Goal: Task Accomplishment & Management: Manage account settings

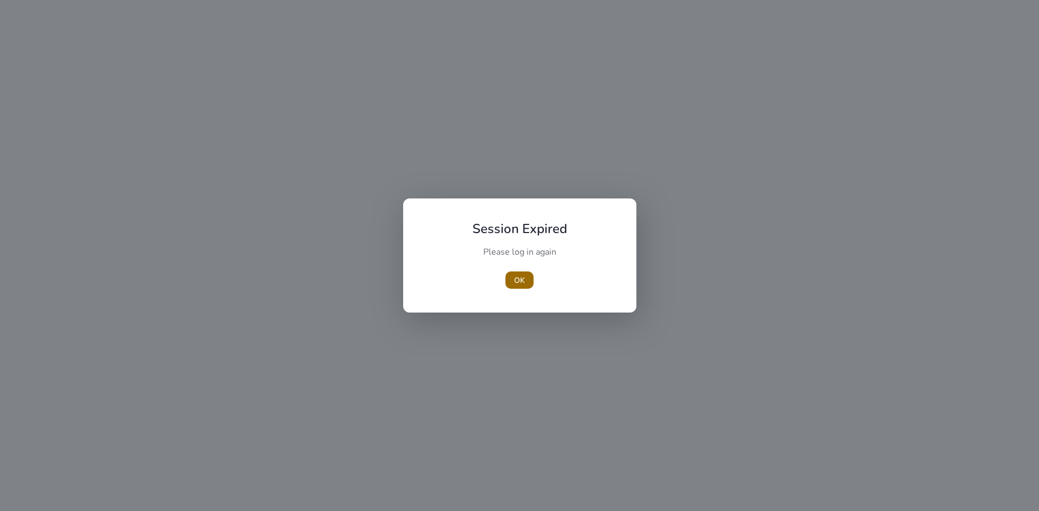
click at [516, 276] on span "OK" at bounding box center [519, 280] width 11 height 11
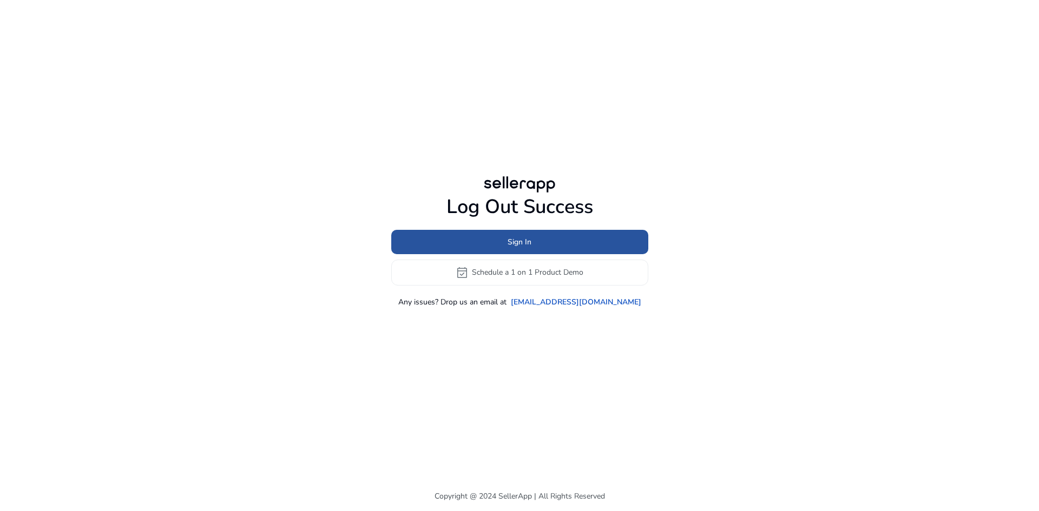
click at [516, 237] on span "Sign In" at bounding box center [520, 241] width 24 height 11
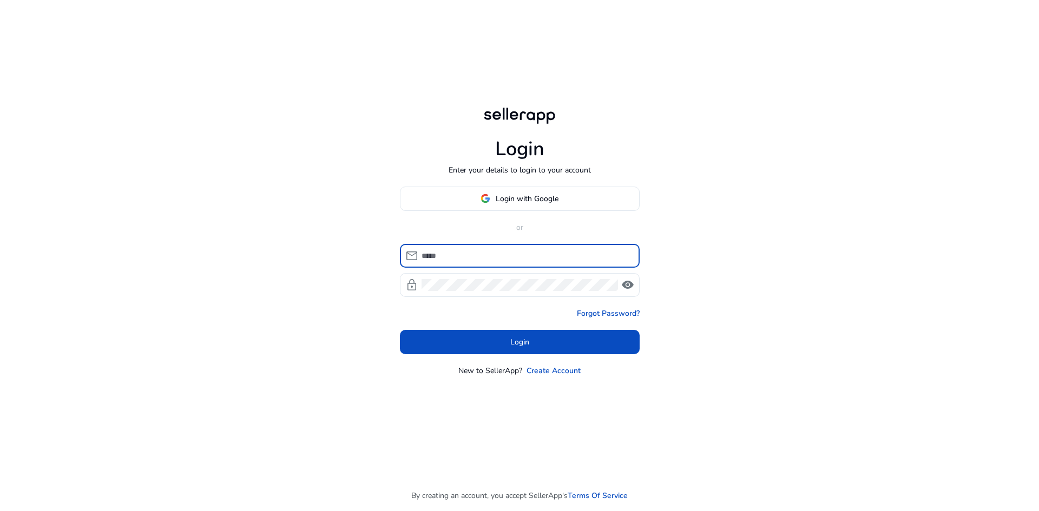
type input "**********"
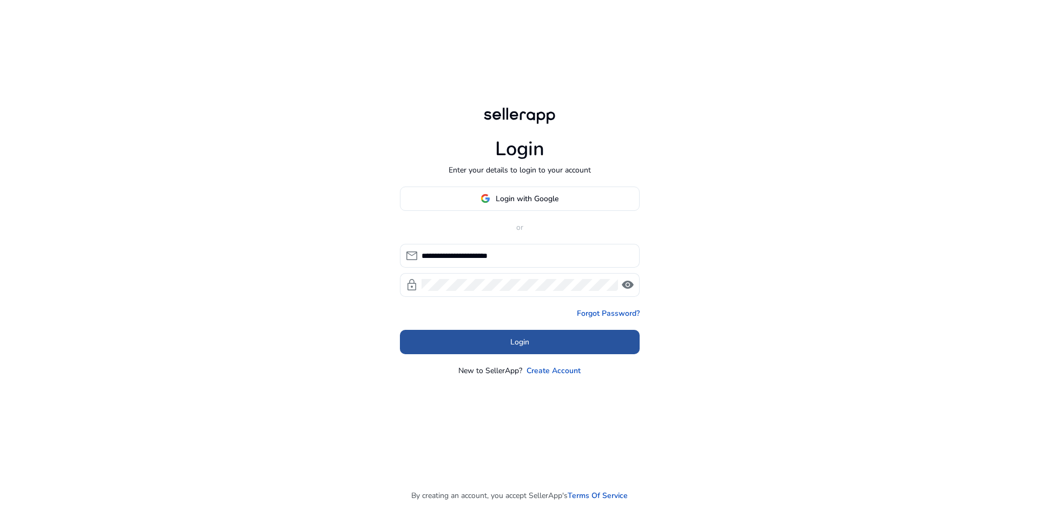
click at [523, 346] on span "Login" at bounding box center [519, 342] width 19 height 11
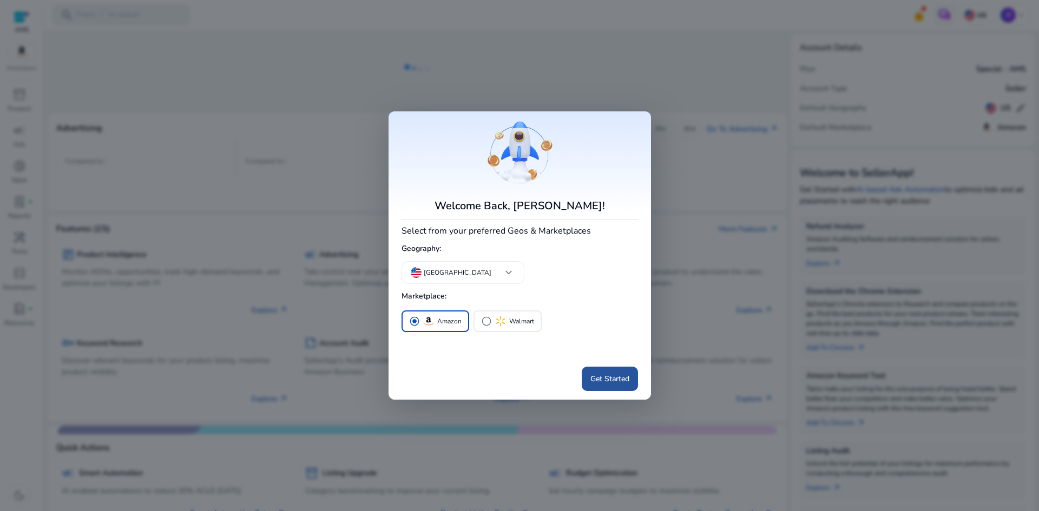
click at [600, 380] on span "Get Started" at bounding box center [609, 378] width 39 height 11
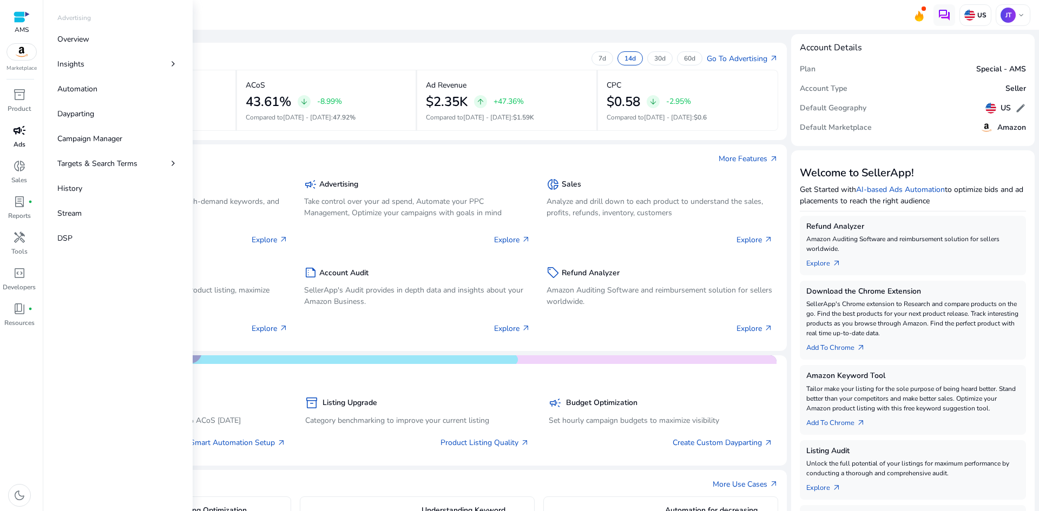
click at [17, 141] on p "Ads" at bounding box center [20, 145] width 12 height 10
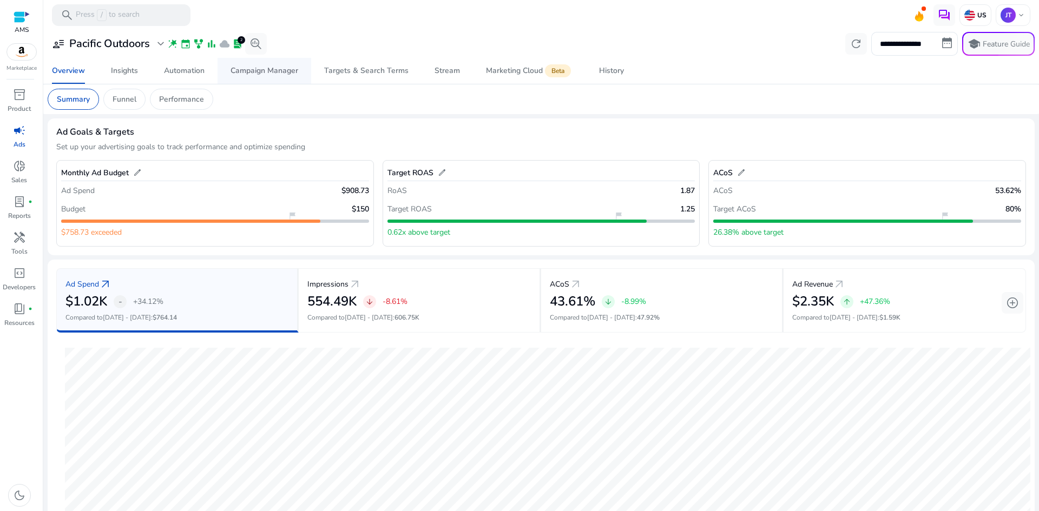
click at [273, 71] on div "Campaign Manager" at bounding box center [265, 71] width 68 height 8
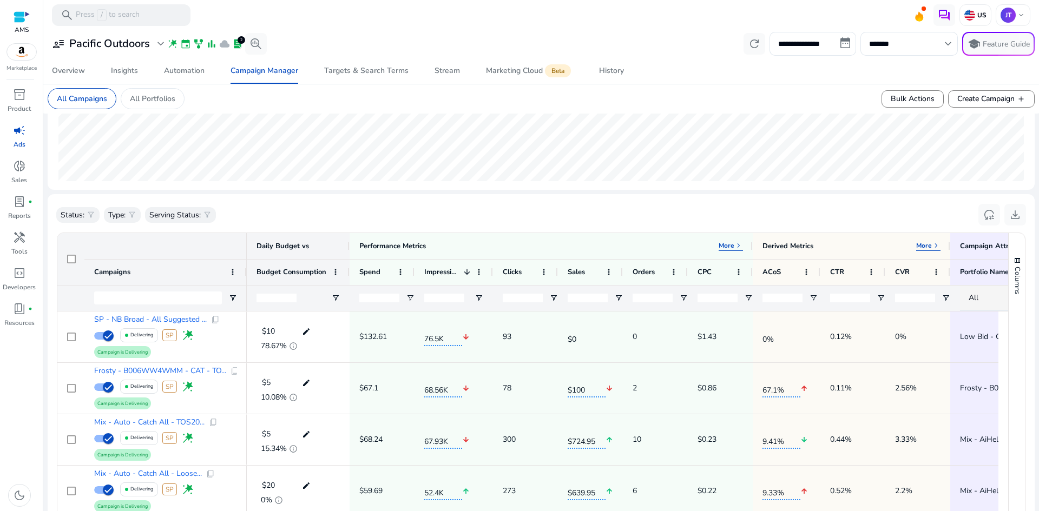
scroll to position [250, 0]
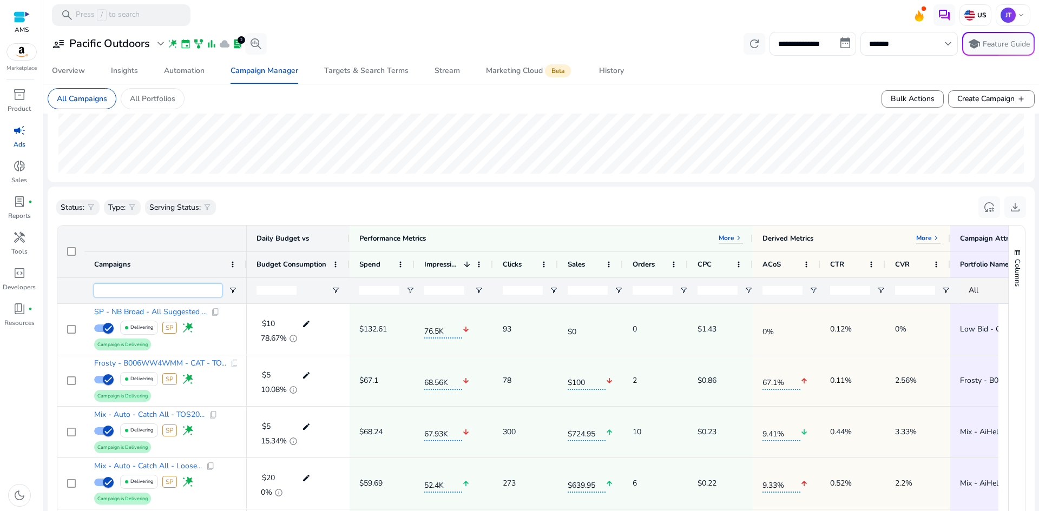
click at [182, 285] on input "Campaigns Filter Input" at bounding box center [158, 290] width 128 height 13
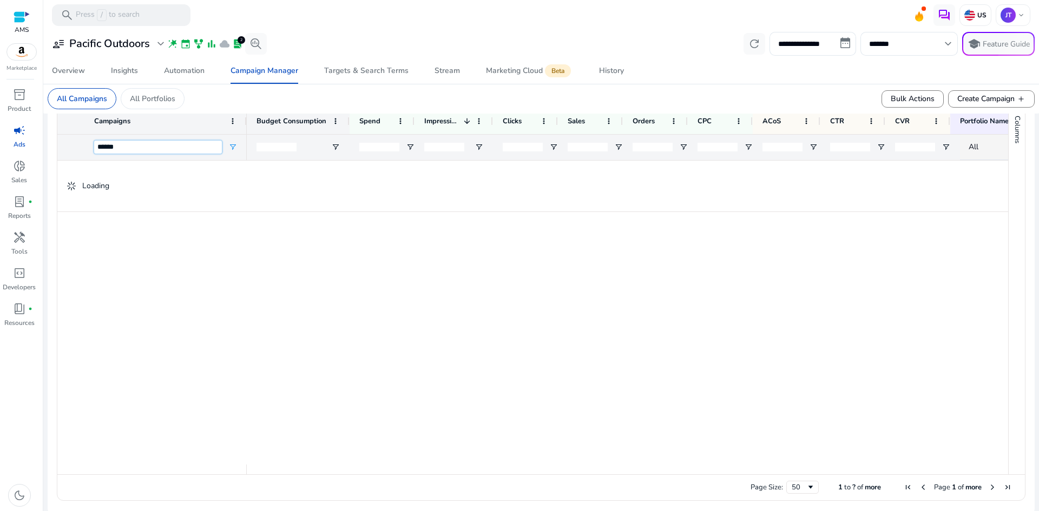
scroll to position [173, 0]
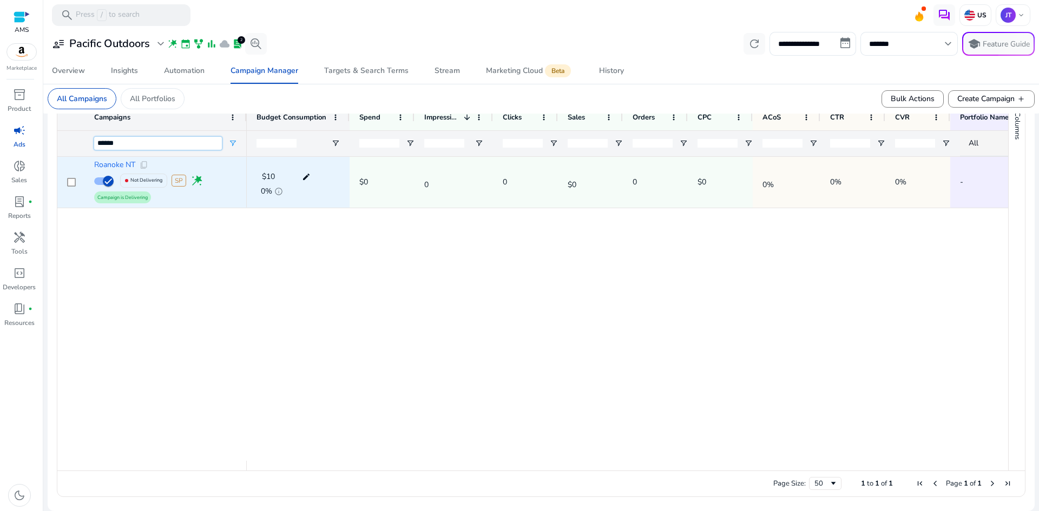
type input "******"
click at [177, 197] on app-sa-label "Campaign is Delivering" at bounding box center [165, 198] width 143 height 12
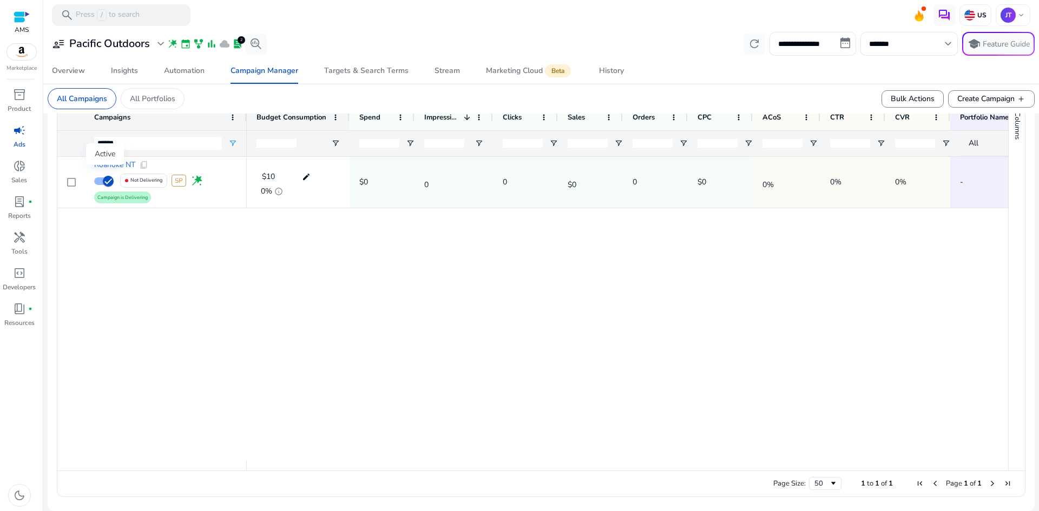
click at [102, 160] on div "Active" at bounding box center [105, 154] width 38 height 22
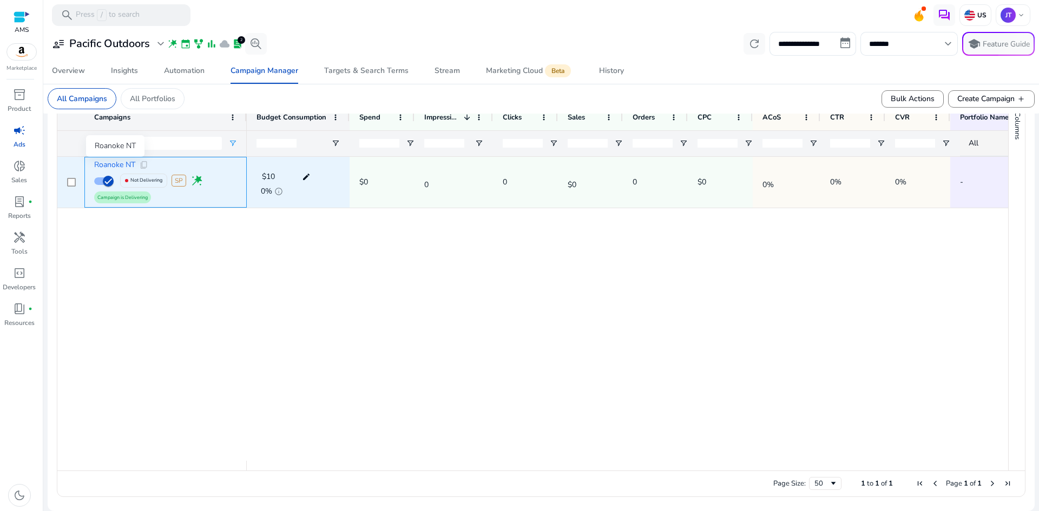
click at [130, 166] on span "Roanoke NT" at bounding box center [114, 165] width 41 height 8
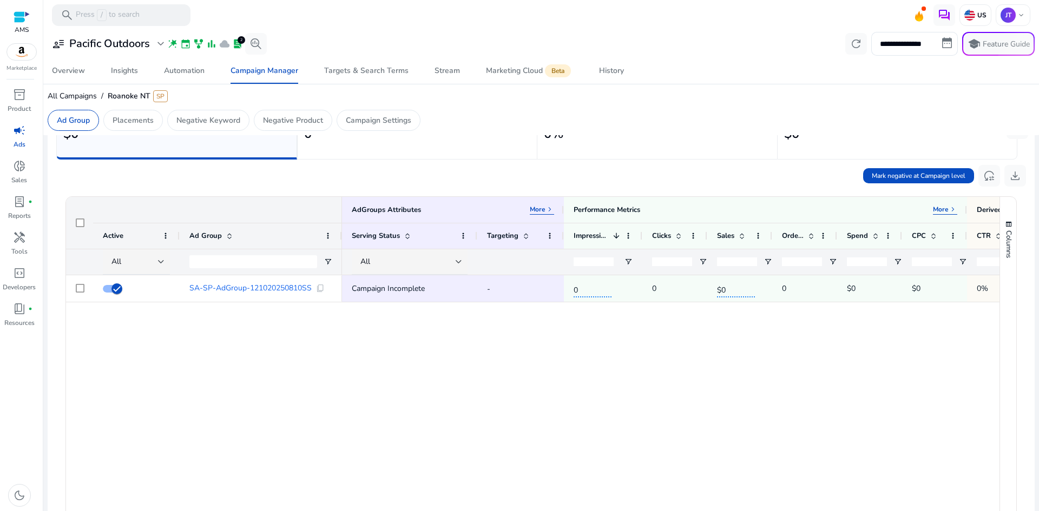
scroll to position [65, 0]
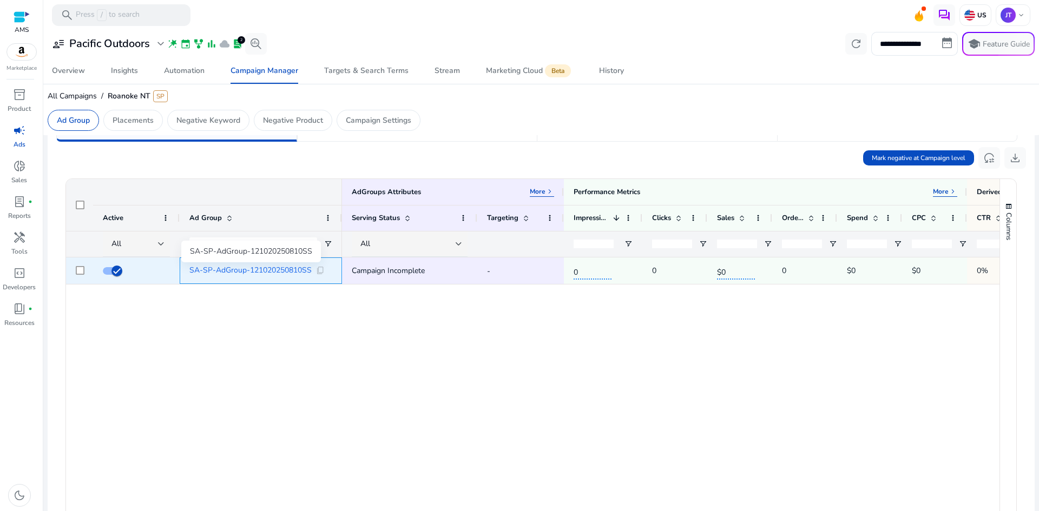
click at [260, 270] on span "SA-SP-AdGroup-121020250810SS" at bounding box center [250, 271] width 122 height 8
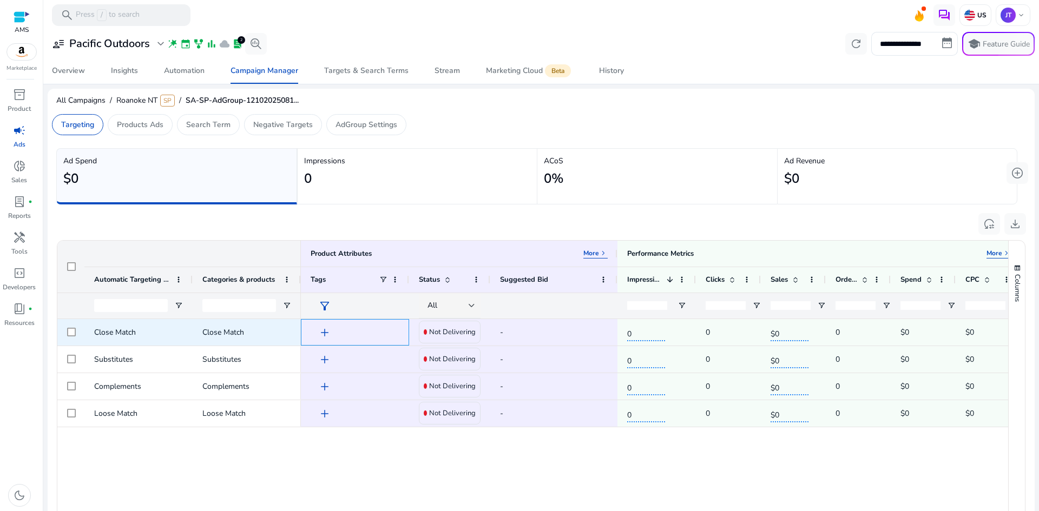
click at [323, 333] on span "add" at bounding box center [324, 332] width 13 height 13
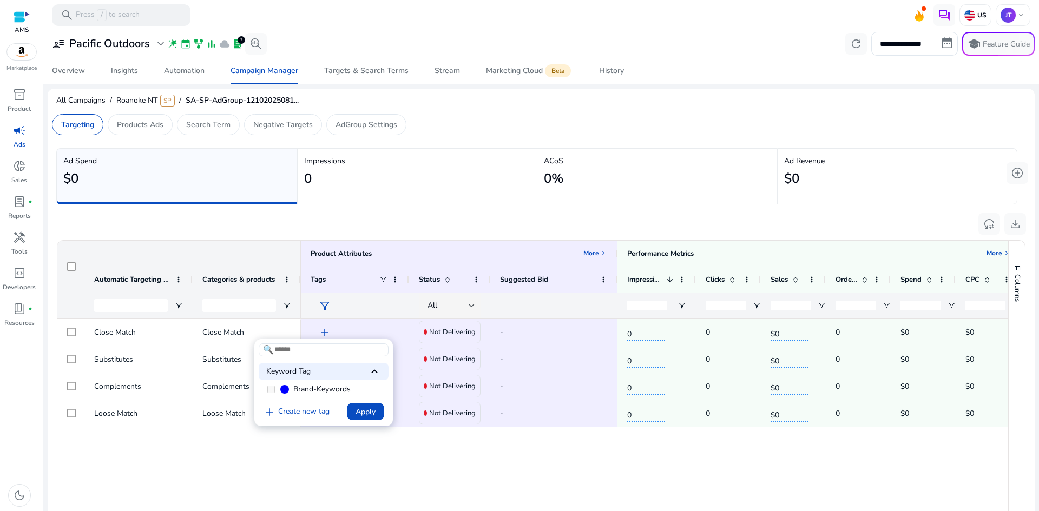
click at [56, 354] on div at bounding box center [519, 255] width 1039 height 511
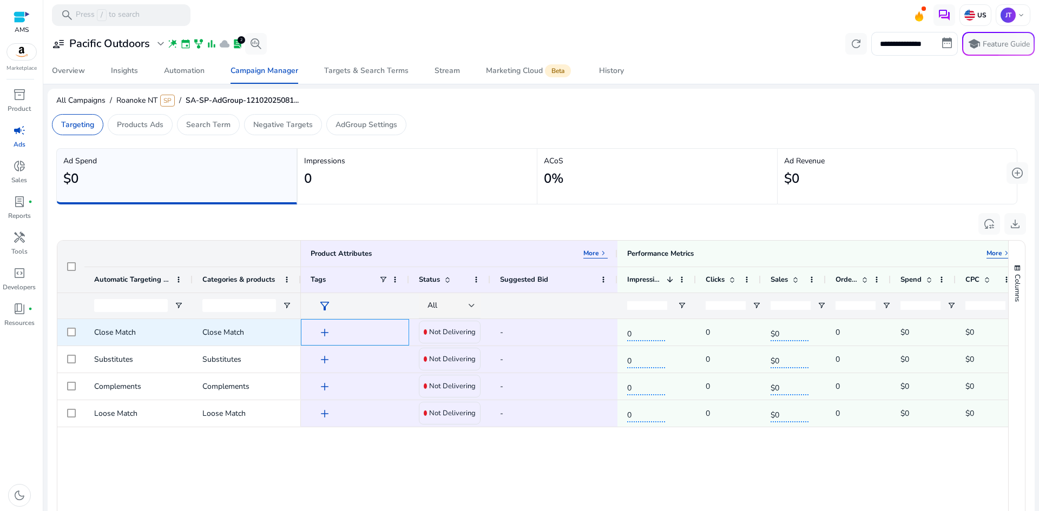
click at [323, 332] on span "add" at bounding box center [324, 332] width 13 height 13
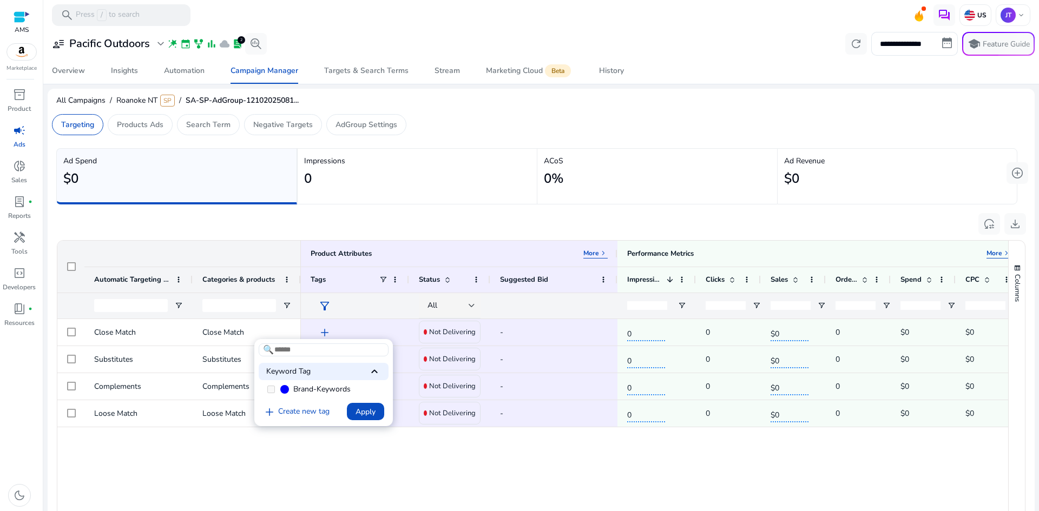
click at [308, 350] on input at bounding box center [324, 350] width 130 height 13
click at [497, 134] on div at bounding box center [519, 255] width 1039 height 511
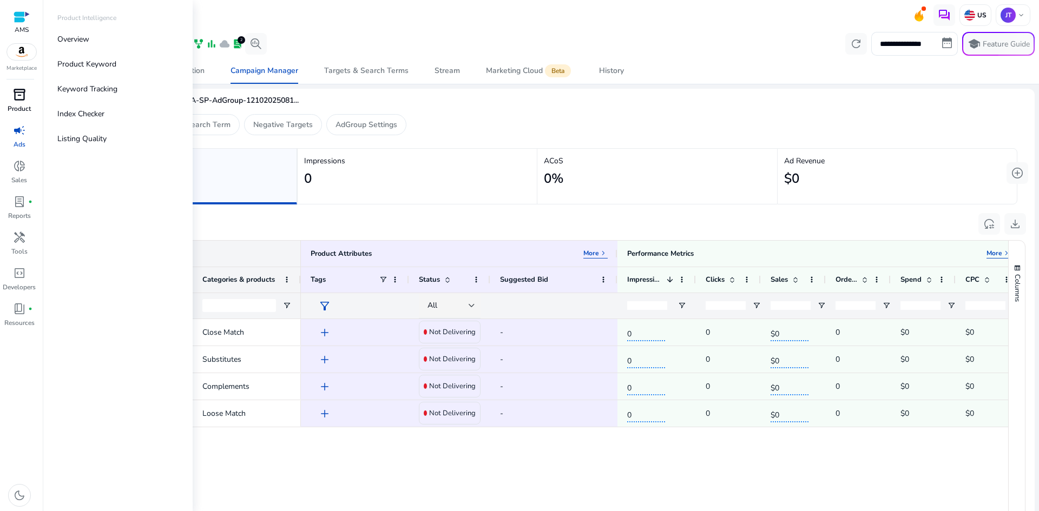
click at [15, 100] on span "inventory_2" at bounding box center [19, 94] width 13 height 13
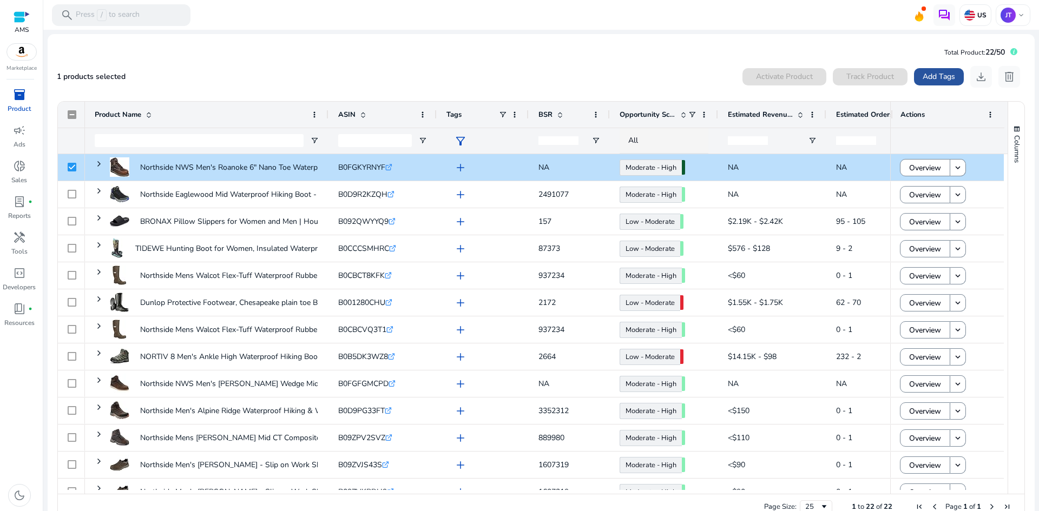
click at [927, 79] on span "Add Tags" at bounding box center [939, 76] width 32 height 11
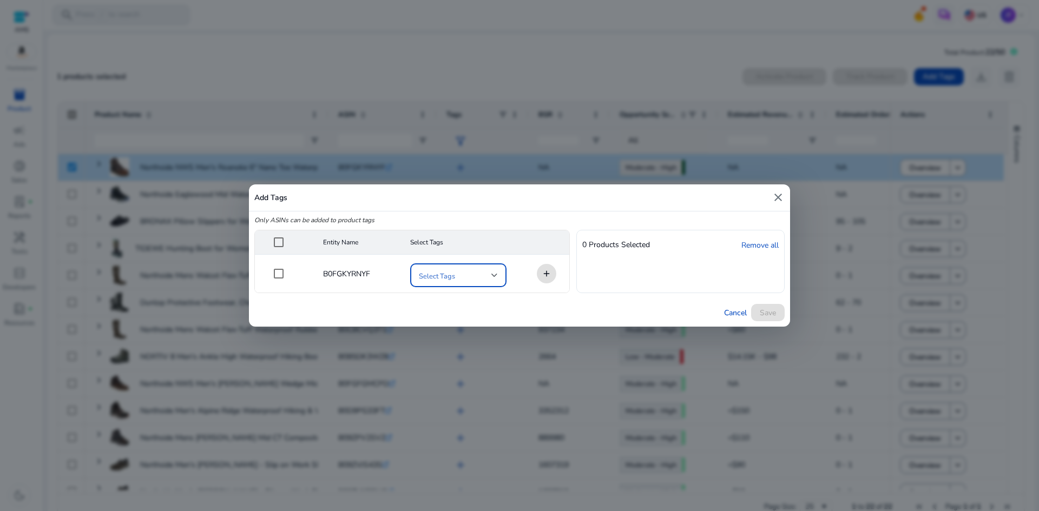
click at [495, 276] on div at bounding box center [494, 275] width 6 height 4
click at [682, 193] on div at bounding box center [519, 255] width 1039 height 511
click at [499, 277] on div "Select Tags" at bounding box center [458, 276] width 96 height 24
click at [425, 331] on mat-pseudo-checkbox at bounding box center [424, 331] width 10 height 10
click at [544, 271] on div at bounding box center [519, 255] width 1039 height 511
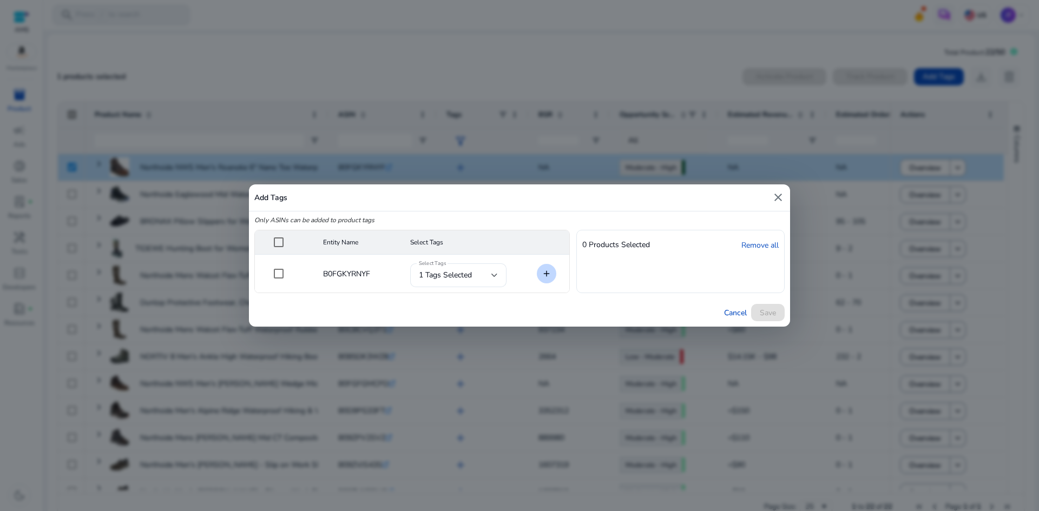
click at [549, 278] on mat-icon "add" at bounding box center [546, 274] width 14 height 14
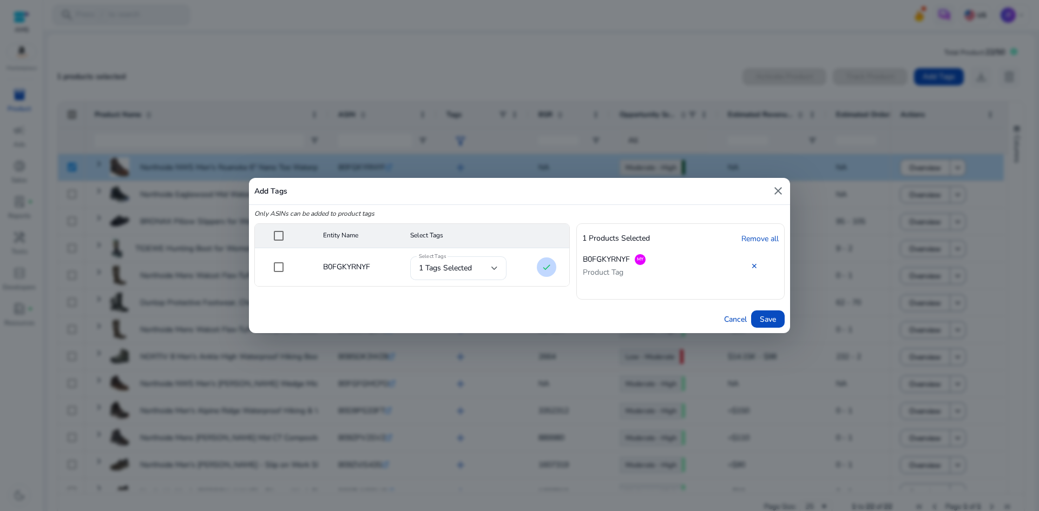
click at [598, 255] on span "B0FGKYRNYF" at bounding box center [606, 259] width 47 height 11
click at [728, 319] on span "Cancel" at bounding box center [735, 319] width 23 height 11
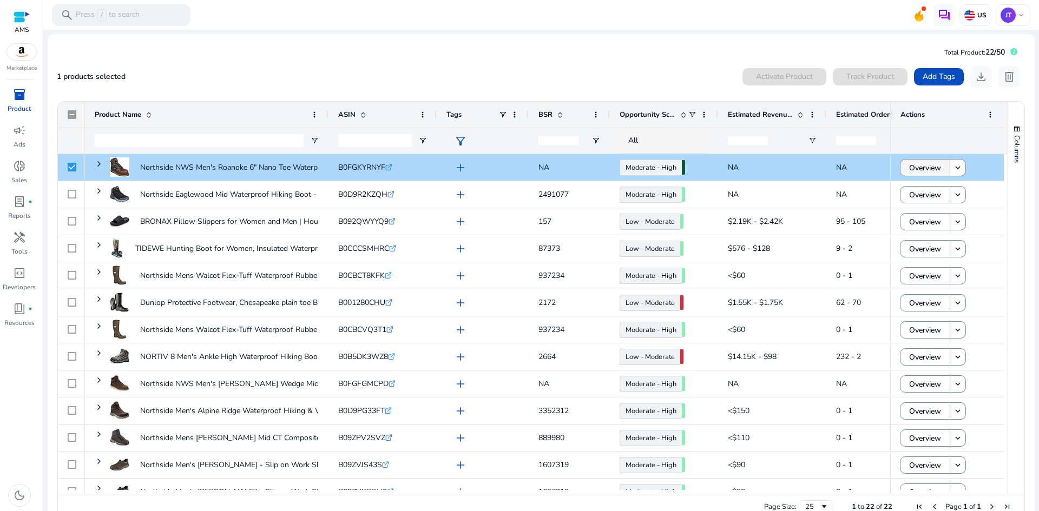
click at [927, 169] on span "Overview" at bounding box center [925, 168] width 32 height 22
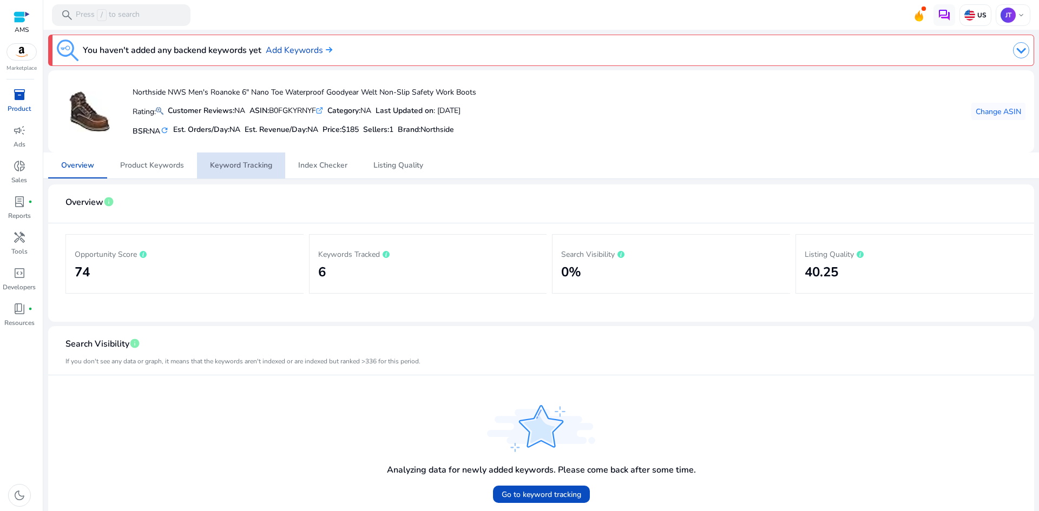
click at [243, 164] on span "Keyword Tracking" at bounding box center [241, 166] width 62 height 8
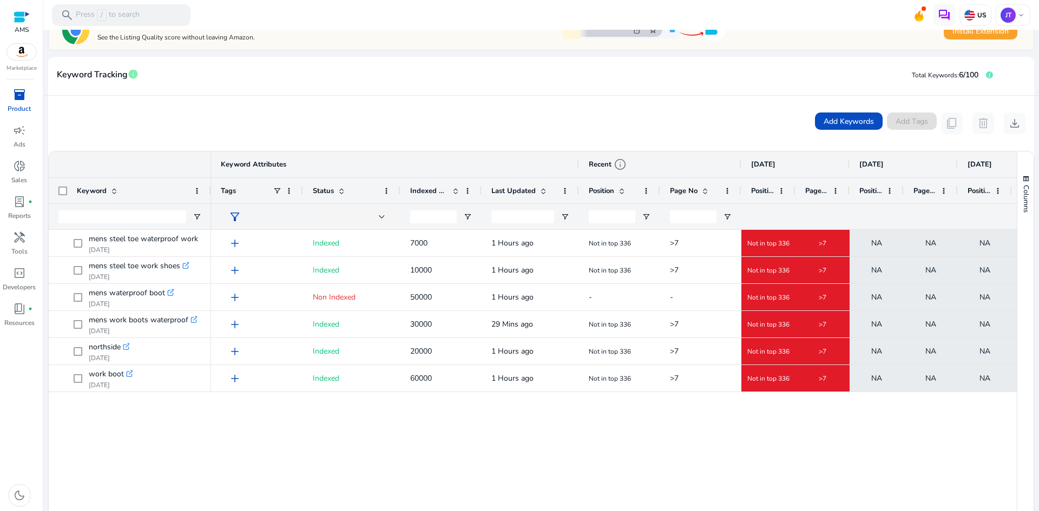
scroll to position [175, 0]
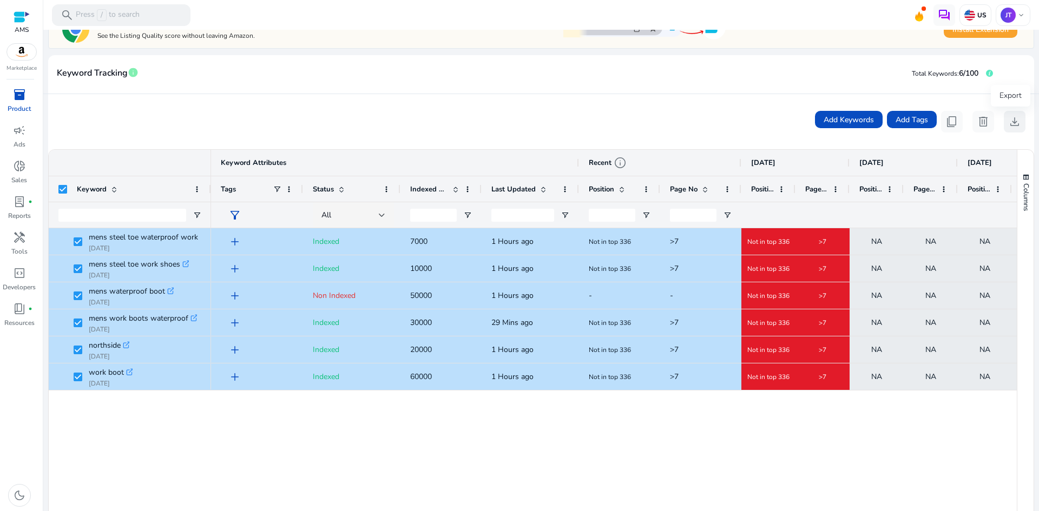
click at [1011, 121] on span "download" at bounding box center [1014, 121] width 13 height 13
click at [27, 136] on div "campaign" at bounding box center [19, 130] width 30 height 17
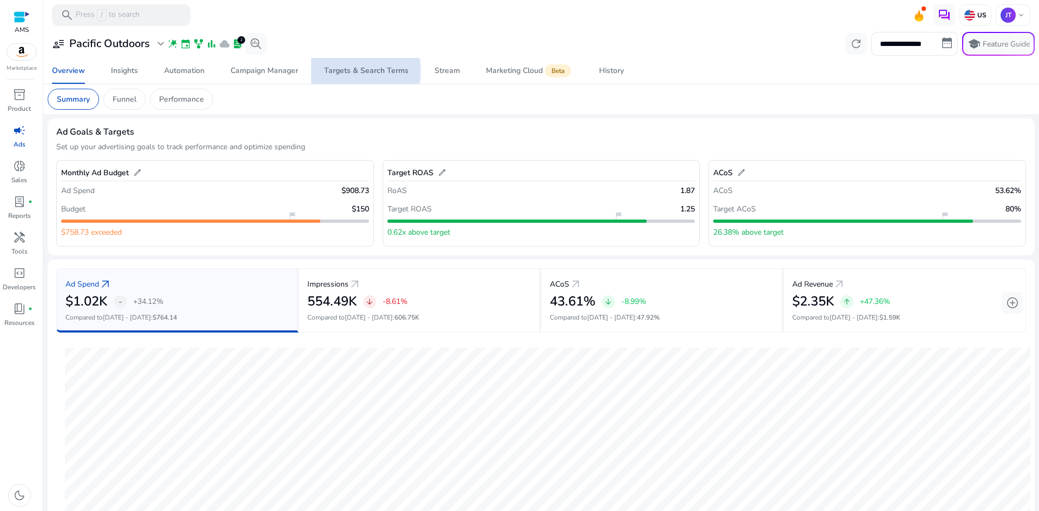
click at [348, 71] on div "Targets & Search Terms" at bounding box center [366, 71] width 84 height 8
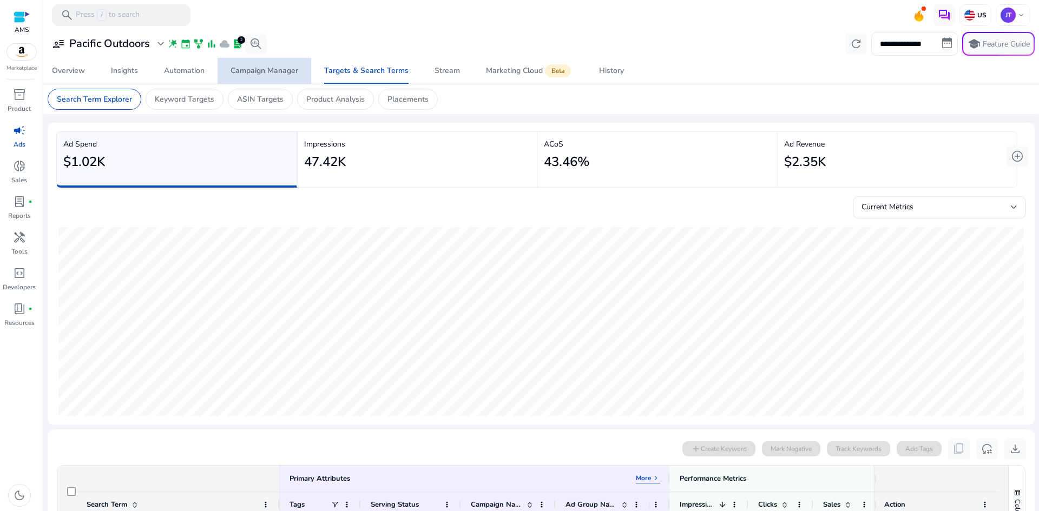
click at [273, 70] on div "Campaign Manager" at bounding box center [265, 71] width 68 height 8
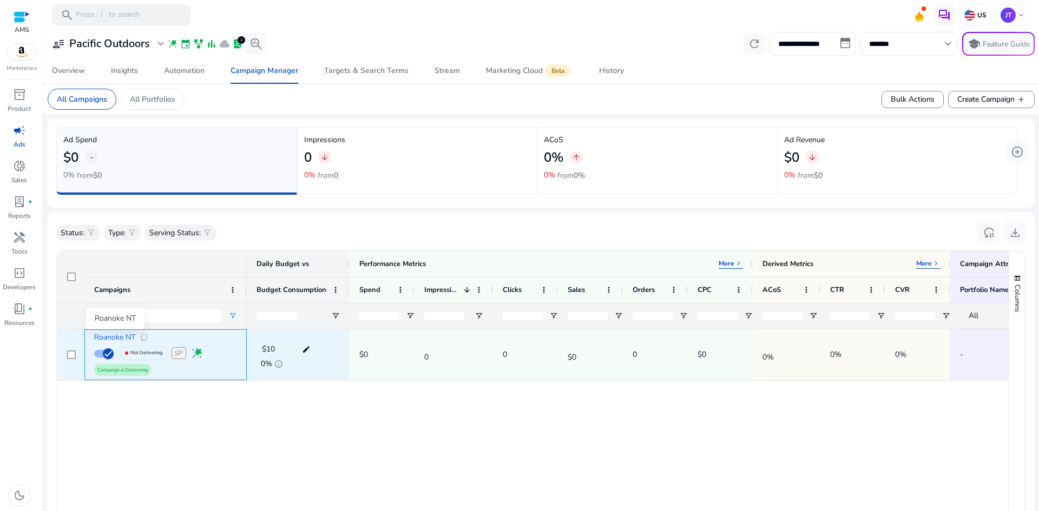
click at [120, 335] on span "Roanoke NT" at bounding box center [114, 338] width 41 height 8
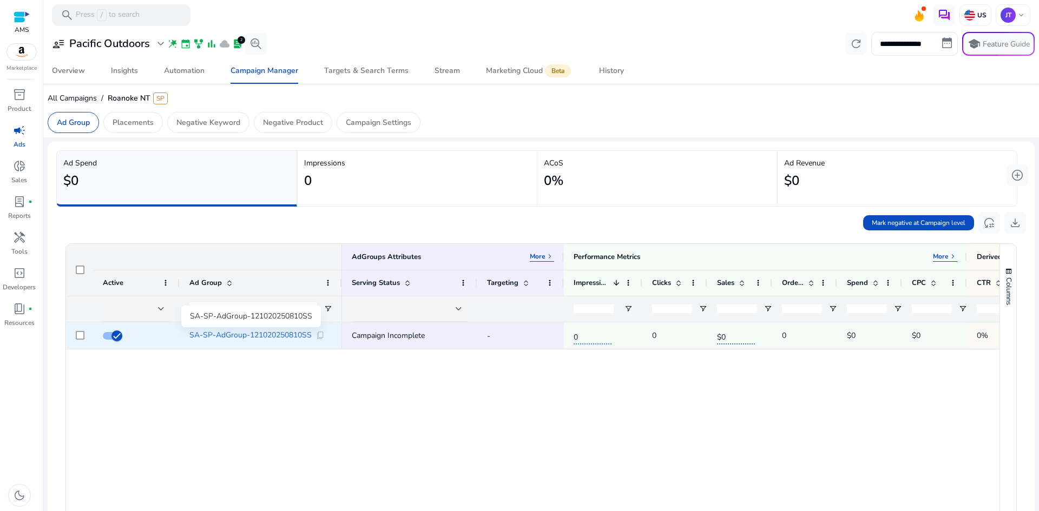
click at [234, 337] on span "SA-SP-AdGroup-121020250810SS" at bounding box center [250, 336] width 122 height 8
click at [222, 334] on span "SA-SP-AdGroup-121020250810SS" at bounding box center [250, 336] width 122 height 8
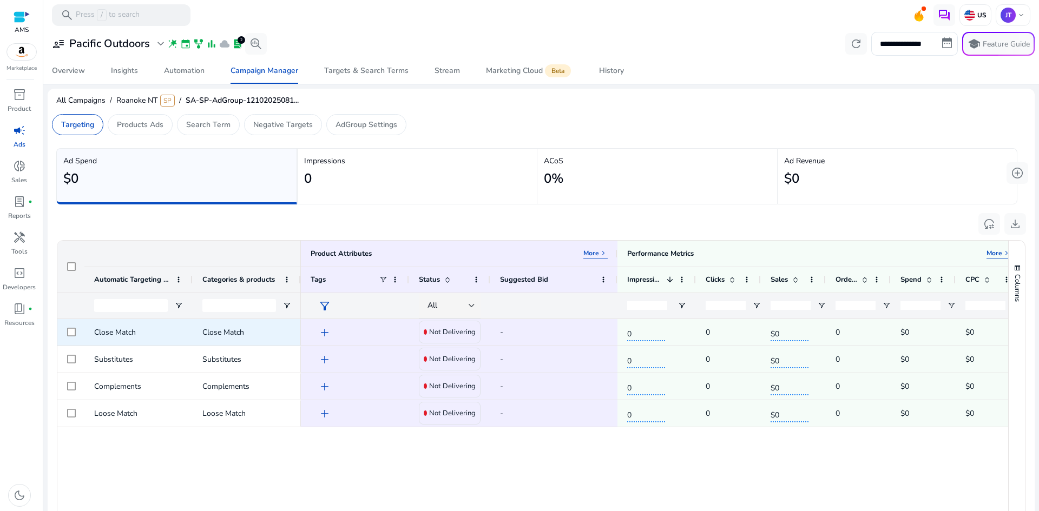
click at [326, 332] on span "add" at bounding box center [324, 332] width 13 height 13
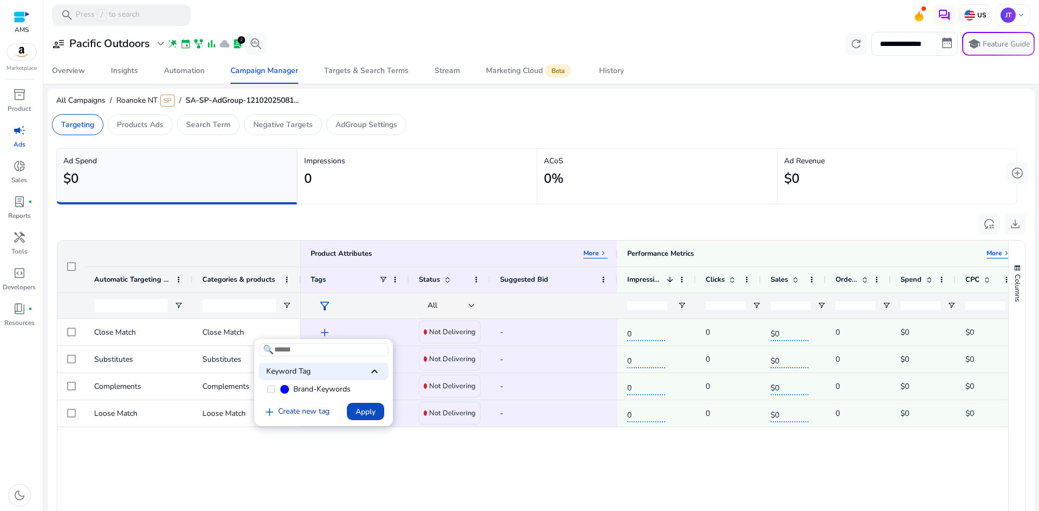
click at [278, 411] on link "add Create new tag" at bounding box center [296, 412] width 75 height 13
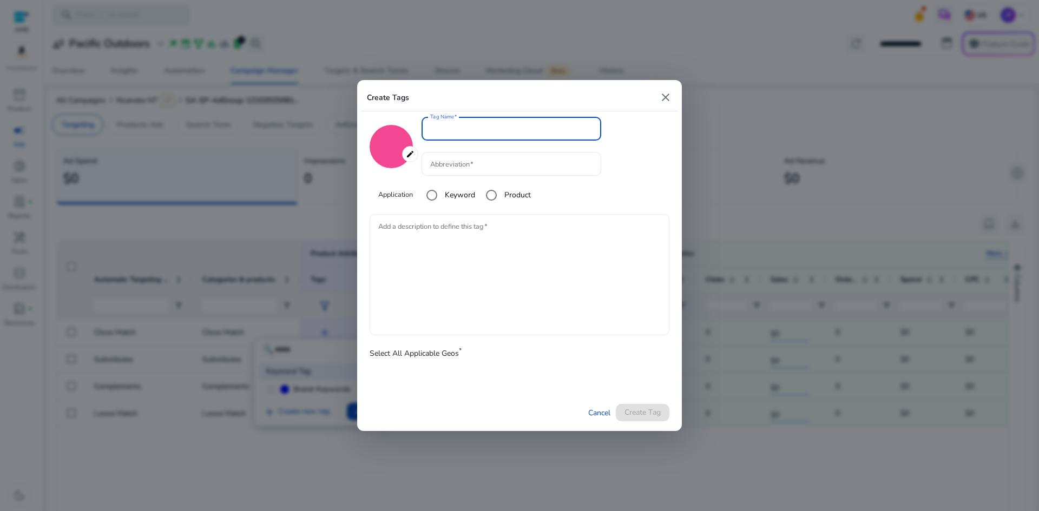
type input "*******"
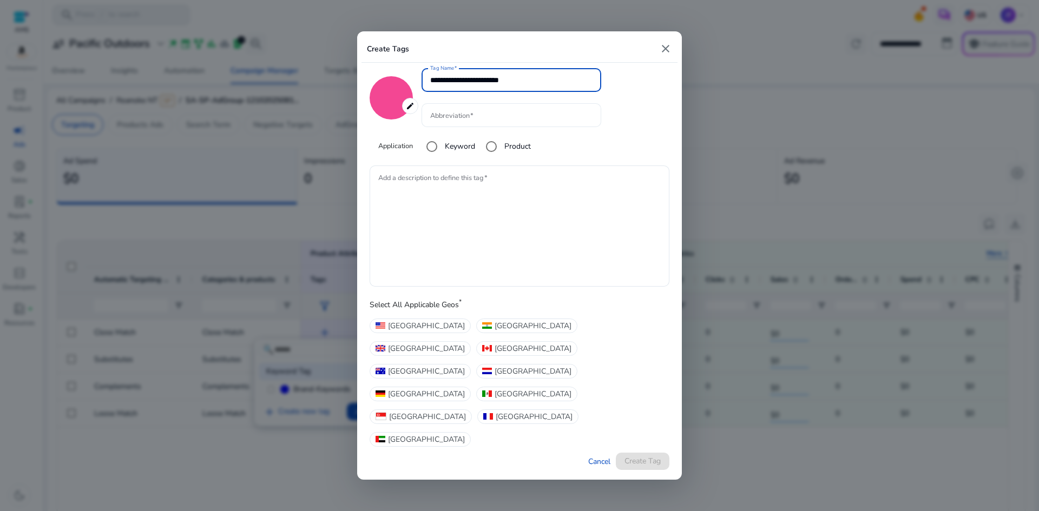
type input "**********"
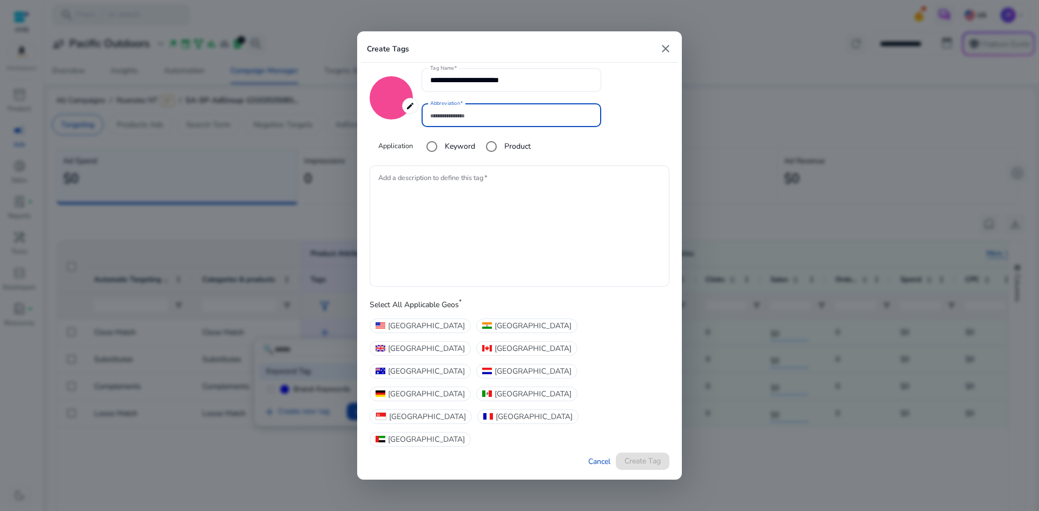
click at [477, 121] on input "Abbreviation" at bounding box center [511, 115] width 162 height 12
click at [630, 110] on div "**********" at bounding box center [520, 114] width 300 height 92
click at [499, 121] on input "Abbreviation" at bounding box center [511, 115] width 162 height 12
type input "*"
drag, startPoint x: 520, startPoint y: 149, endPoint x: 392, endPoint y: 139, distance: 128.7
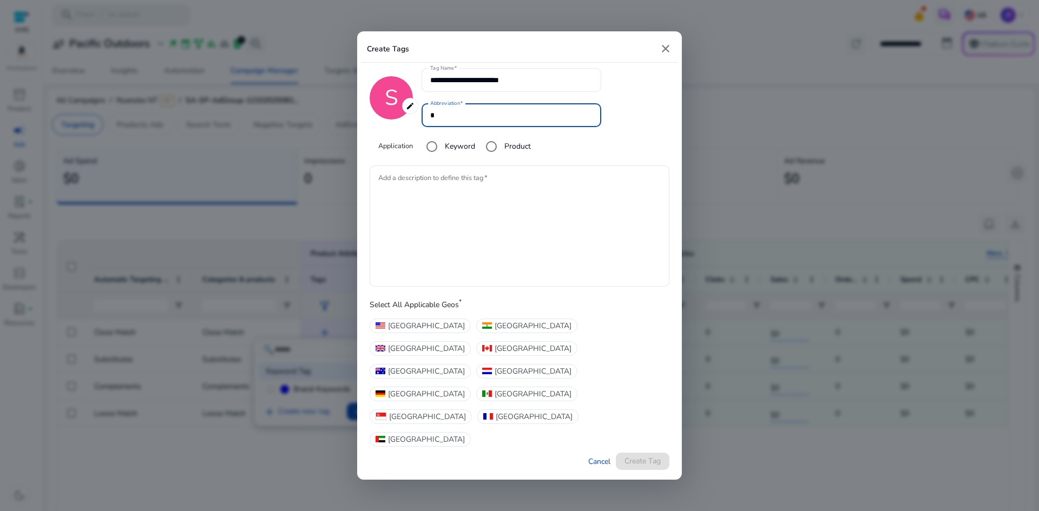
click at [392, 139] on div "**********" at bounding box center [520, 114] width 300 height 92
click at [541, 86] on input "**********" at bounding box center [511, 80] width 162 height 12
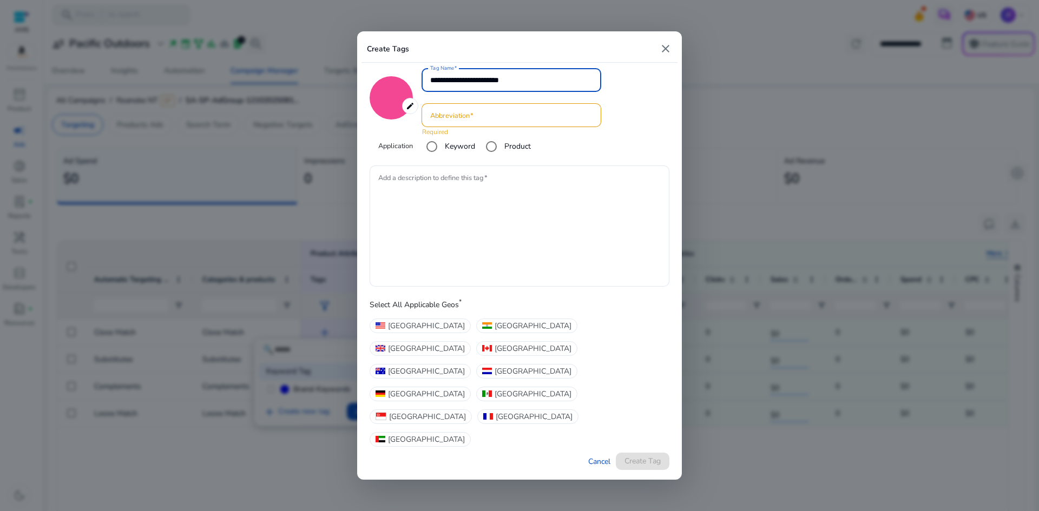
click at [541, 86] on input "**********" at bounding box center [511, 80] width 162 height 12
click at [667, 55] on mat-icon "close" at bounding box center [665, 48] width 13 height 13
type input "*******"
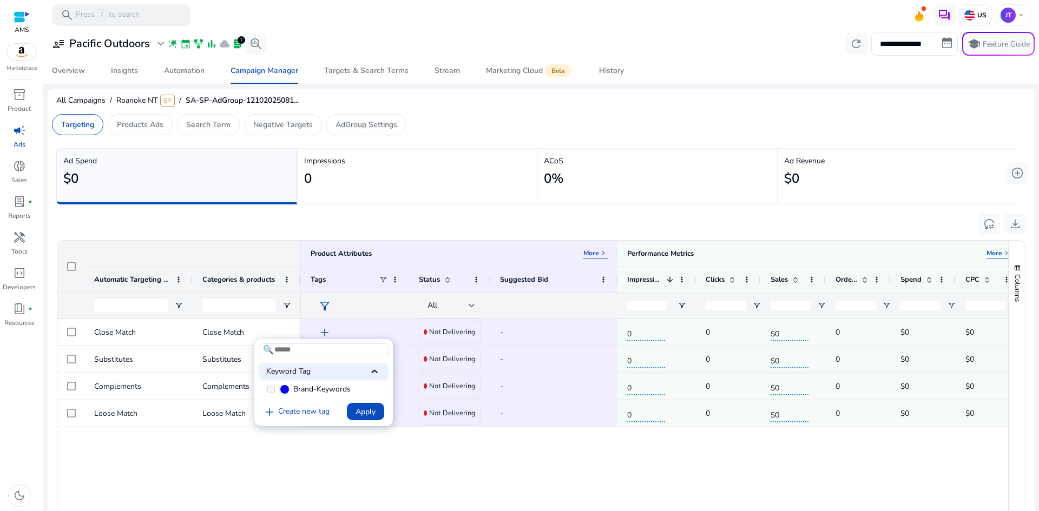
click at [343, 373] on div "Keyword Tag keyboard_arrow_up" at bounding box center [324, 371] width 130 height 17
click at [298, 389] on link "add Create new tag" at bounding box center [296, 395] width 75 height 13
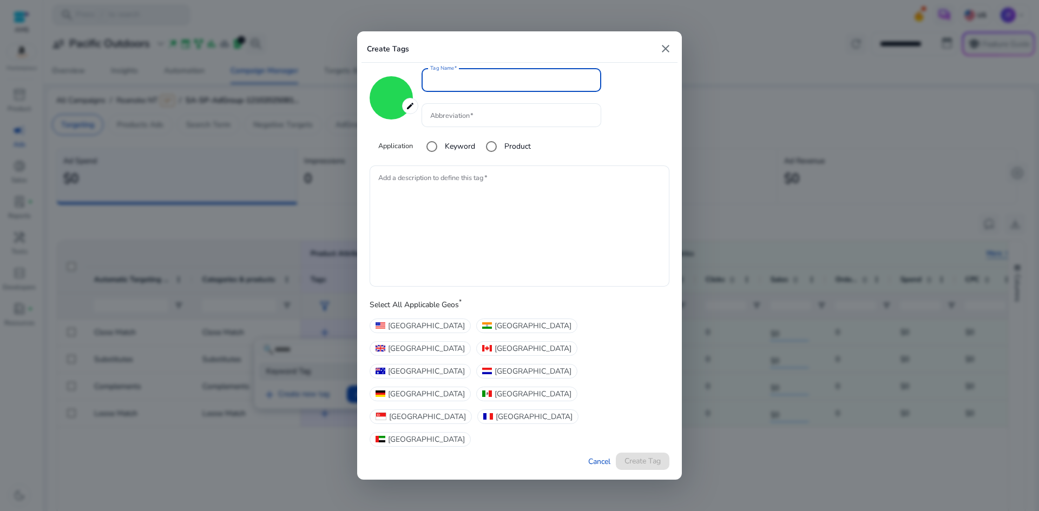
type input "*******"
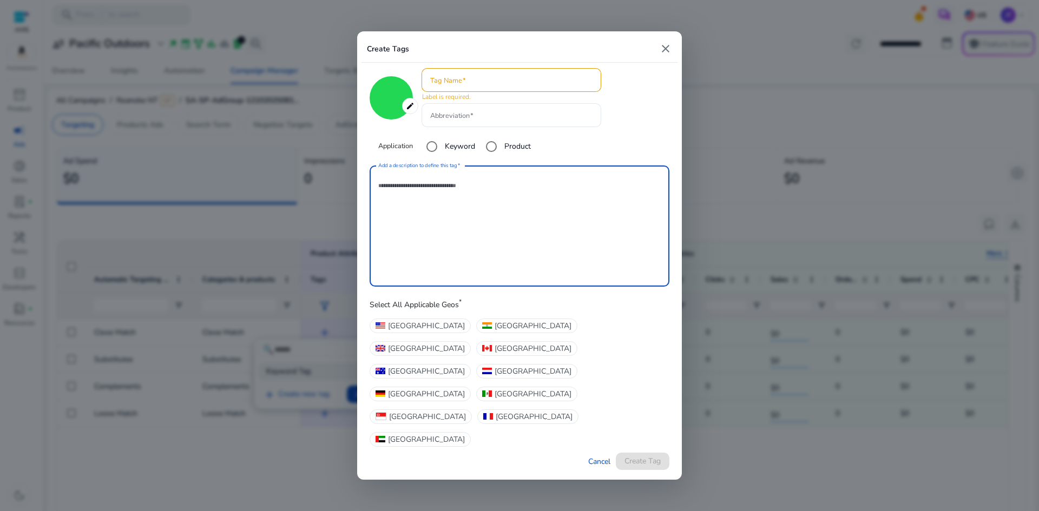
click at [473, 274] on textarea "Add a description to define this tag" at bounding box center [519, 226] width 282 height 110
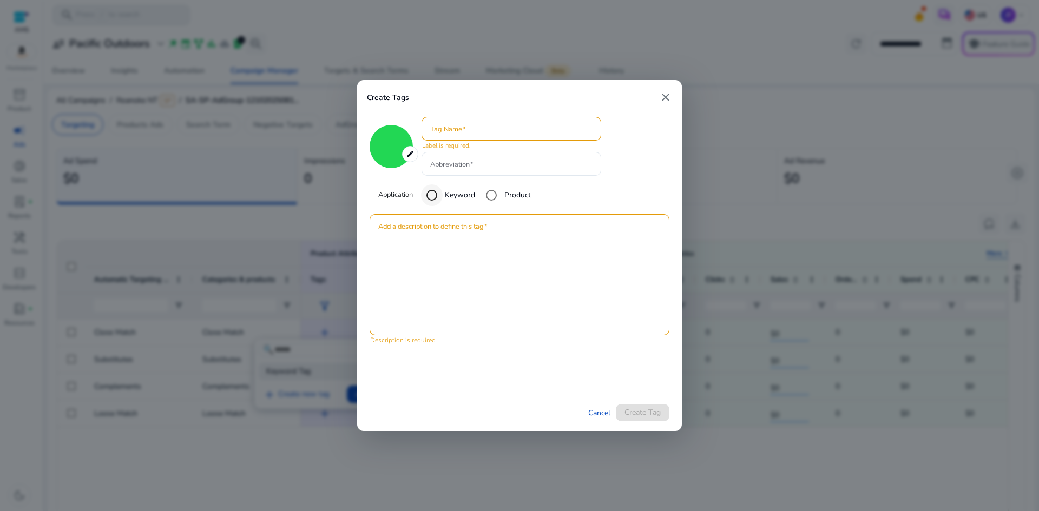
click at [445, 190] on div at bounding box center [432, 195] width 26 height 26
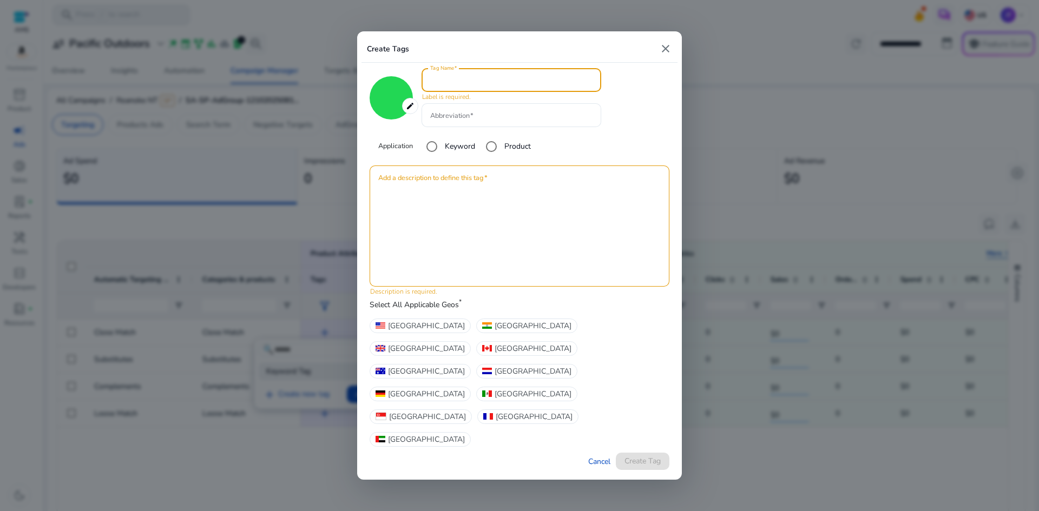
click at [496, 86] on input "Tag Name" at bounding box center [511, 80] width 162 height 12
paste input "**********"
type input "**********"
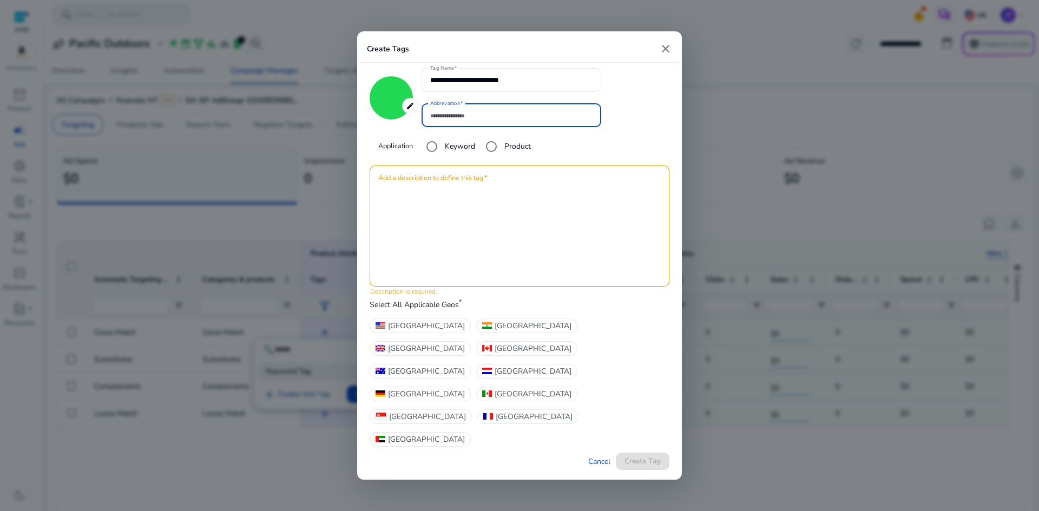
click at [449, 121] on input "Abbreviation" at bounding box center [511, 115] width 162 height 12
type input "**"
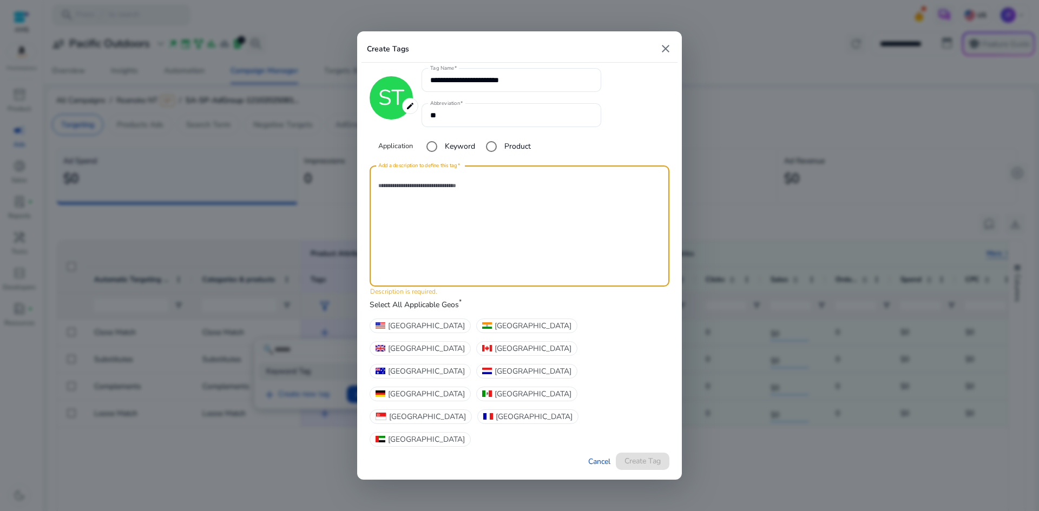
click at [483, 249] on textarea "Add a description to define this tag" at bounding box center [519, 226] width 282 height 110
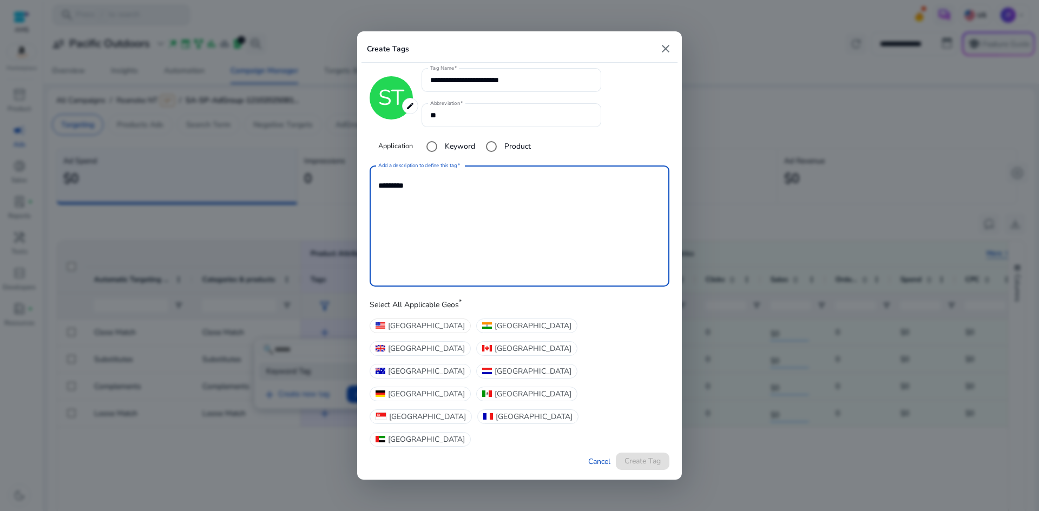
type textarea "*********"
click at [403, 333] on div "[GEOGRAPHIC_DATA]" at bounding box center [420, 326] width 101 height 15
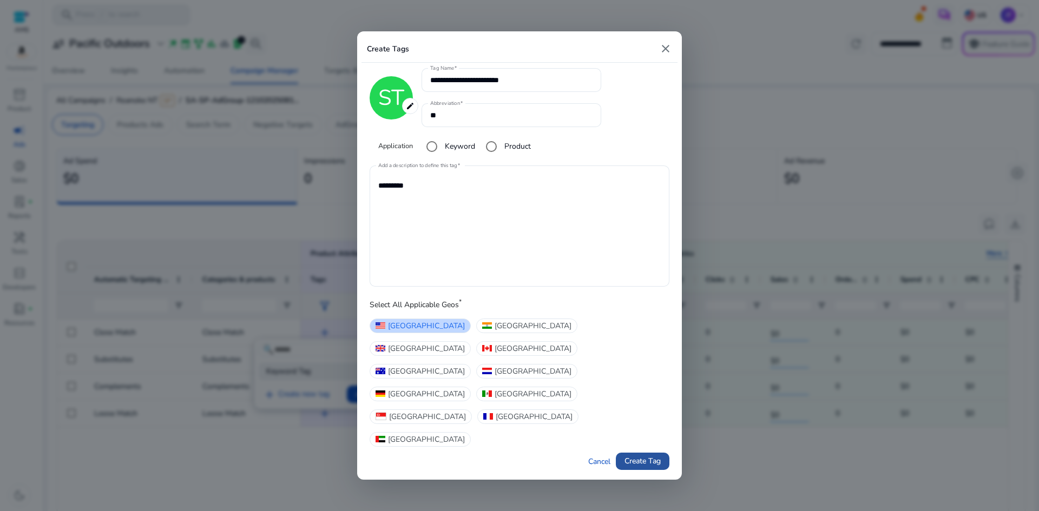
click at [656, 456] on span "Create Tag" at bounding box center [642, 461] width 36 height 11
type input "*******"
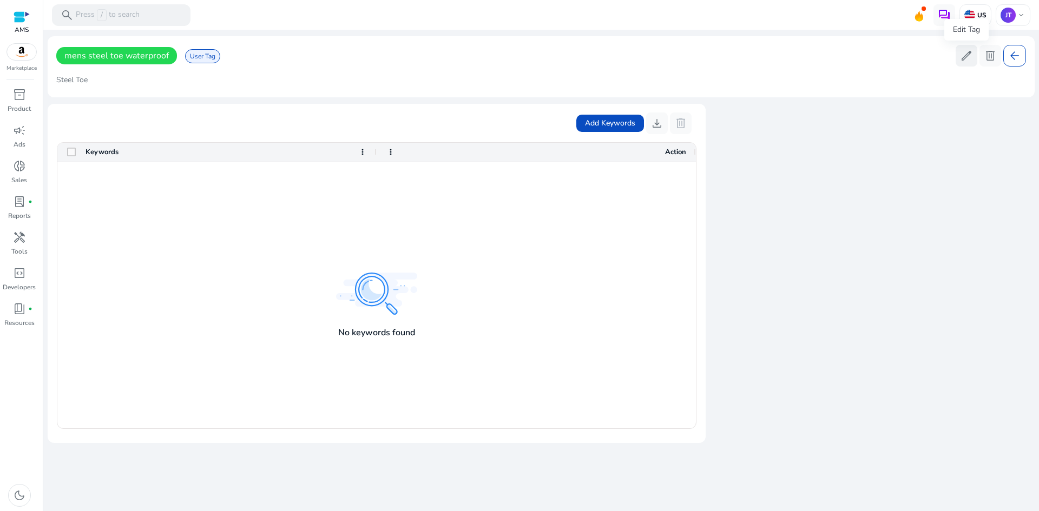
click at [965, 55] on span "edit" at bounding box center [966, 55] width 13 height 13
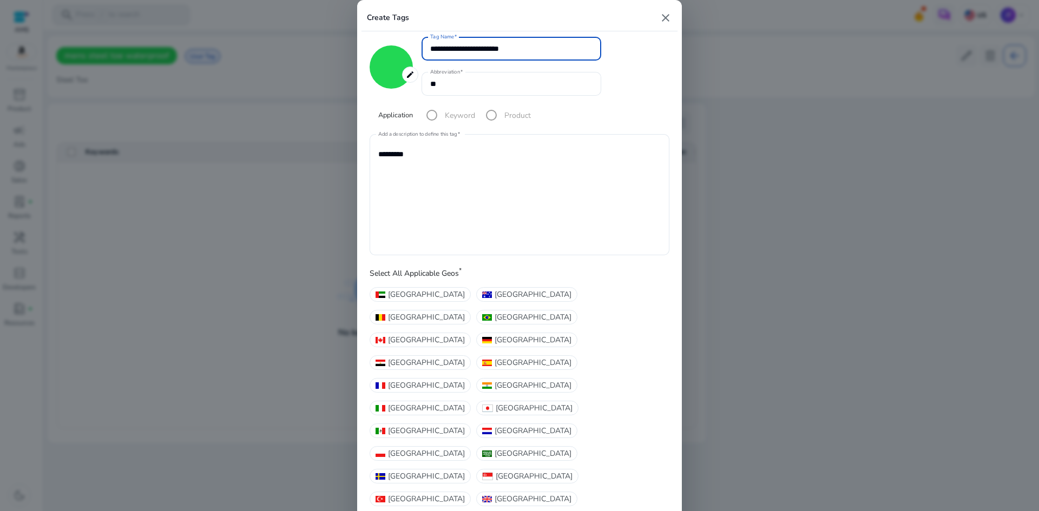
drag, startPoint x: 536, startPoint y: 86, endPoint x: 352, endPoint y: 75, distance: 183.8
click at [352, 75] on div "**********" at bounding box center [519, 255] width 1039 height 511
type input "**********"
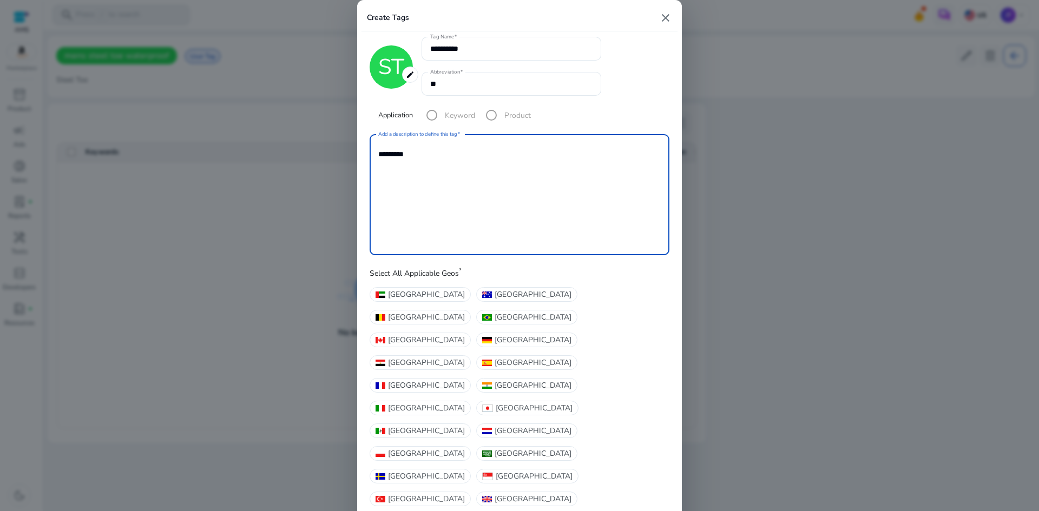
click at [436, 193] on textarea "*********" at bounding box center [519, 195] width 282 height 110
type textarea "********* ******** ********"
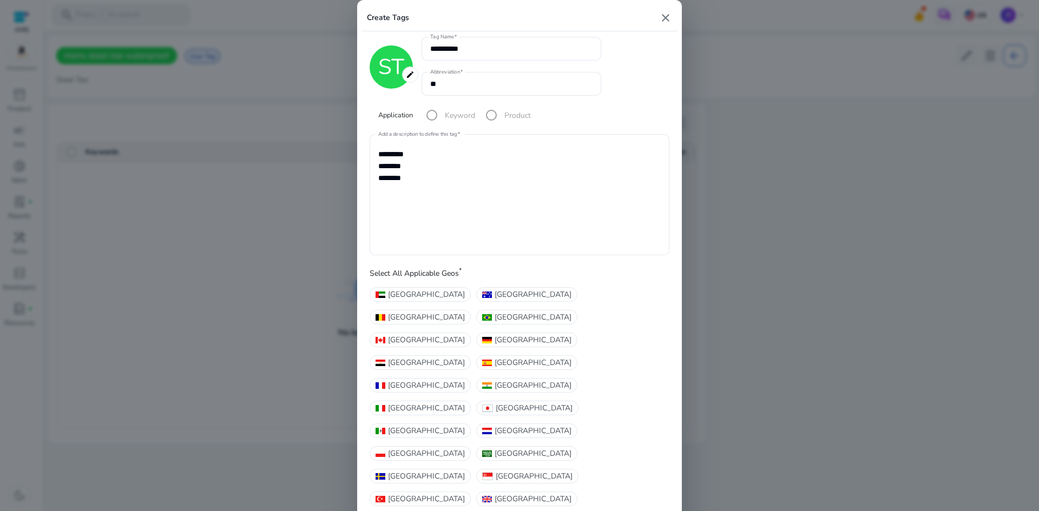
type input "*******"
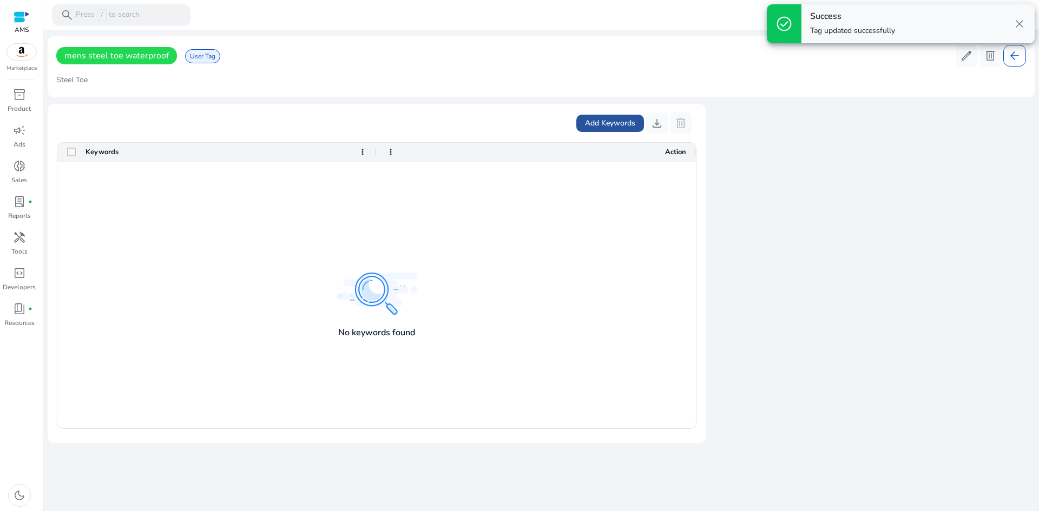
click at [612, 126] on span "Add Keywords" at bounding box center [610, 122] width 50 height 11
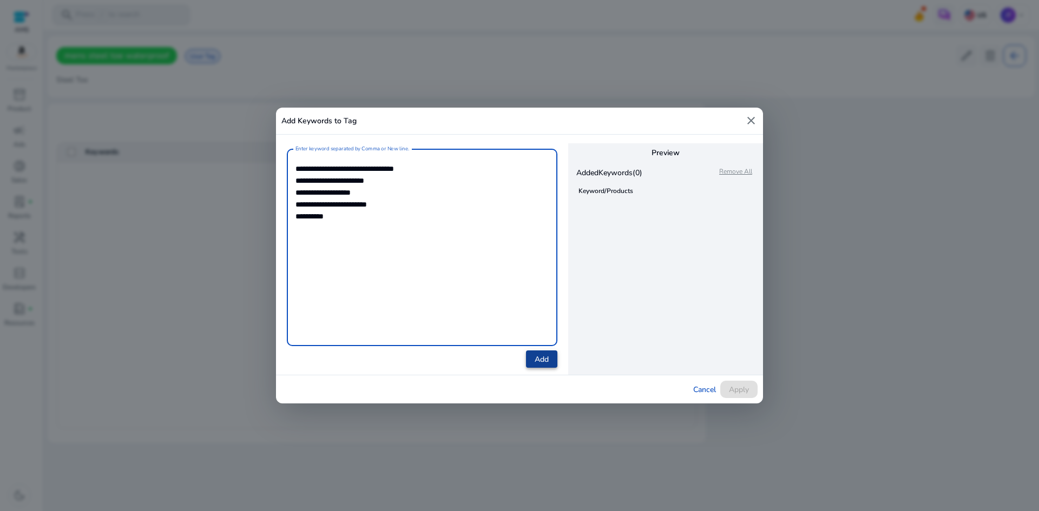
type textarea "**********"
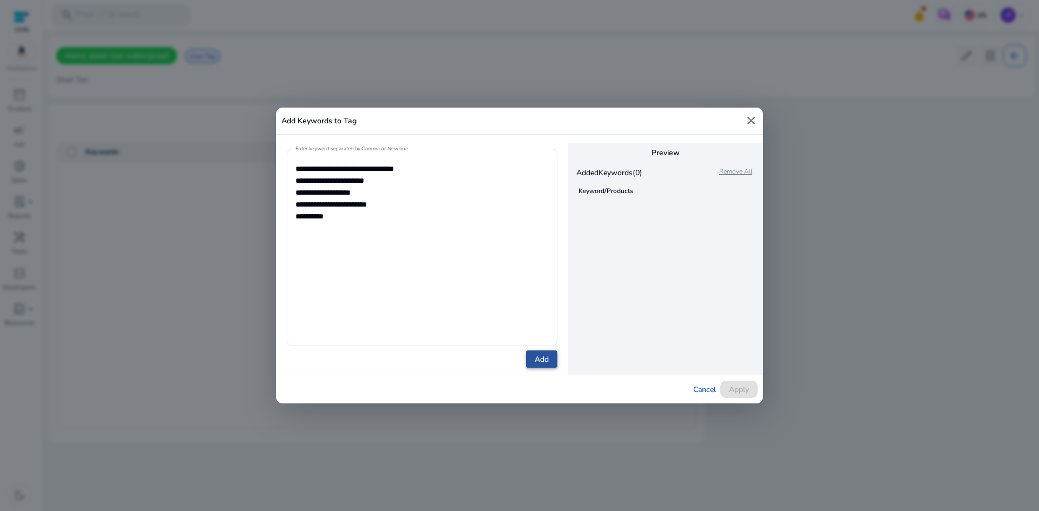
click at [535, 355] on span "Add" at bounding box center [542, 359] width 14 height 11
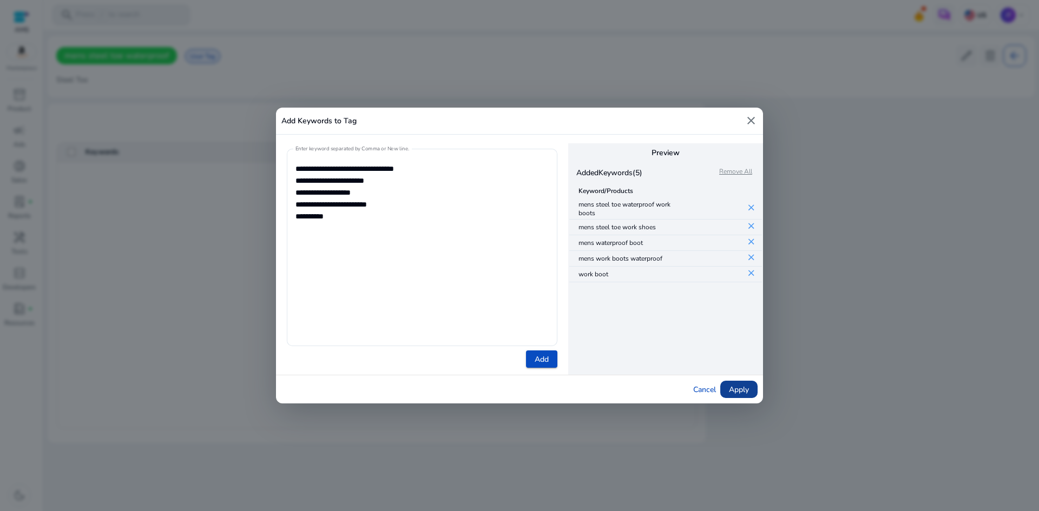
click at [748, 390] on span "Apply" at bounding box center [739, 389] width 20 height 11
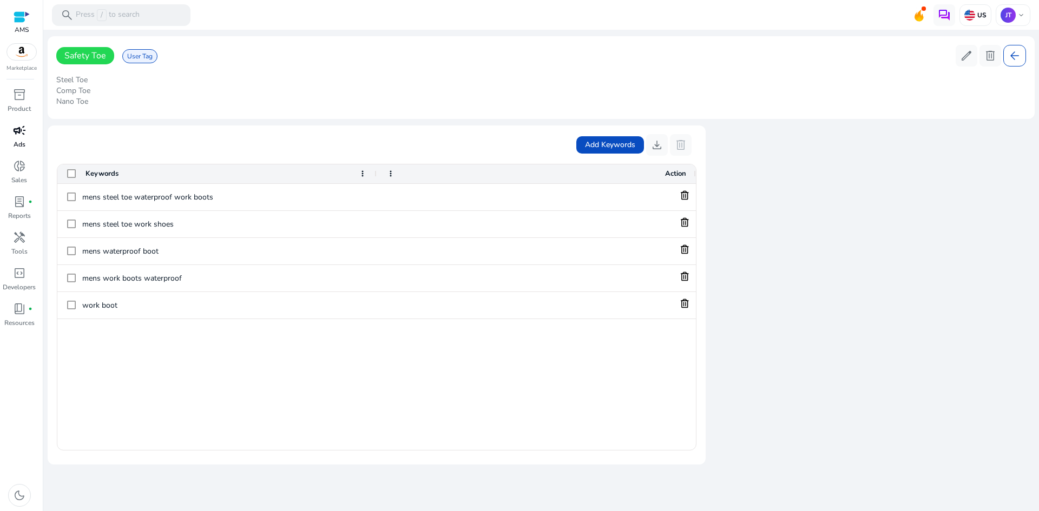
click at [21, 137] on span "campaign" at bounding box center [19, 130] width 13 height 13
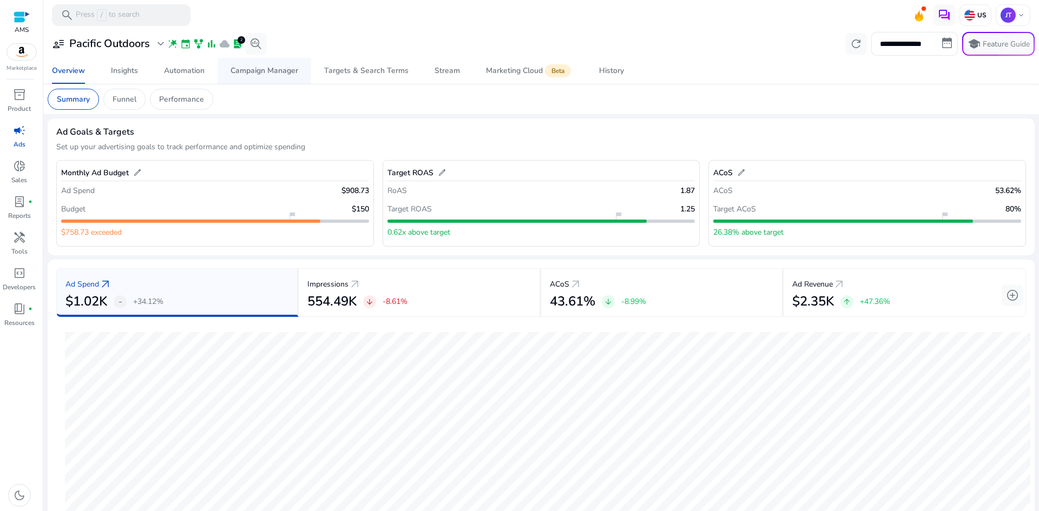
click at [258, 71] on div "Campaign Manager" at bounding box center [265, 71] width 68 height 8
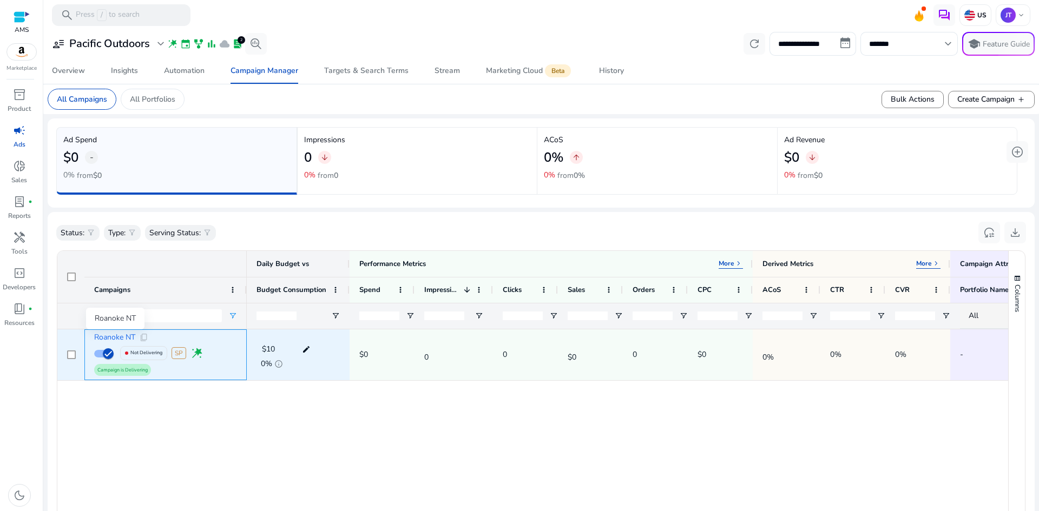
click at [124, 338] on span "Roanoke NT" at bounding box center [114, 338] width 41 height 8
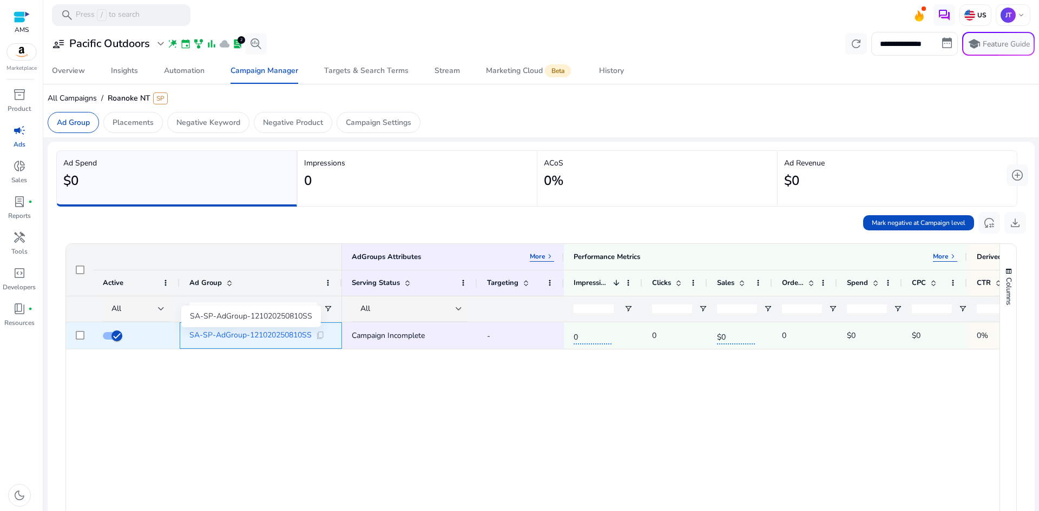
click at [299, 334] on span "SA-SP-AdGroup-121020250810SS" at bounding box center [250, 336] width 122 height 8
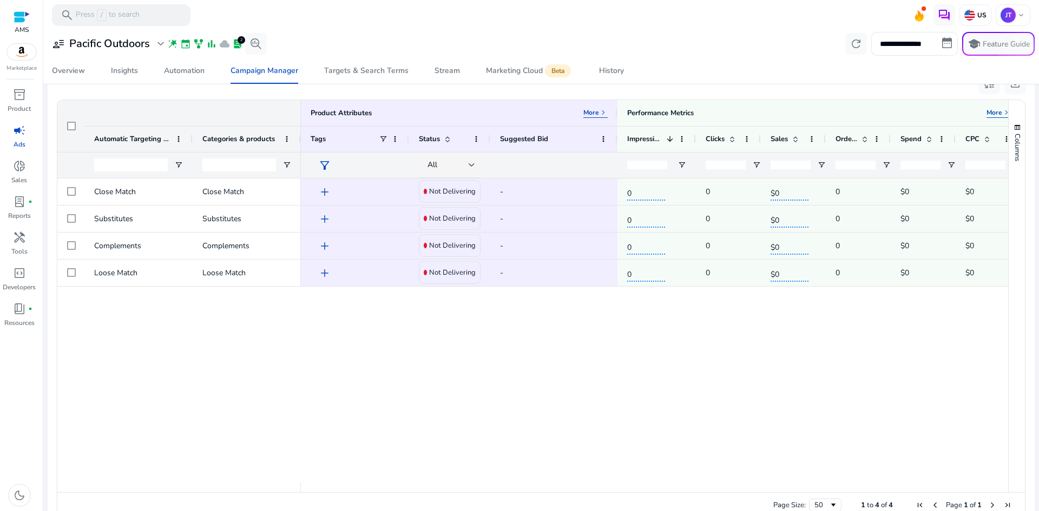
scroll to position [147, 0]
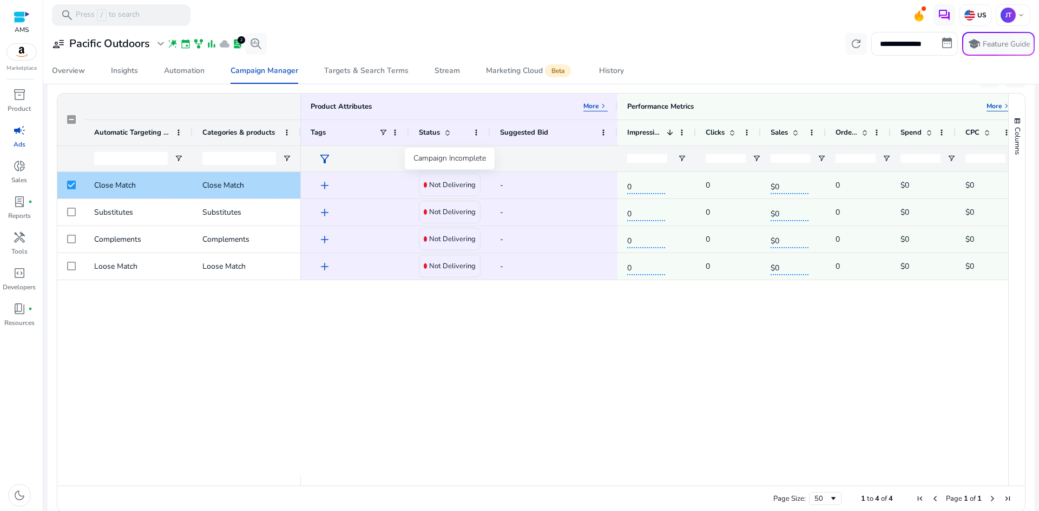
click at [466, 186] on h4 "Not Delivering" at bounding box center [452, 185] width 47 height 9
click at [505, 183] on div "-" at bounding box center [554, 185] width 108 height 22
drag, startPoint x: 397, startPoint y: 187, endPoint x: 335, endPoint y: 191, distance: 61.8
click at [391, 189] on div "add" at bounding box center [357, 185] width 83 height 20
click at [321, 189] on span "add" at bounding box center [324, 185] width 13 height 13
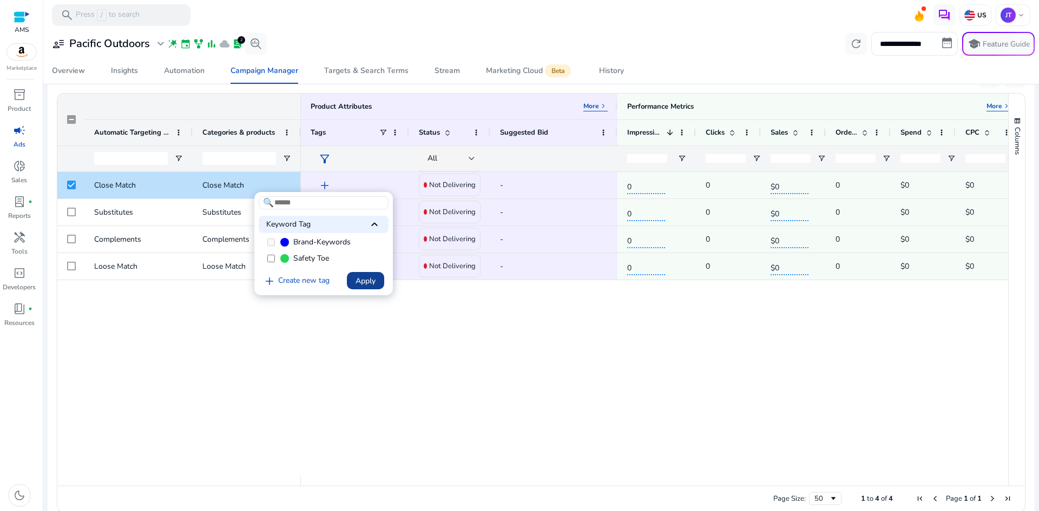
click at [362, 278] on span "Apply" at bounding box center [365, 280] width 20 height 11
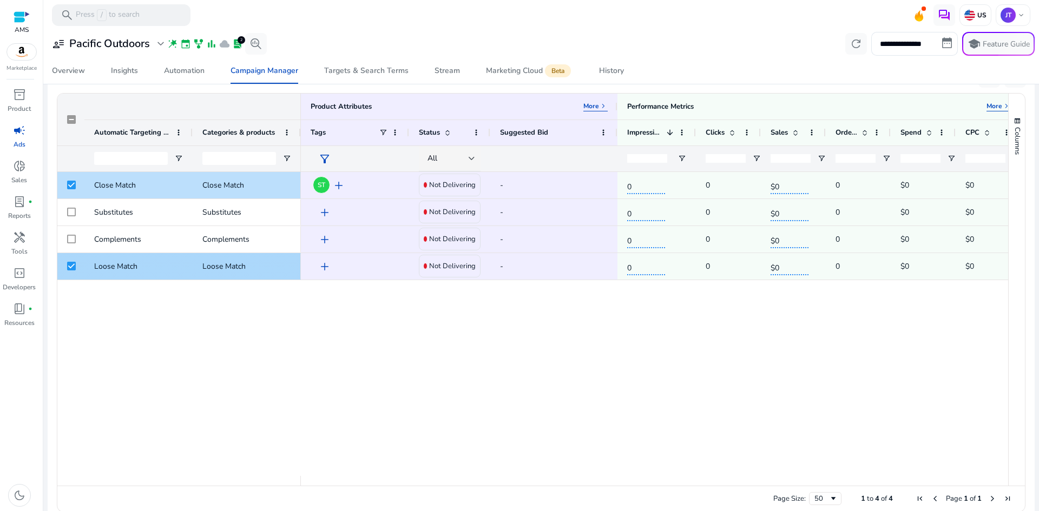
click at [326, 268] on span "add" at bounding box center [324, 266] width 13 height 13
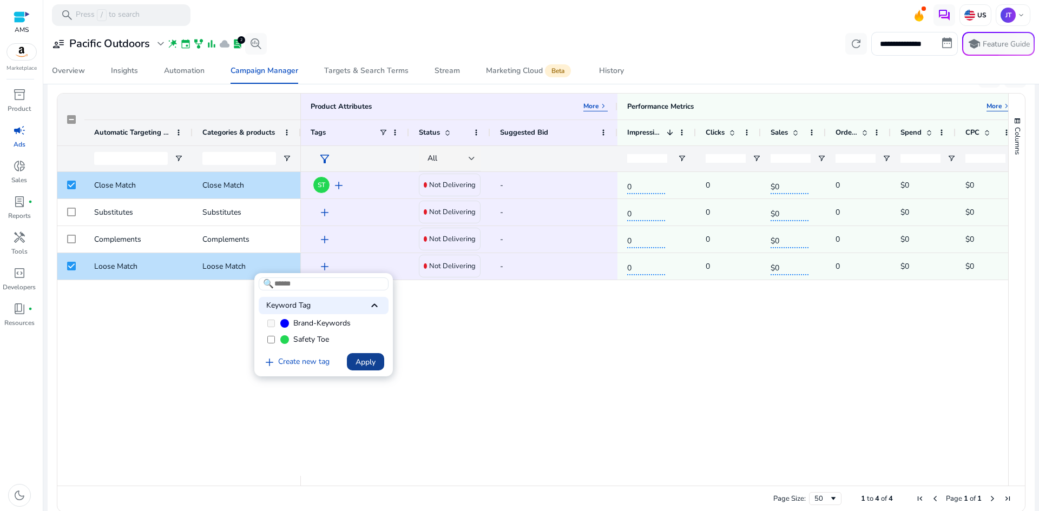
click at [373, 363] on span "Apply" at bounding box center [365, 362] width 20 height 11
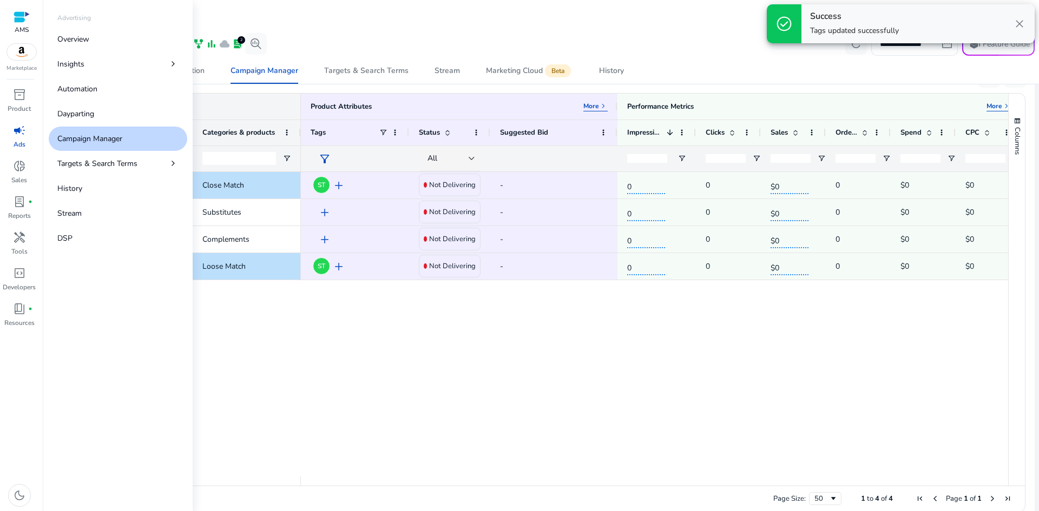
click at [19, 129] on span "campaign" at bounding box center [19, 130] width 13 height 13
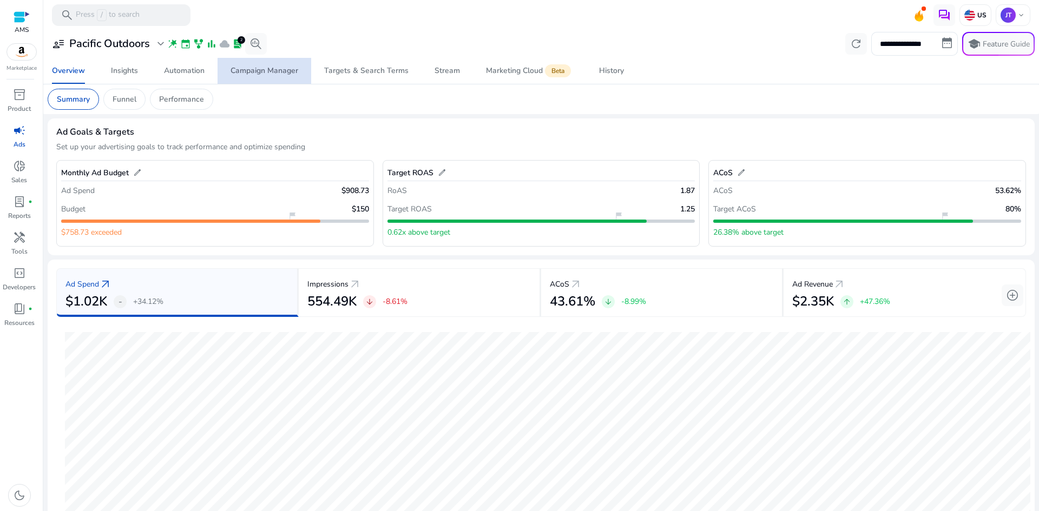
click at [268, 71] on div "Campaign Manager" at bounding box center [265, 71] width 68 height 8
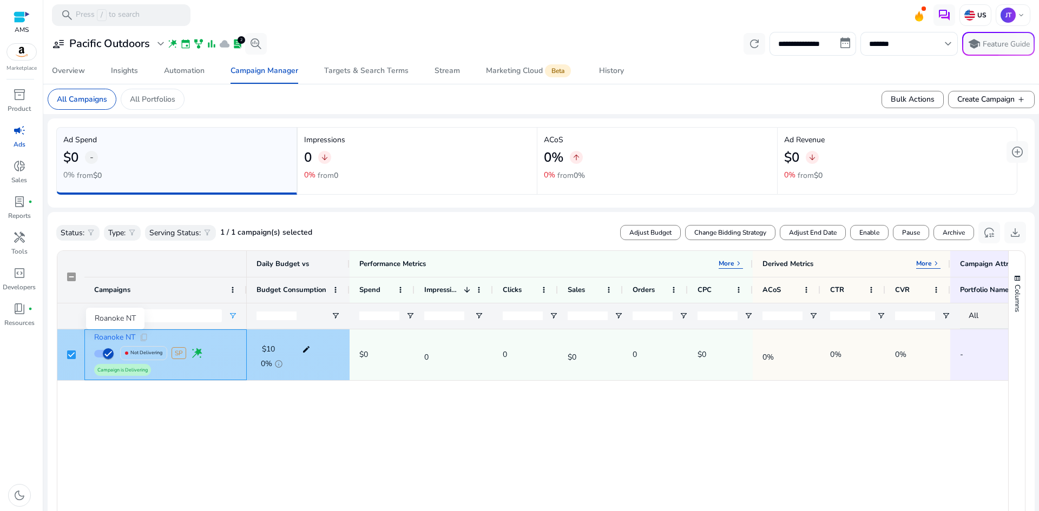
click at [116, 337] on span "Roanoke NT" at bounding box center [114, 338] width 41 height 8
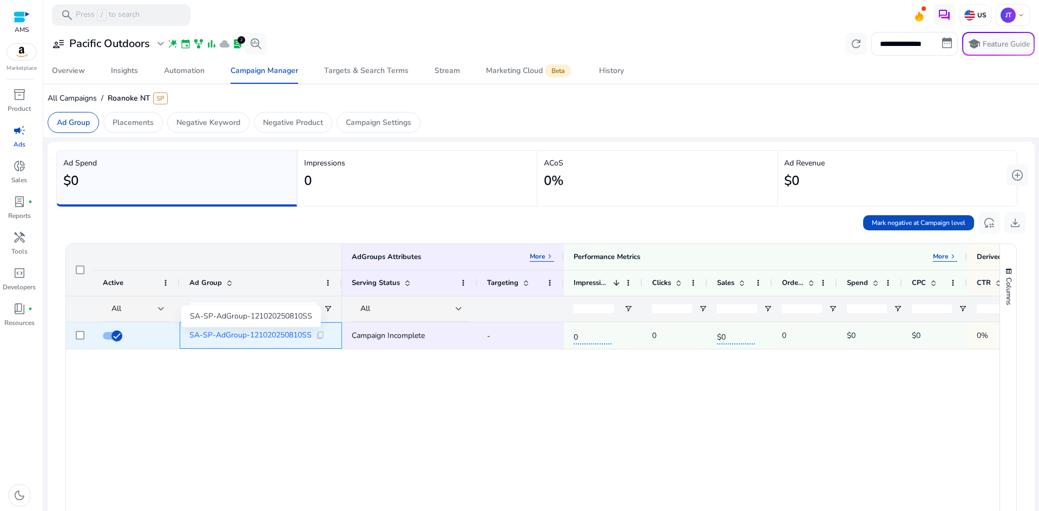
click at [235, 333] on span "SA-SP-AdGroup-121020250810SS" at bounding box center [250, 336] width 122 height 8
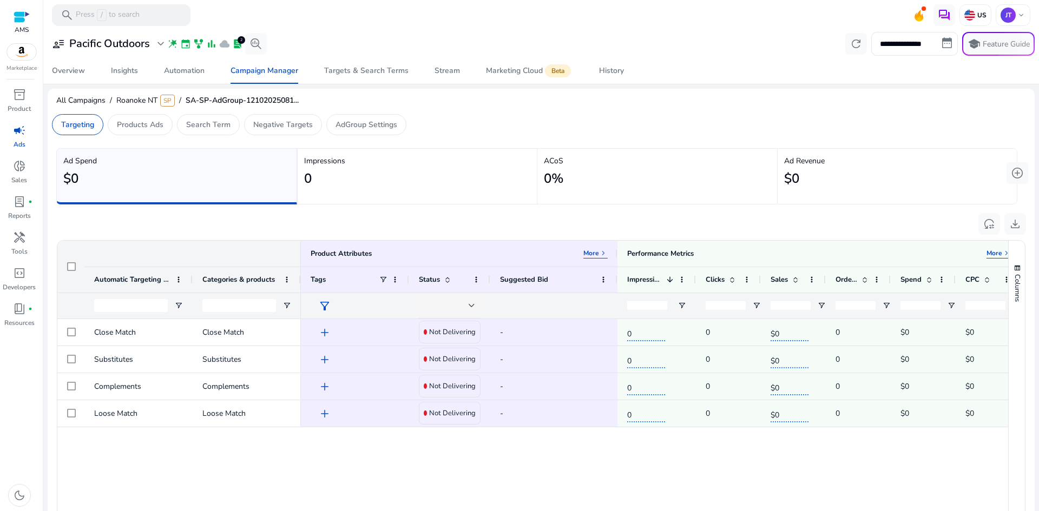
click at [238, 476] on div "Close Match Close Match Substitutes Substitutes Complements Complements Loose M…" at bounding box center [532, 471] width 951 height 304
click at [74, 354] on div at bounding box center [71, 359] width 9 height 22
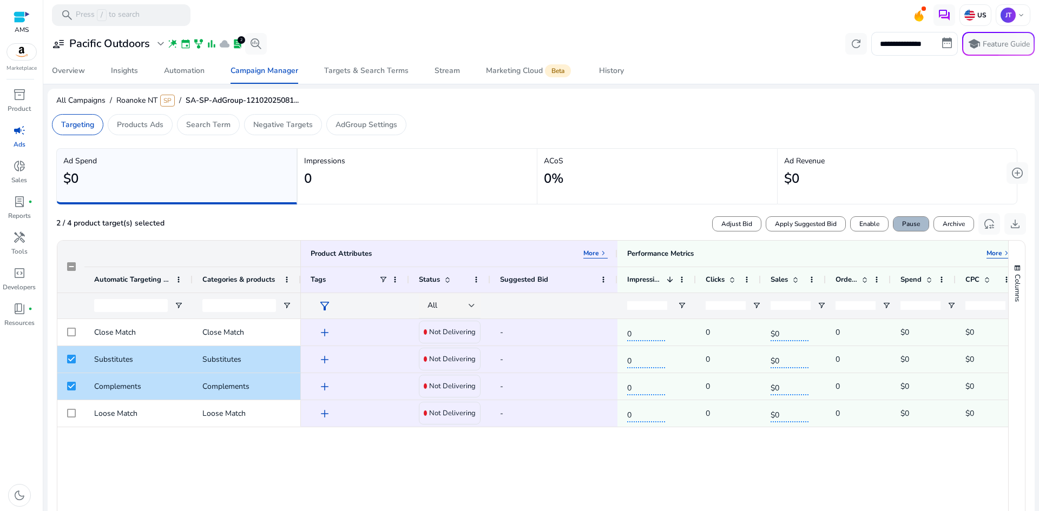
click at [907, 224] on span "Pause" at bounding box center [911, 224] width 18 height 10
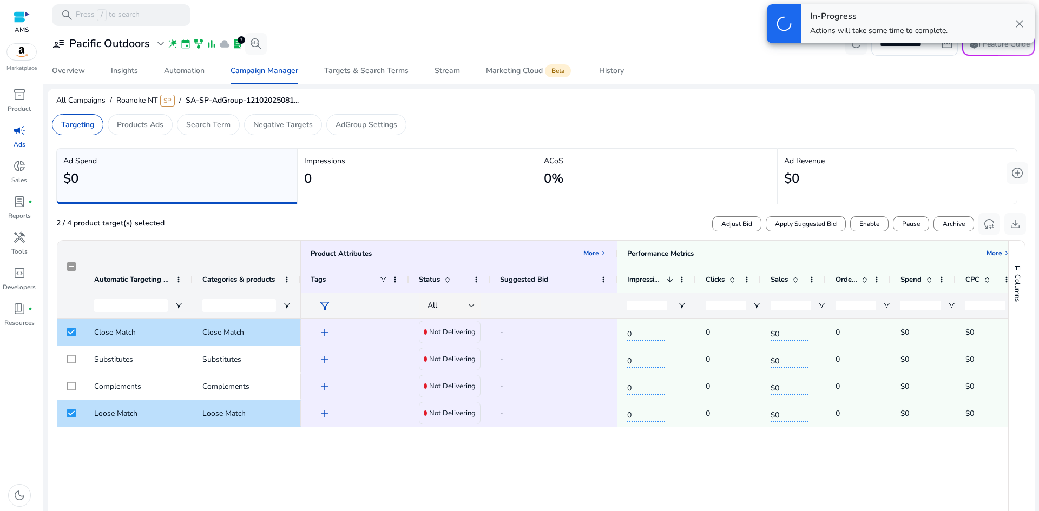
click at [412, 214] on div "2 / 4 product target(s) selected Adjust Bid Apply Suggested Bid Enable Pause Ar…" at bounding box center [541, 222] width 970 height 26
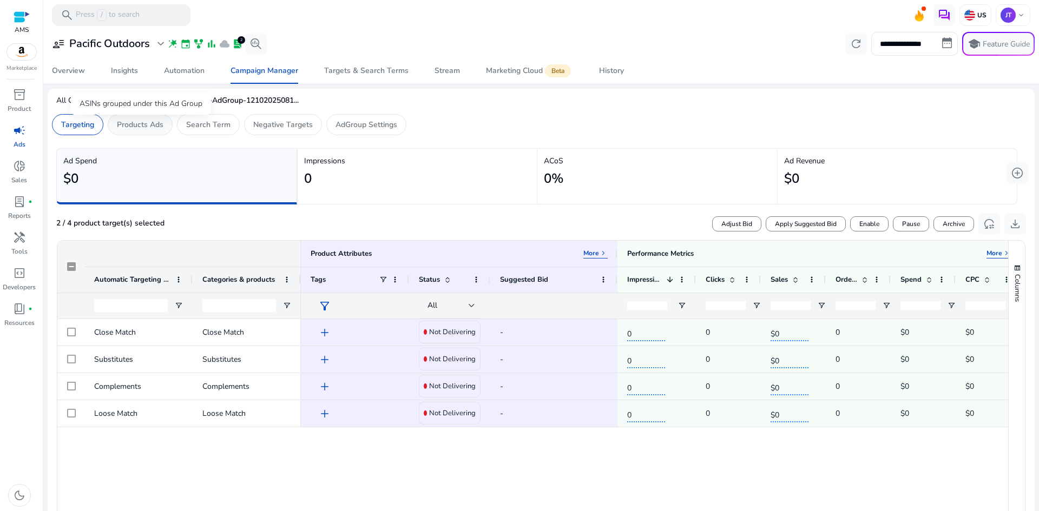
click at [137, 127] on p "Products Ads" at bounding box center [140, 124] width 47 height 11
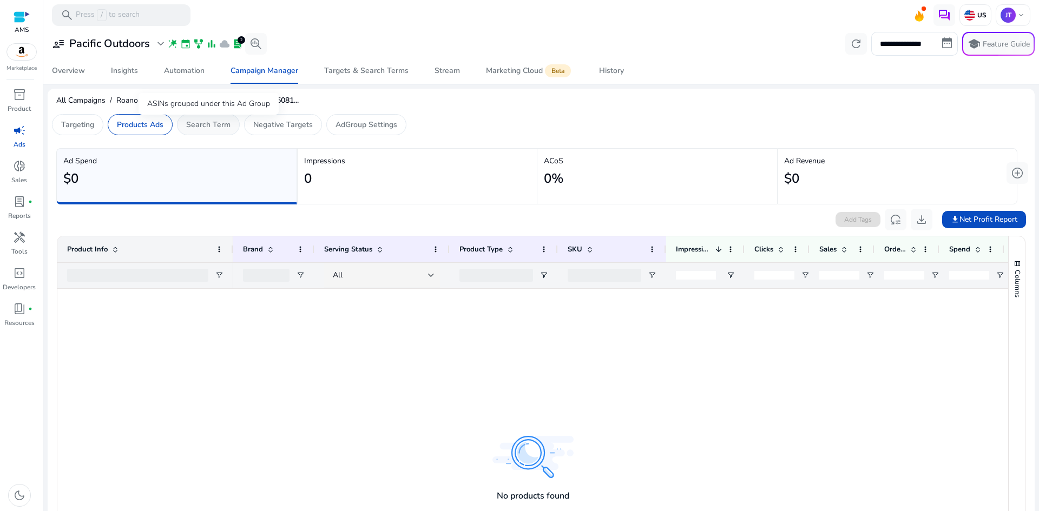
click at [214, 124] on p "Search Term" at bounding box center [208, 124] width 44 height 11
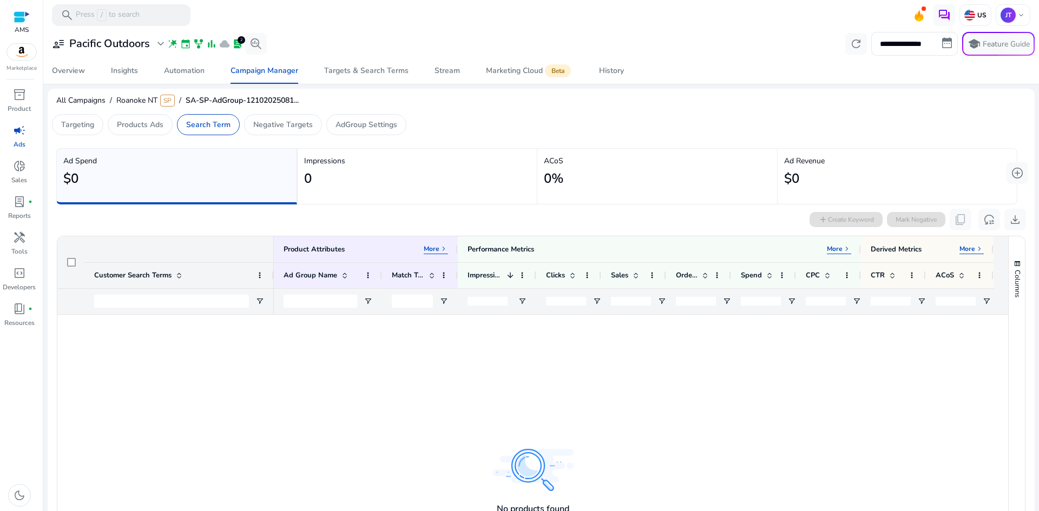
click at [130, 294] on div at bounding box center [171, 301] width 155 height 25
click at [130, 298] on input "Customer Search Terms Filter Input" at bounding box center [171, 301] width 155 height 13
click at [258, 304] on span "Open Filter Menu" at bounding box center [259, 301] width 9 height 9
click at [302, 319] on div "Contains" at bounding box center [299, 322] width 66 height 8
click at [277, 336] on input "Filter Value" at bounding box center [302, 339] width 84 height 13
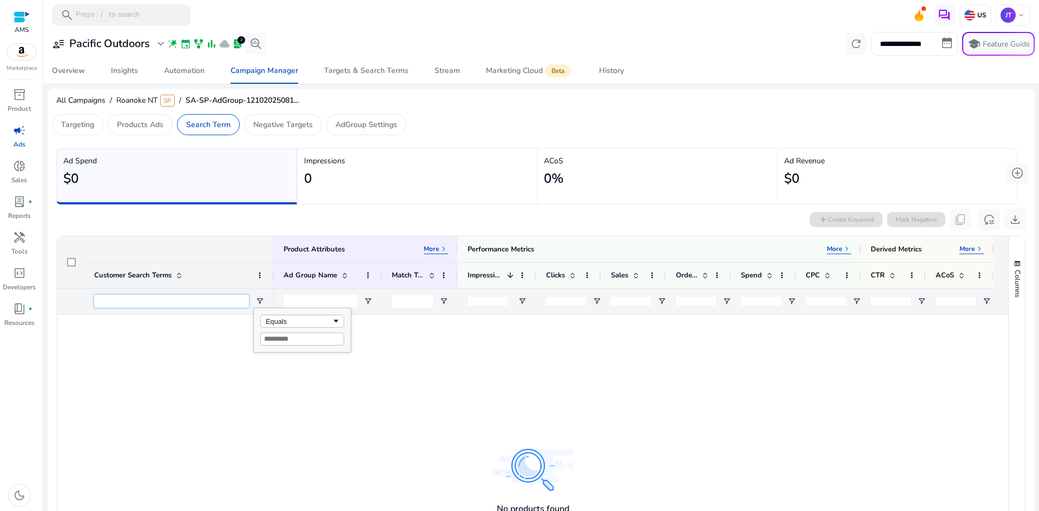
click at [187, 300] on input "Customer Search Terms Filter Input" at bounding box center [171, 301] width 155 height 13
click at [189, 295] on input "Customer Search Terms Filter Input" at bounding box center [171, 301] width 155 height 13
paste input "**********"
type input "*"
click at [194, 301] on input "Customer Search Terms Filter Input" at bounding box center [171, 301] width 155 height 13
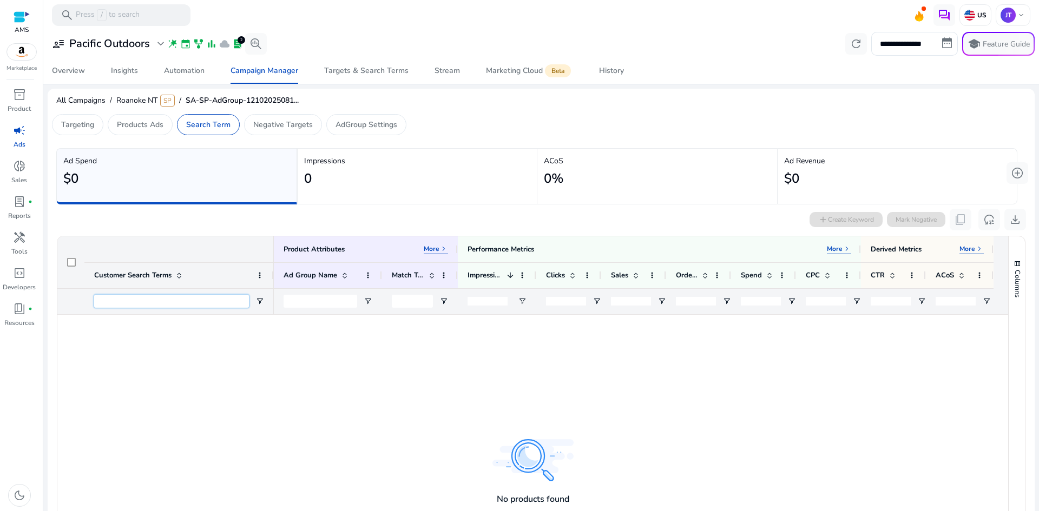
paste input "**********"
type input "**********"
click at [361, 413] on div at bounding box center [641, 472] width 734 height 314
drag, startPoint x: 227, startPoint y: 300, endPoint x: 61, endPoint y: 297, distance: 166.1
click at [61, 297] on div "**********" at bounding box center [165, 301] width 216 height 26
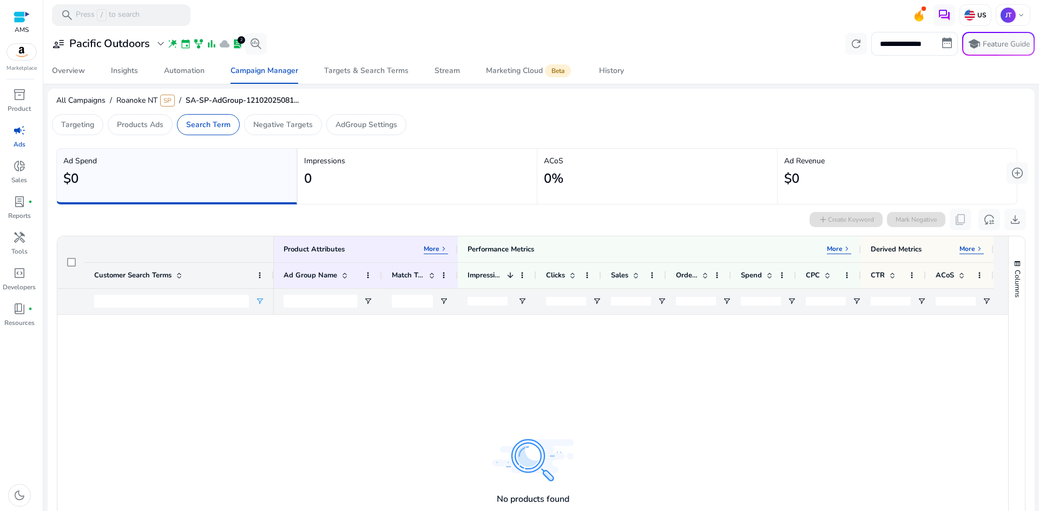
click at [111, 357] on div at bounding box center [532, 472] width 951 height 314
click at [829, 210] on div "add Create Keyword Mark Negative content_copy reset_settings download" at bounding box center [917, 220] width 216 height 22
click at [831, 219] on div "add Create Keyword Mark Negative content_copy reset_settings download" at bounding box center [917, 220] width 216 height 22
click at [848, 218] on div "add Create Keyword Mark Negative content_copy reset_settings download" at bounding box center [917, 220] width 216 height 22
click at [162, 227] on div "add Create Keyword Mark Negative content_copy reset_settings download" at bounding box center [541, 220] width 970 height 22
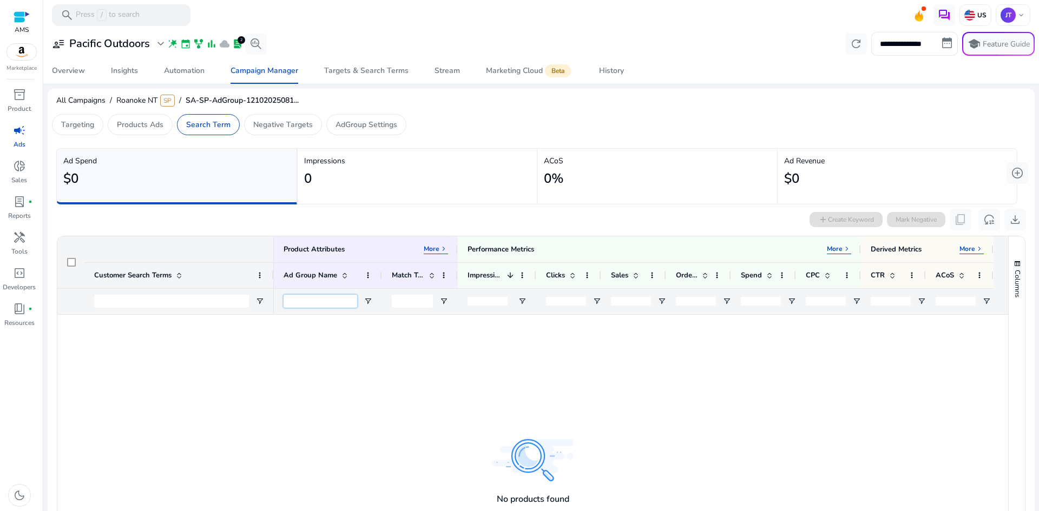
click at [319, 298] on input "Ad Group Name Filter Input" at bounding box center [321, 301] width 74 height 13
click at [370, 276] on span at bounding box center [368, 275] width 9 height 9
click at [262, 274] on span at bounding box center [259, 275] width 9 height 9
click at [195, 355] on div at bounding box center [532, 472] width 951 height 314
click at [985, 216] on span "reset_settings" at bounding box center [989, 219] width 13 height 13
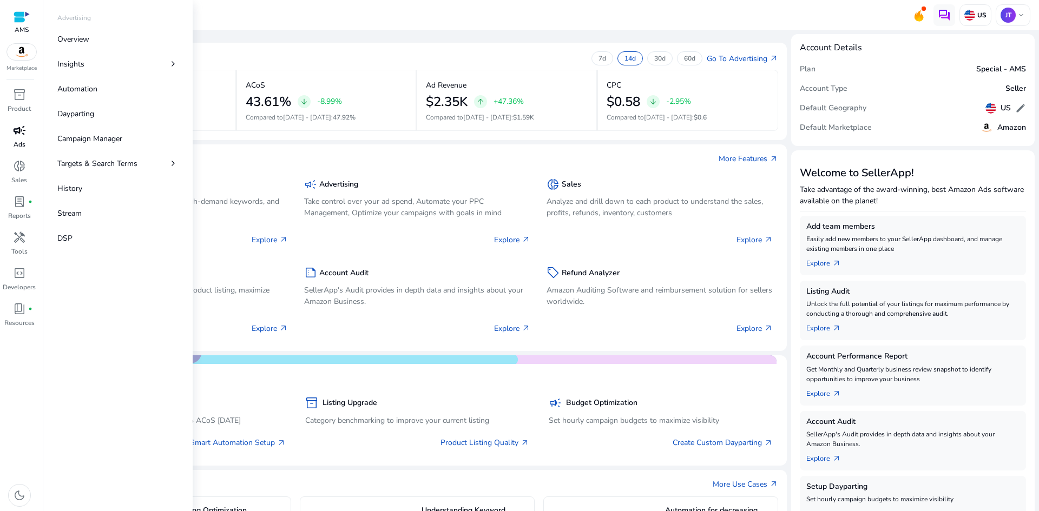
click at [19, 136] on span "campaign" at bounding box center [19, 130] width 13 height 13
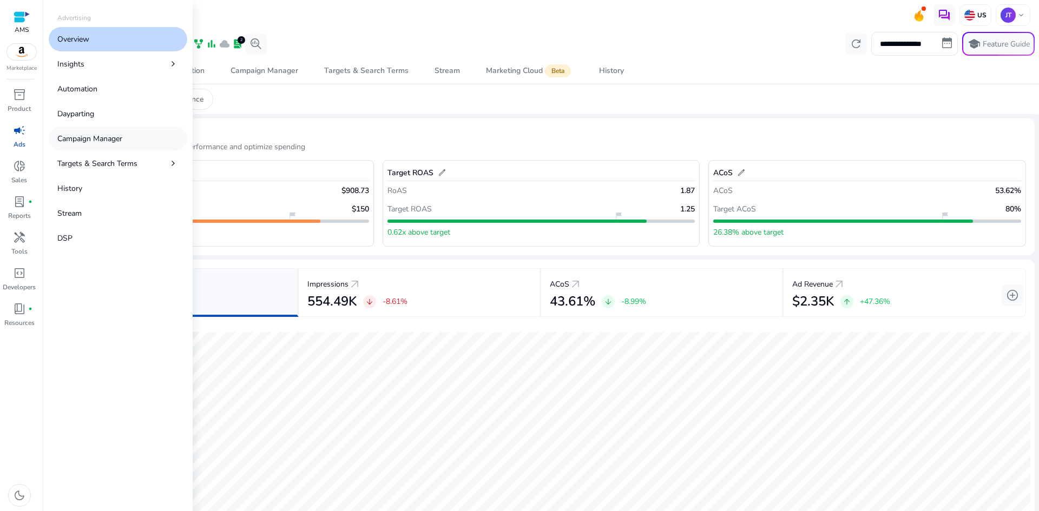
click at [87, 137] on p "Campaign Manager" at bounding box center [89, 138] width 65 height 11
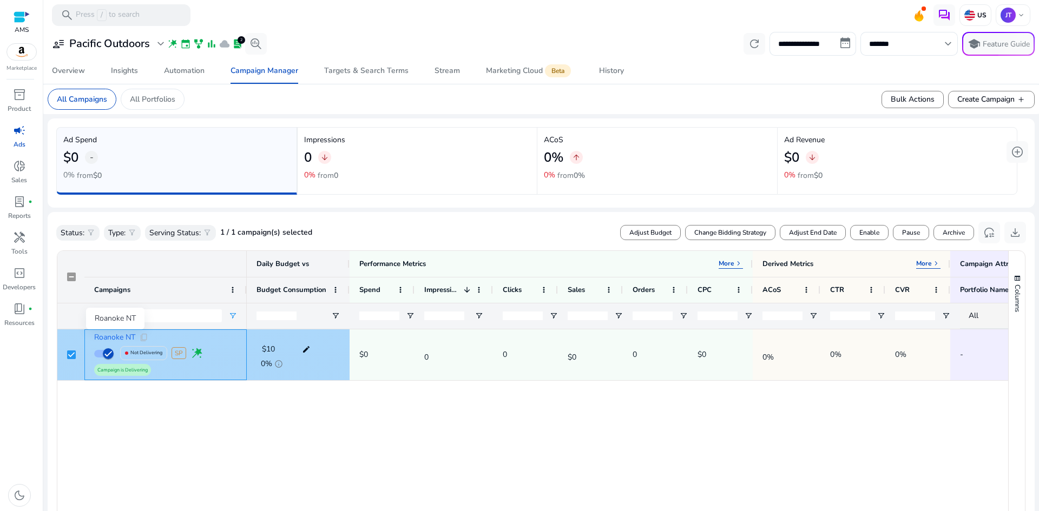
click at [120, 335] on span "Roanoke NT" at bounding box center [114, 338] width 41 height 8
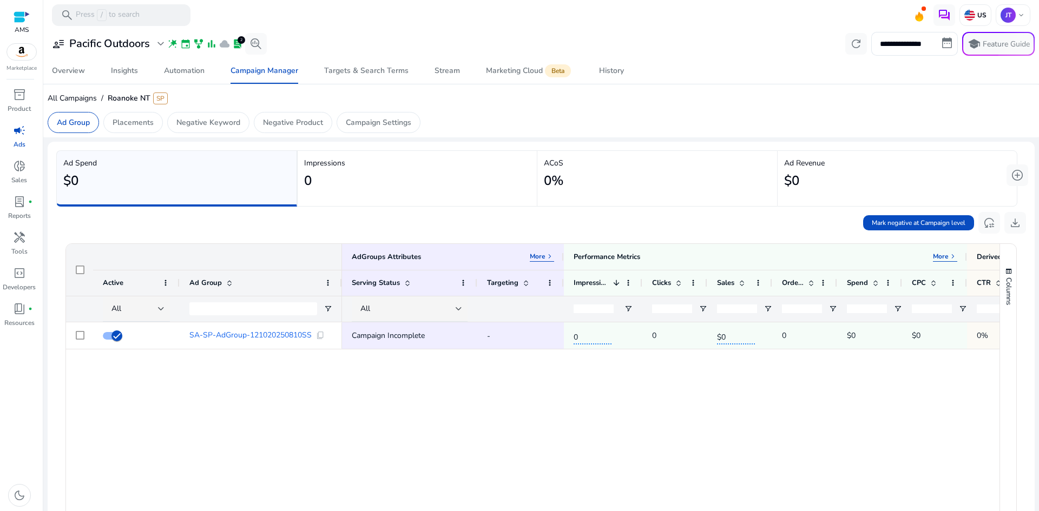
click at [256, 370] on div "SA-SP-AdGroup-121020250810SS content_copy Campaign Incomplete - 0 0 $0 0 $0 $0 …" at bounding box center [532, 474] width 933 height 304
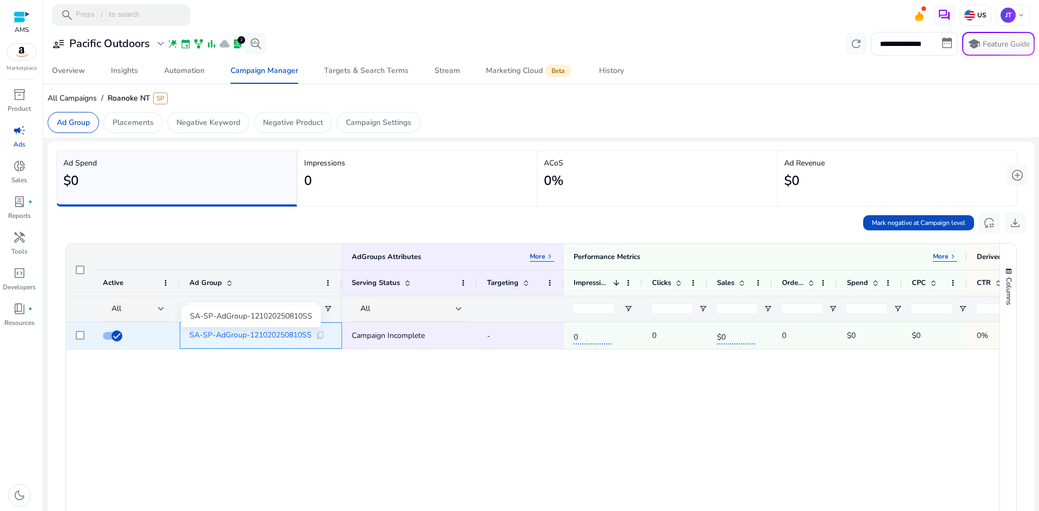
click at [266, 333] on span "SA-SP-AdGroup-121020250810SS" at bounding box center [250, 336] width 122 height 8
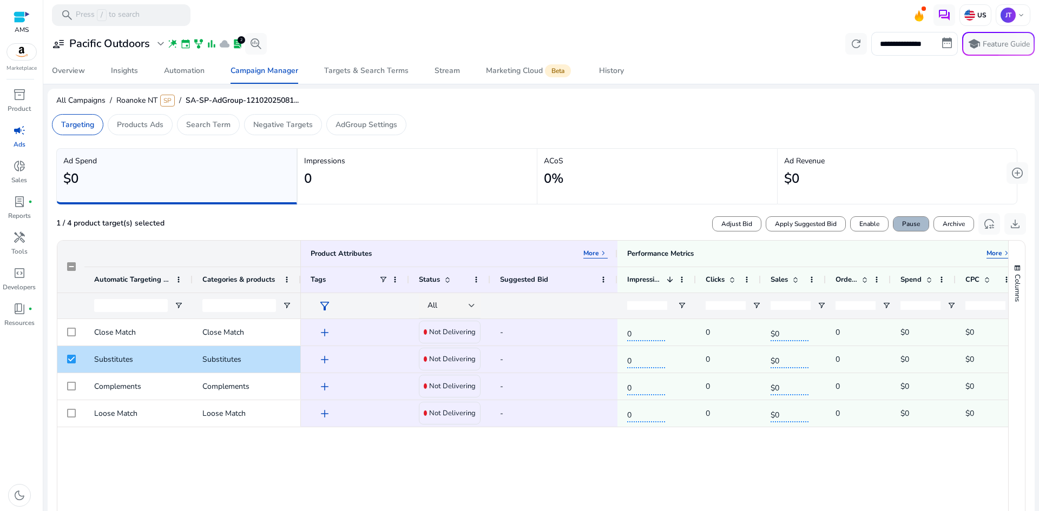
click at [910, 224] on span "Pause" at bounding box center [911, 224] width 18 height 10
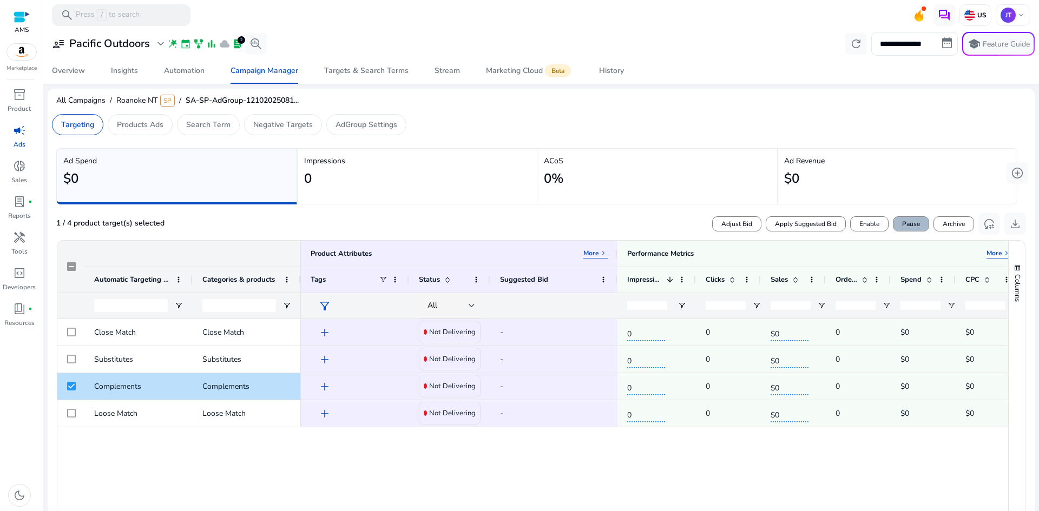
click at [910, 222] on span "Pause" at bounding box center [911, 224] width 18 height 10
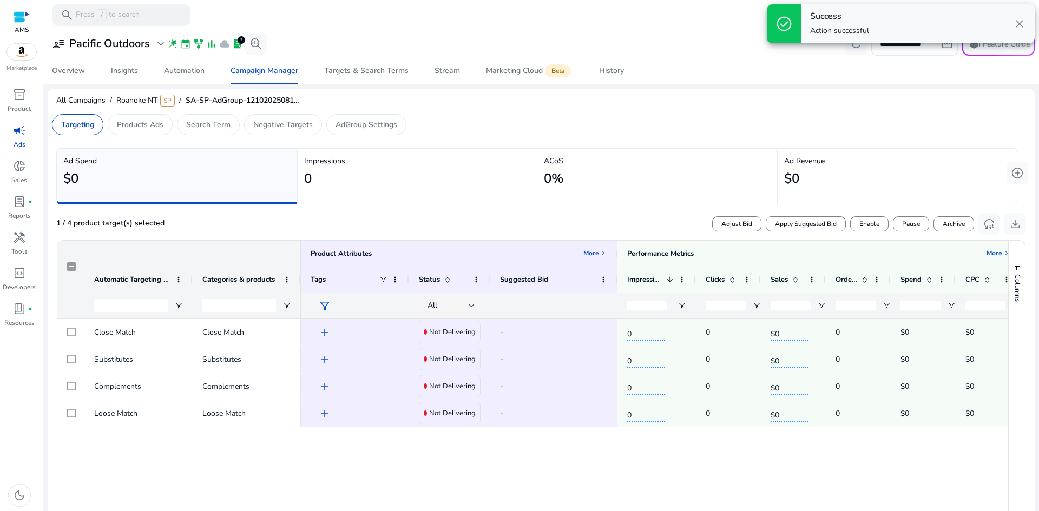
click at [94, 482] on div "Close Match Close Match Substitutes Substitutes Complements Complements Loose M…" at bounding box center [532, 471] width 951 height 304
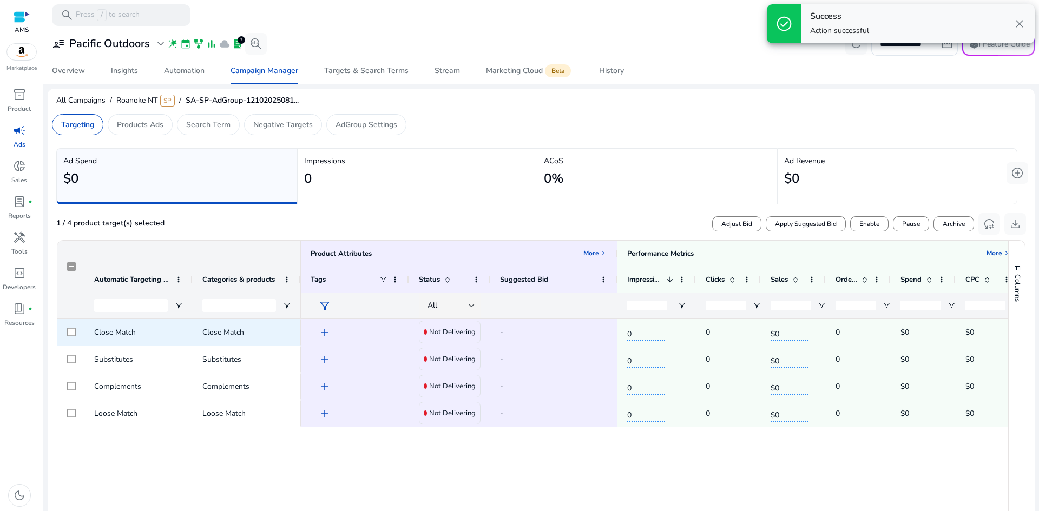
click at [322, 332] on span "add" at bounding box center [324, 332] width 13 height 13
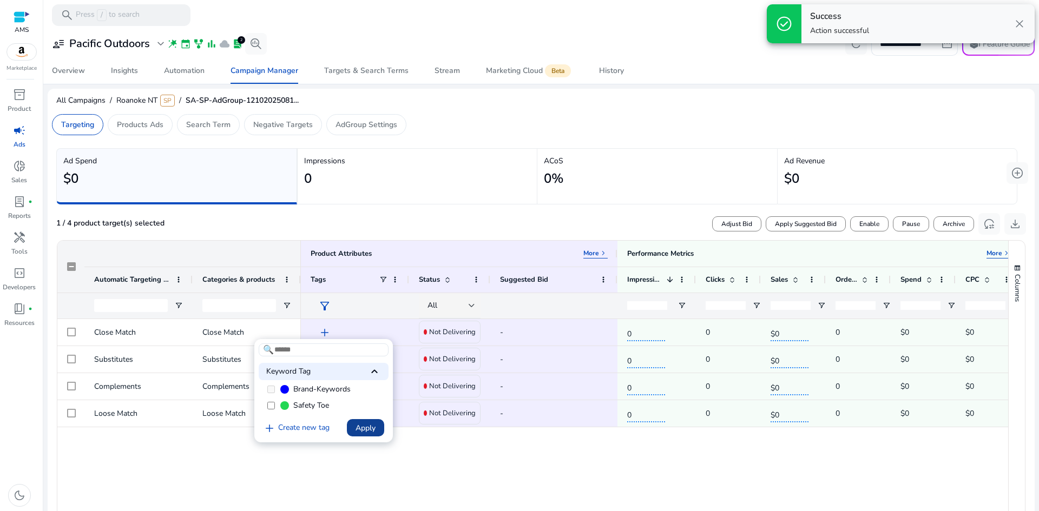
click at [364, 427] on span "Apply" at bounding box center [365, 428] width 20 height 11
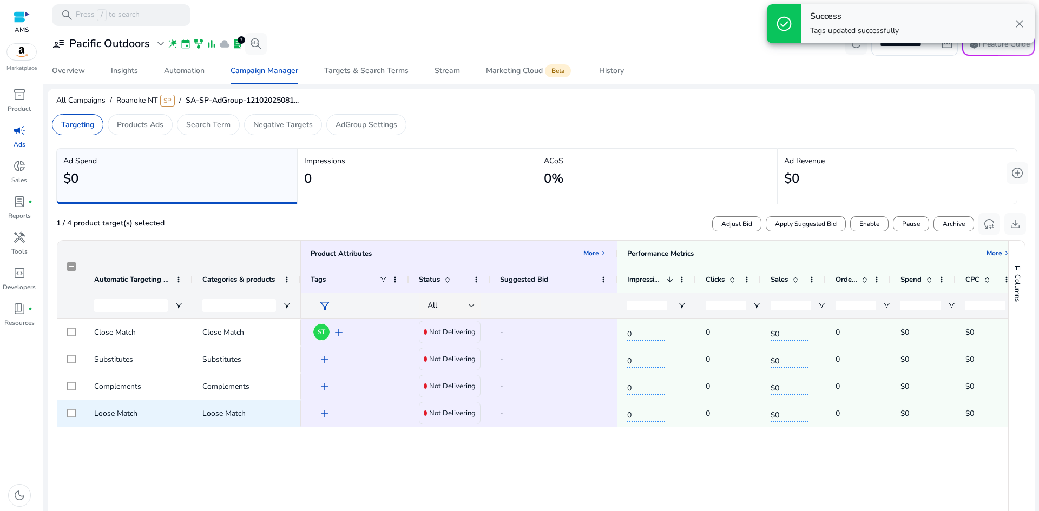
click at [324, 413] on span "add" at bounding box center [324, 413] width 13 height 13
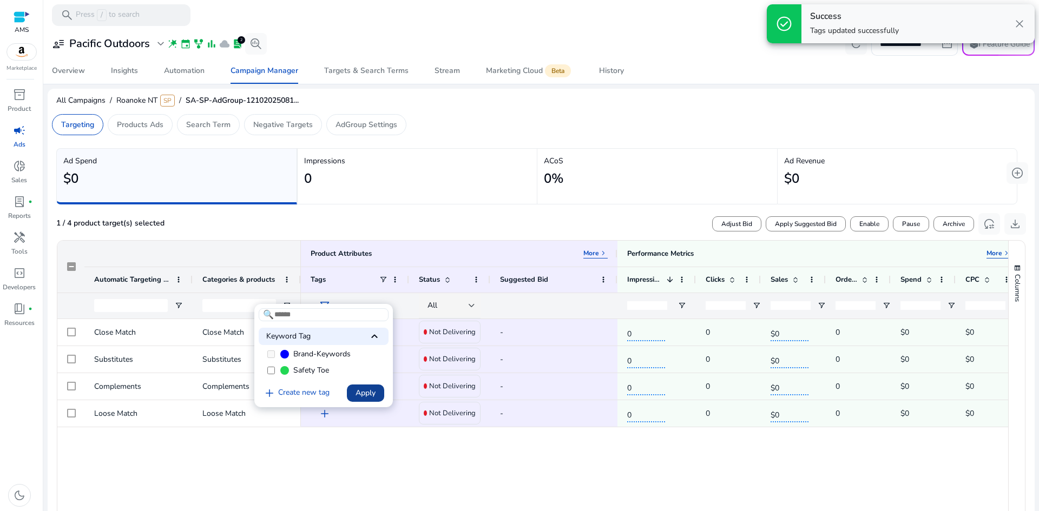
click at [358, 396] on span "Apply" at bounding box center [365, 392] width 20 height 11
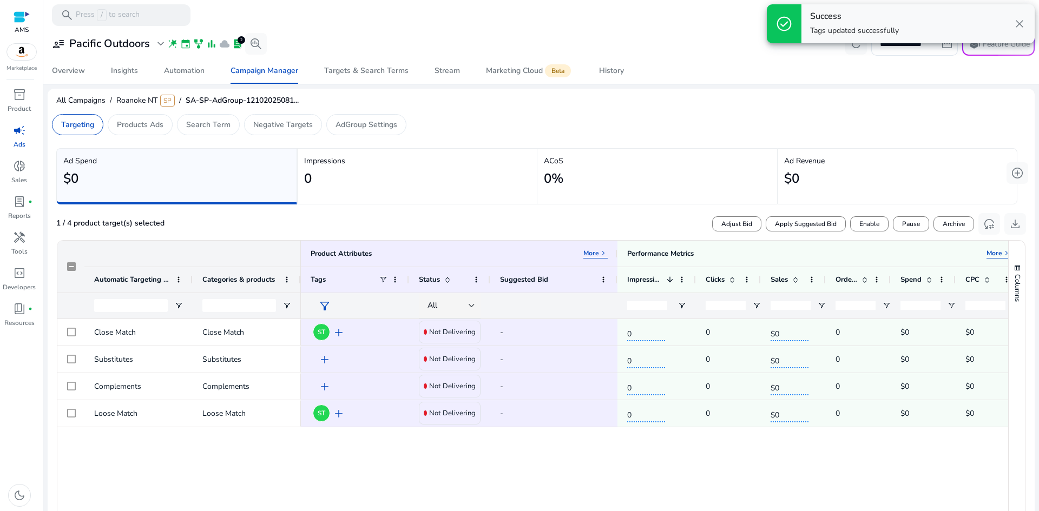
click at [420, 457] on div "ST add Not Delivering - 0 0 $0 0 $0 $0 0% 0% add Not Delivering - 0 0 $0 0 $0 $…" at bounding box center [654, 471] width 707 height 304
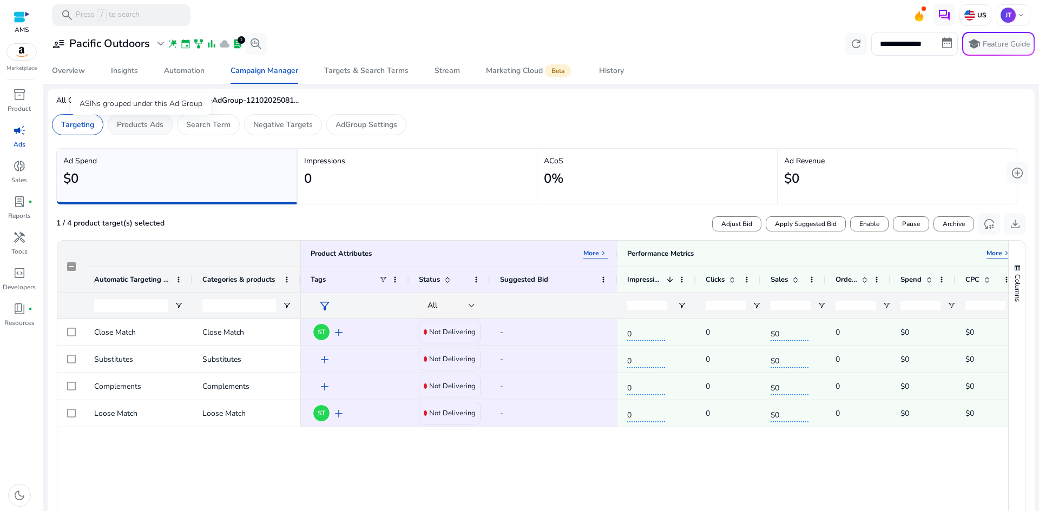
click at [143, 123] on p "Products Ads" at bounding box center [140, 124] width 47 height 11
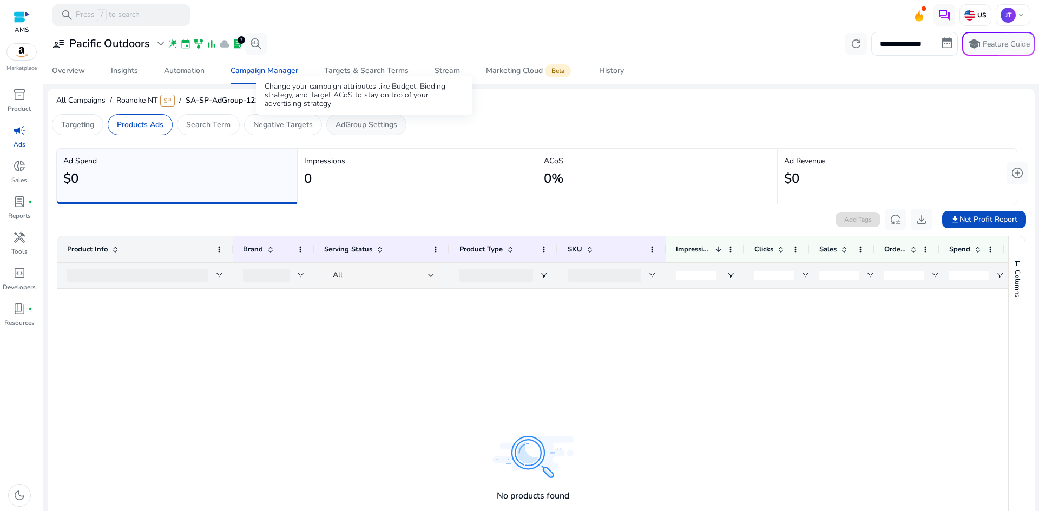
click at [367, 127] on p "AdGroup Settings" at bounding box center [366, 124] width 62 height 11
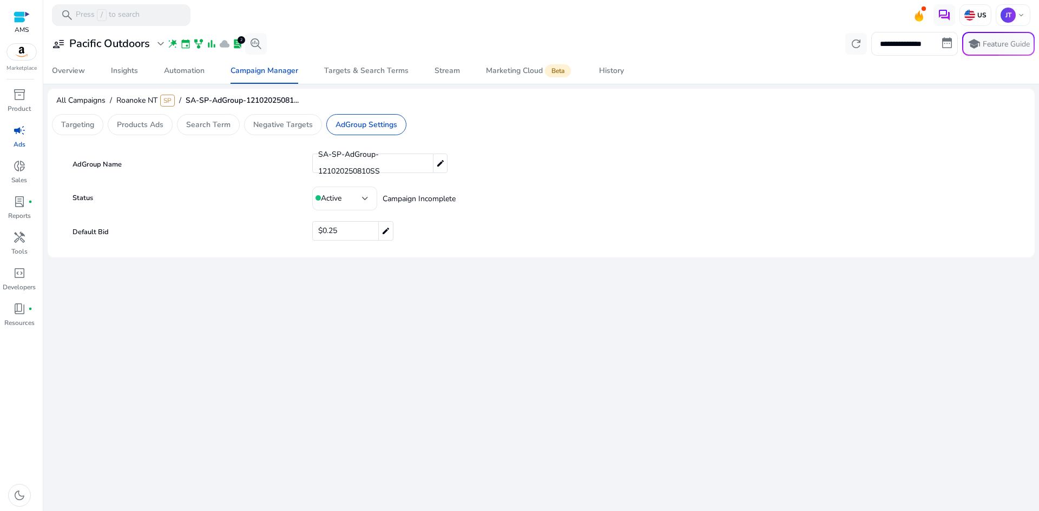
click at [443, 160] on mat-icon "edit" at bounding box center [440, 163] width 14 height 18
drag, startPoint x: 443, startPoint y: 162, endPoint x: 285, endPoint y: 168, distance: 158.1
click at [285, 168] on div "**********" at bounding box center [541, 165] width 959 height 22
type input "***"
click at [1000, 161] on mat-icon "check" at bounding box center [1001, 163] width 12 height 16
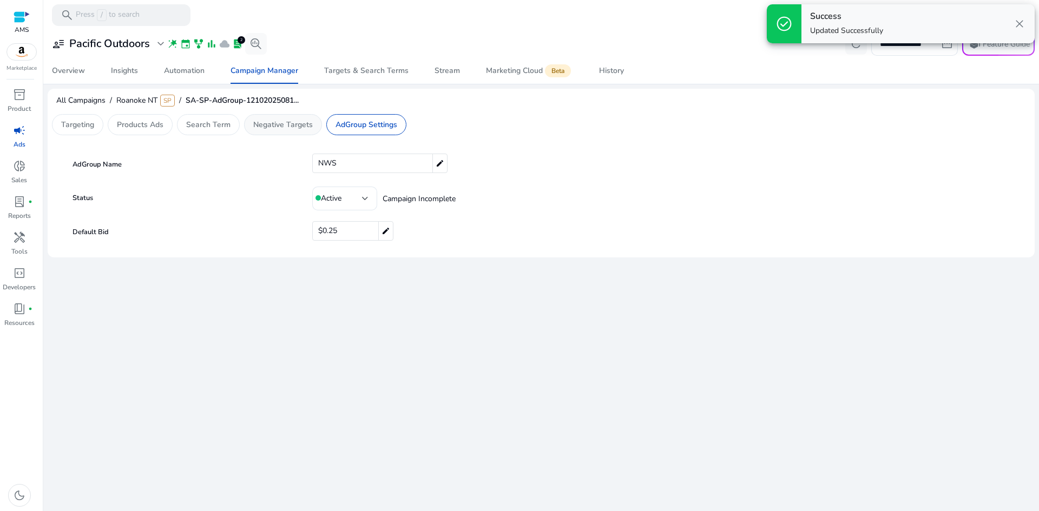
click at [293, 124] on p "Negative Targets" at bounding box center [283, 124] width 60 height 11
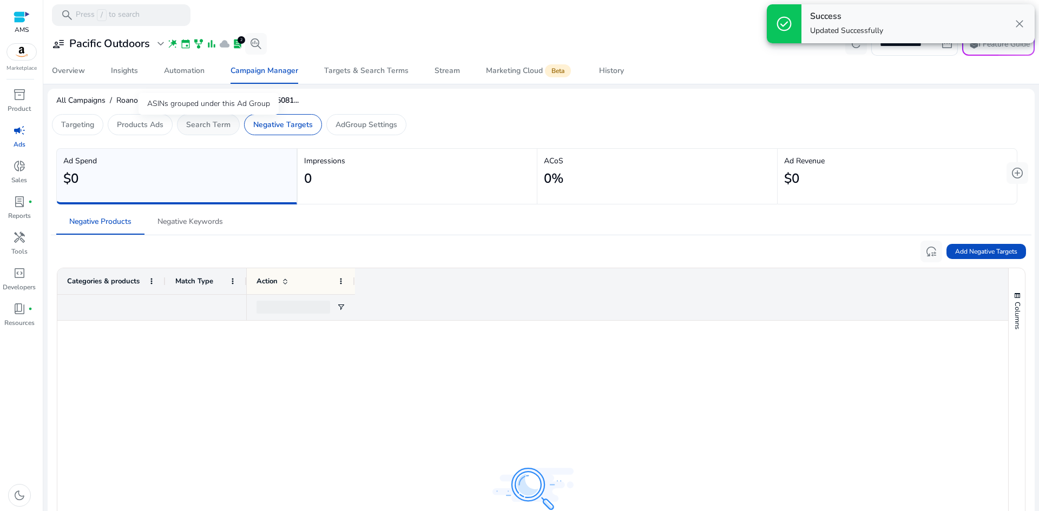
click at [197, 121] on p "Search Term" at bounding box center [208, 124] width 44 height 11
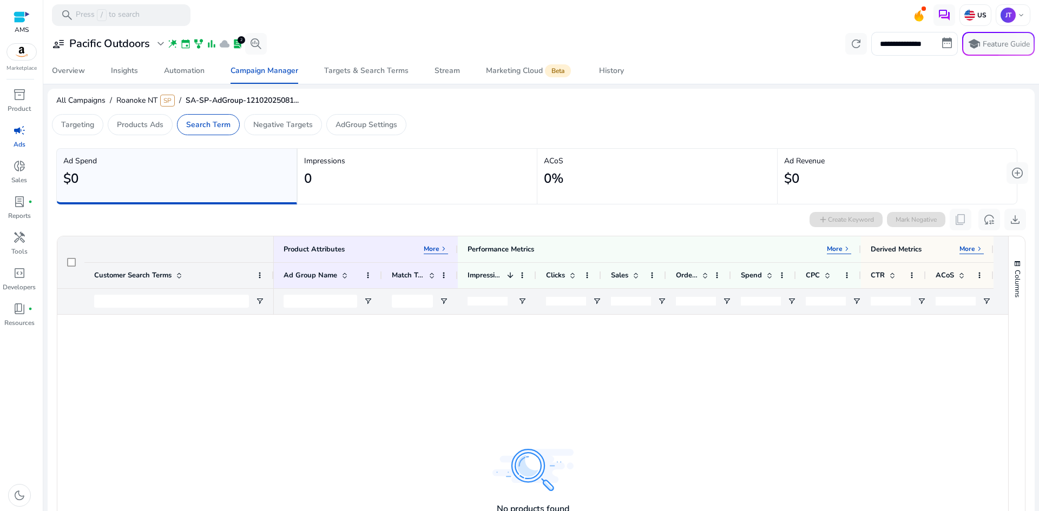
click at [839, 219] on div "add Create Keyword Mark Negative content_copy reset_settings download" at bounding box center [917, 220] width 216 height 22
drag, startPoint x: 1034, startPoint y: 75, endPoint x: 1032, endPoint y: 146, distance: 71.4
click at [1032, 146] on mat-sidenav-content "**********" at bounding box center [541, 255] width 996 height 511
click at [123, 126] on p "Products Ads" at bounding box center [140, 124] width 47 height 11
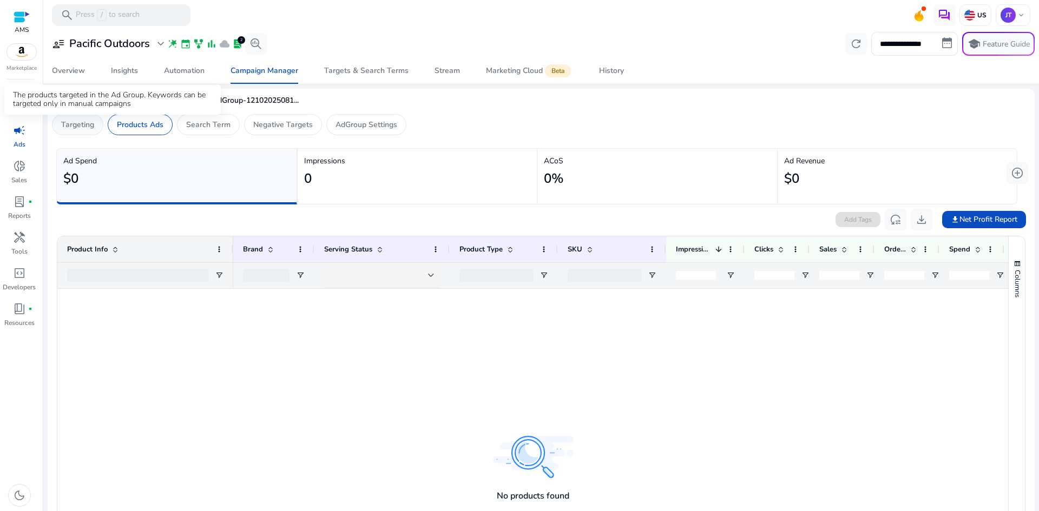
click at [85, 125] on p "Targeting" at bounding box center [77, 124] width 33 height 11
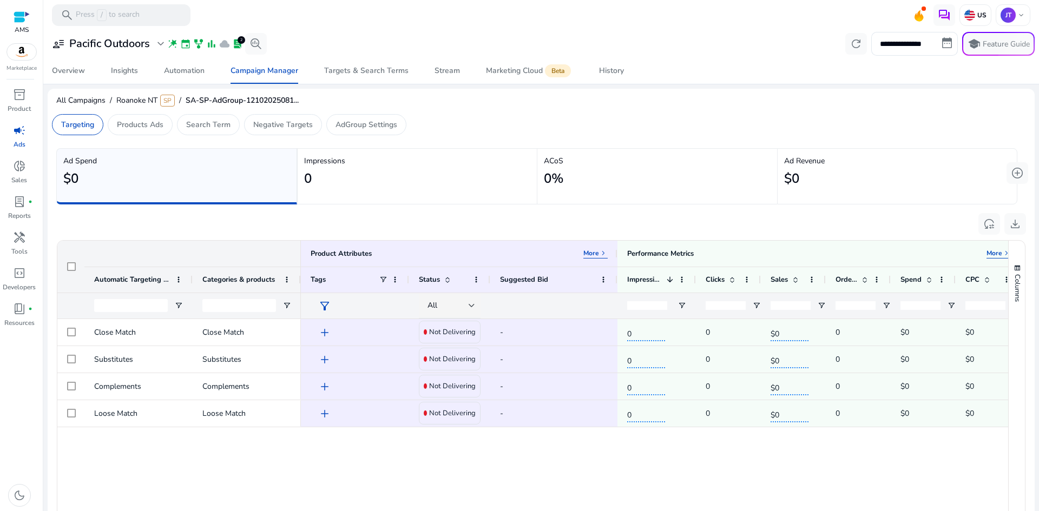
click at [220, 473] on div "Close Match Close Match Substitutes Substitutes Complements Complements Loose M…" at bounding box center [532, 471] width 951 height 304
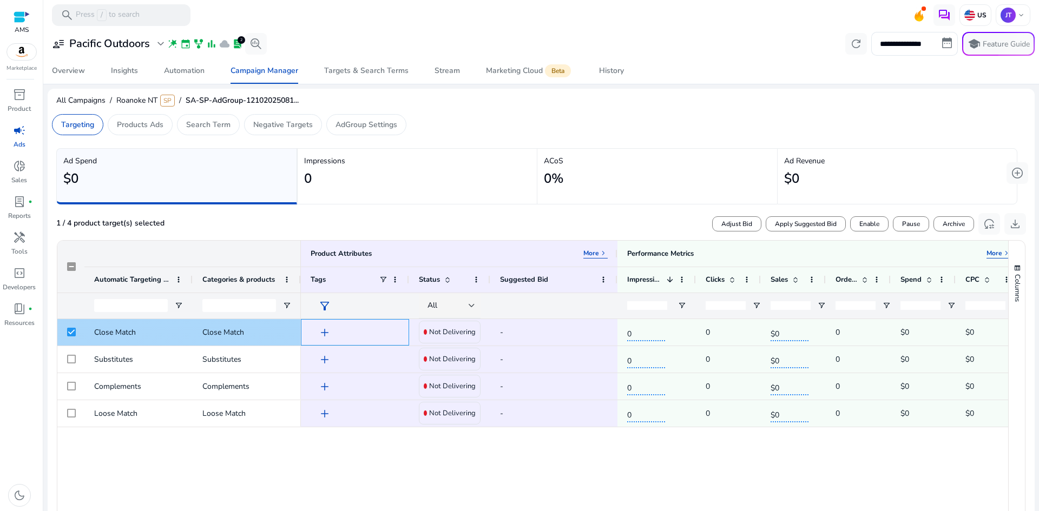
click at [329, 331] on span "add" at bounding box center [324, 332] width 13 height 13
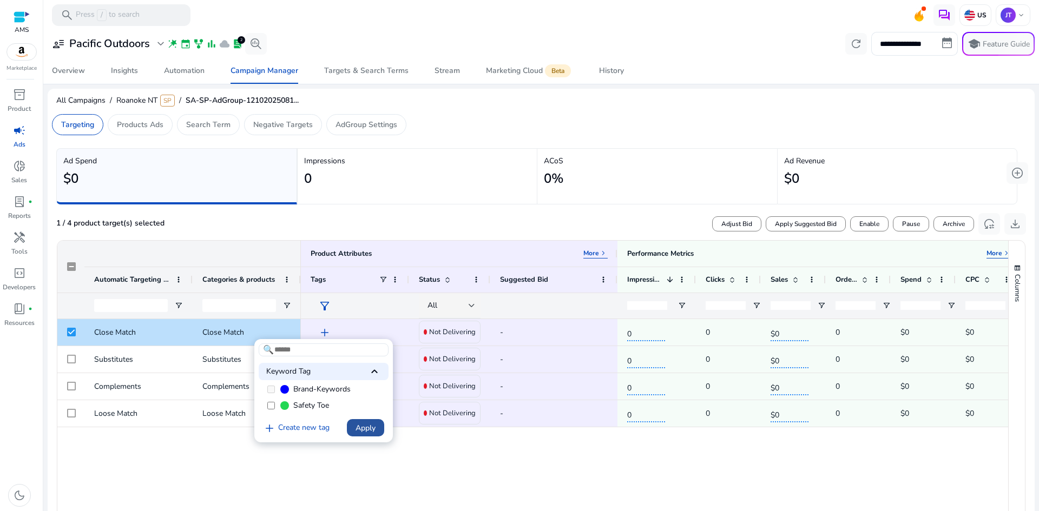
click at [370, 431] on span "Apply" at bounding box center [365, 428] width 20 height 11
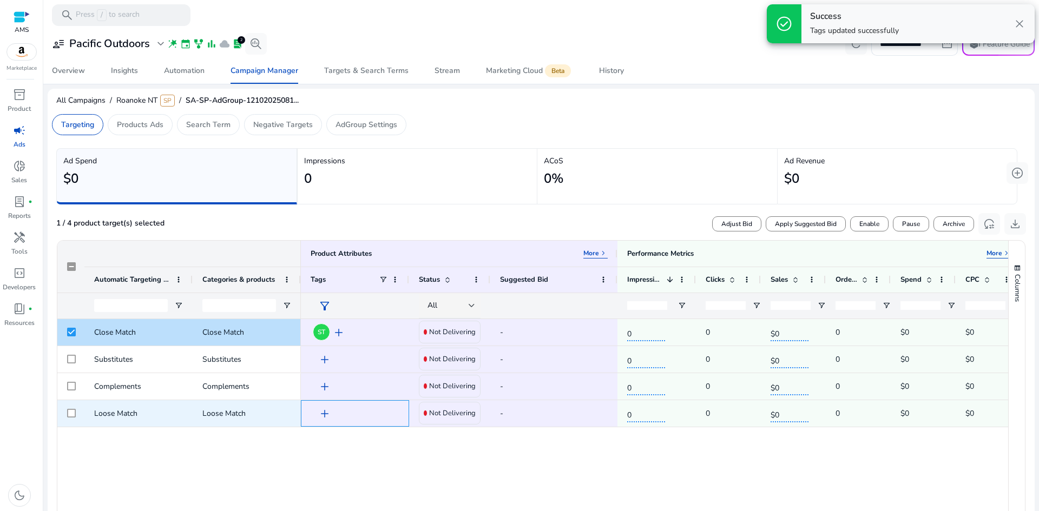
click at [325, 410] on span "add" at bounding box center [324, 413] width 13 height 13
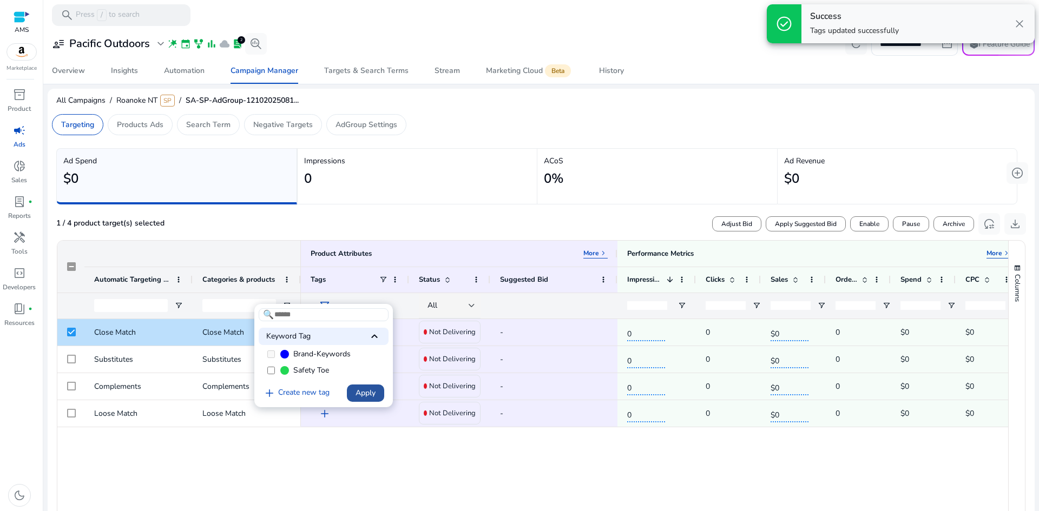
click at [353, 389] on span at bounding box center [365, 393] width 37 height 26
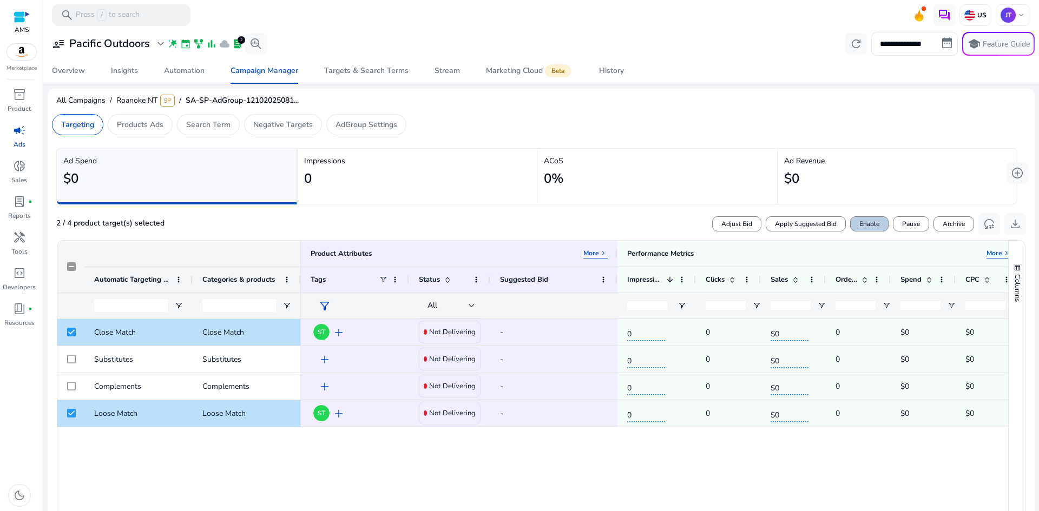
click at [874, 219] on span "Enable" at bounding box center [869, 224] width 20 height 10
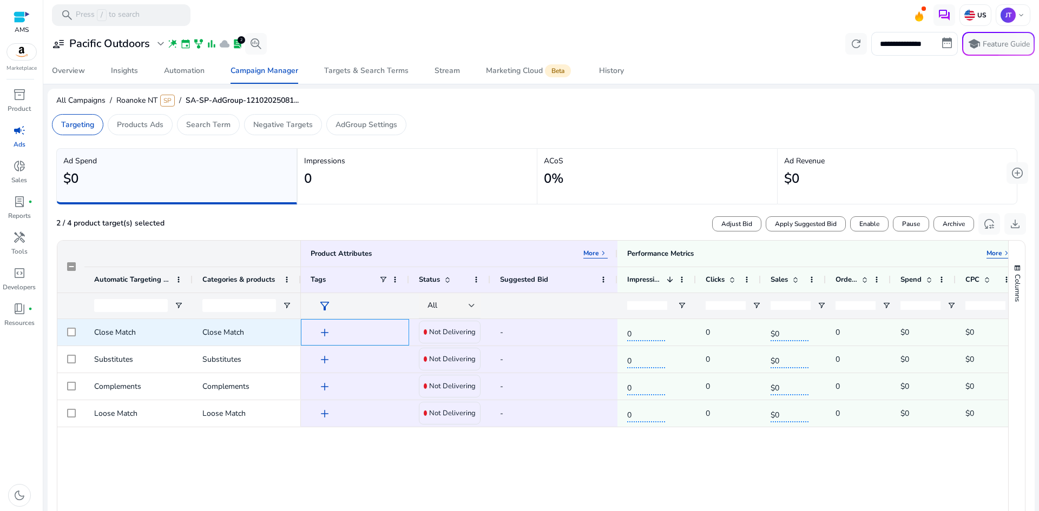
click at [326, 331] on span "add" at bounding box center [324, 332] width 13 height 13
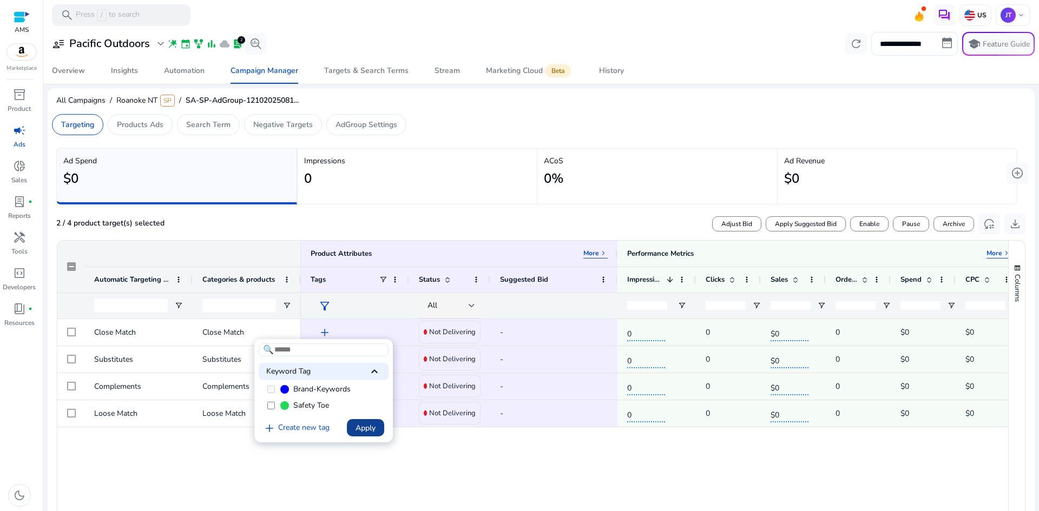
click at [358, 427] on span "Apply" at bounding box center [365, 428] width 20 height 11
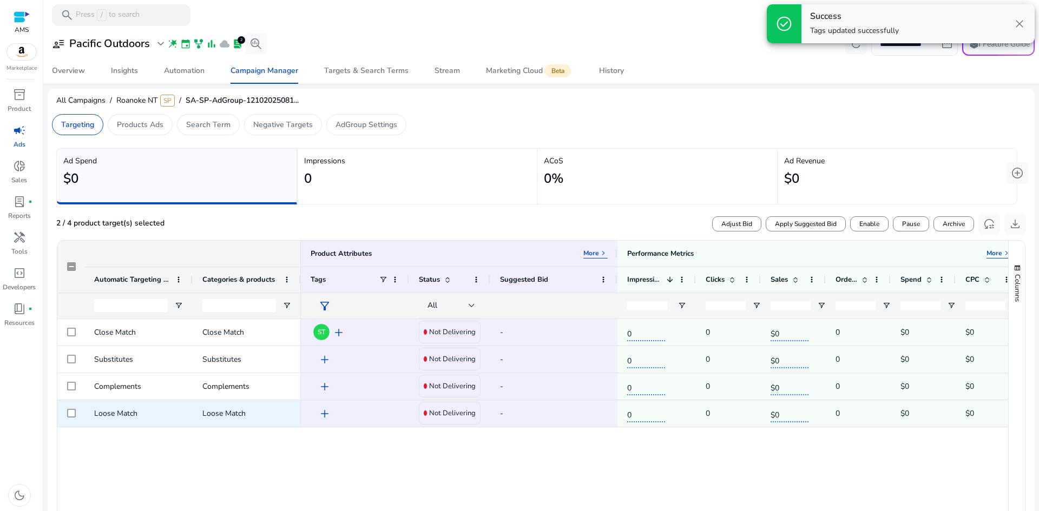
click at [325, 414] on span "add" at bounding box center [324, 413] width 13 height 13
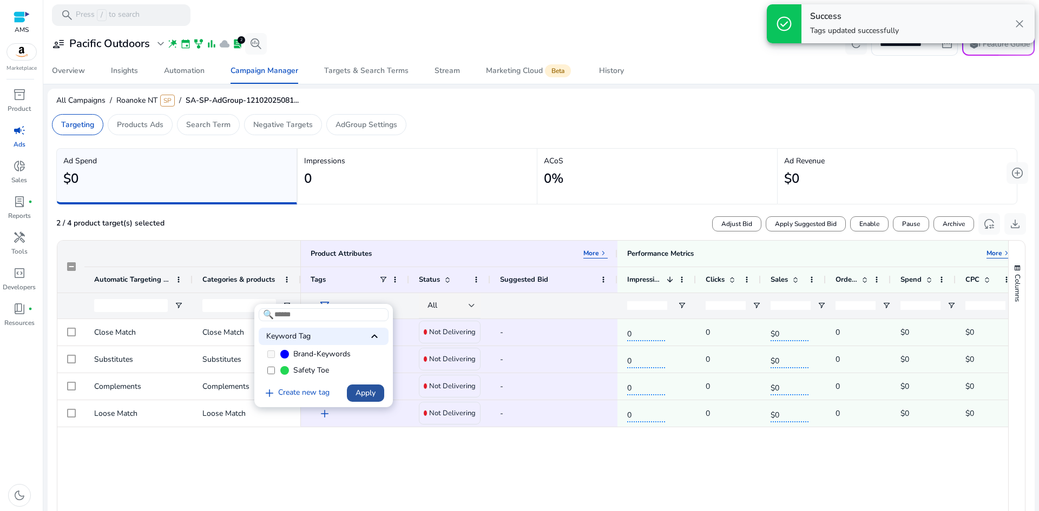
click at [372, 394] on span "Apply" at bounding box center [365, 392] width 20 height 11
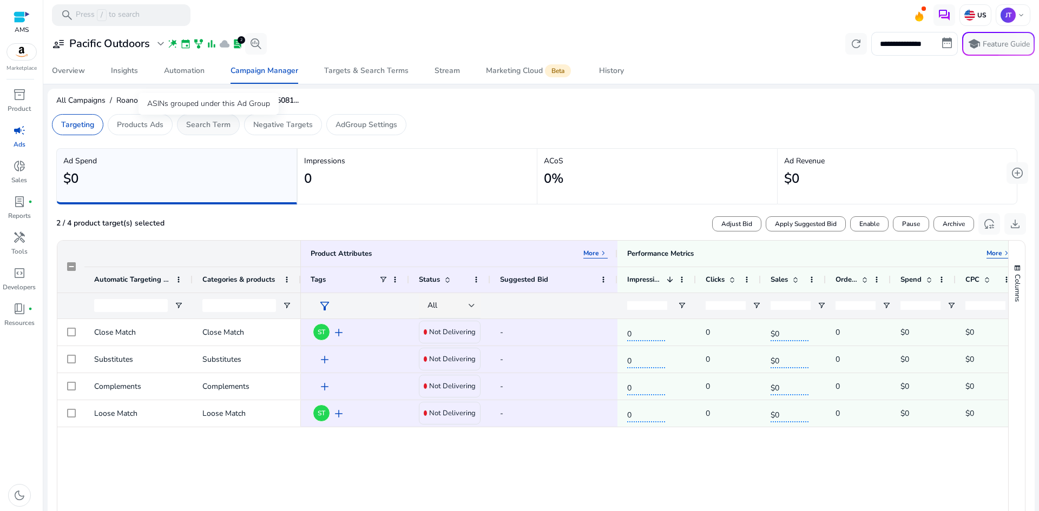
click at [209, 126] on p "Search Term" at bounding box center [208, 124] width 44 height 11
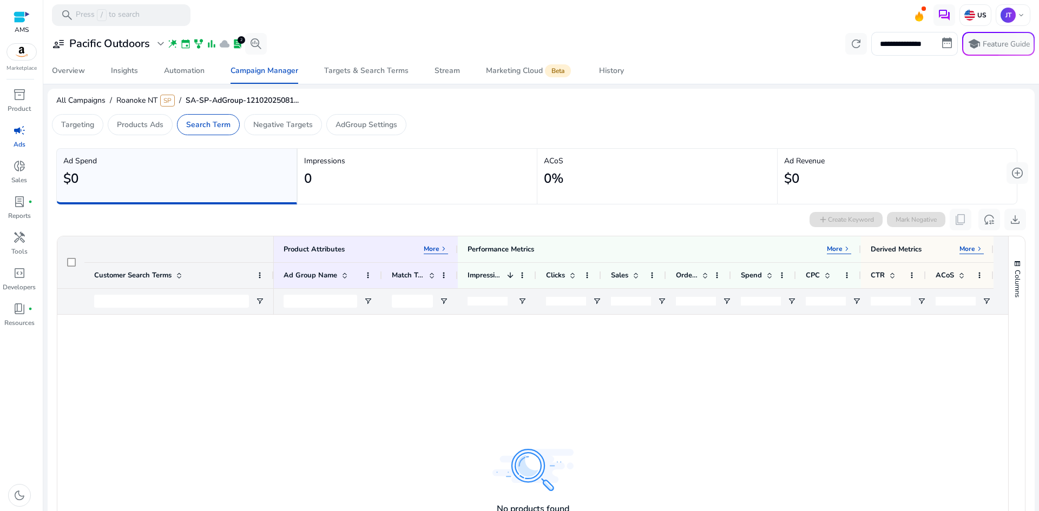
click at [827, 219] on div "add Create Keyword Mark Negative content_copy reset_settings download" at bounding box center [917, 220] width 216 height 22
click at [236, 300] on input "Customer Search Terms Filter Input" at bounding box center [171, 301] width 155 height 13
paste input "**********"
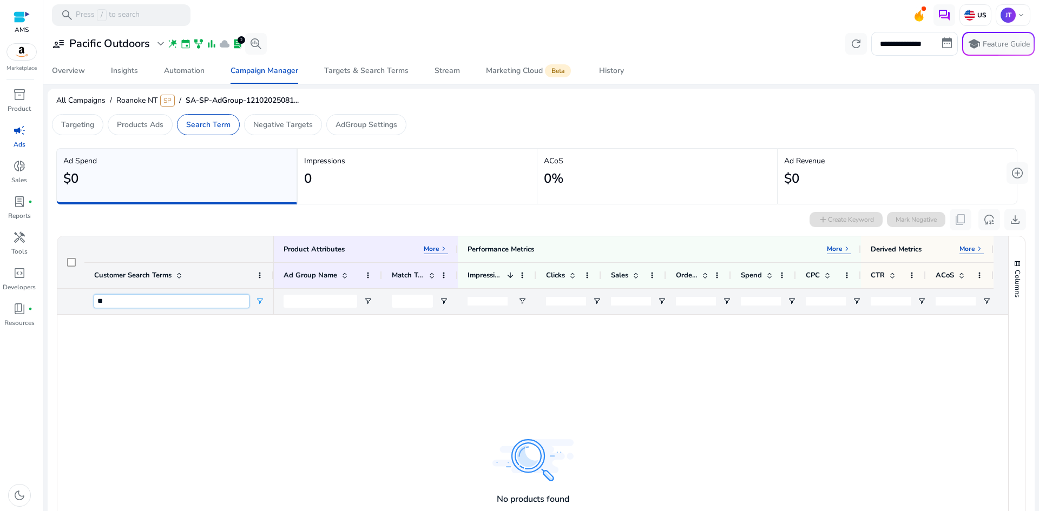
type input "*"
type input "****"
click at [758, 214] on div "add Create Keyword Mark Negative content_copy reset_settings download" at bounding box center [541, 220] width 970 height 22
click at [136, 299] on input "****" at bounding box center [171, 301] width 155 height 13
click at [140, 288] on div "****" at bounding box center [178, 301] width 189 height 26
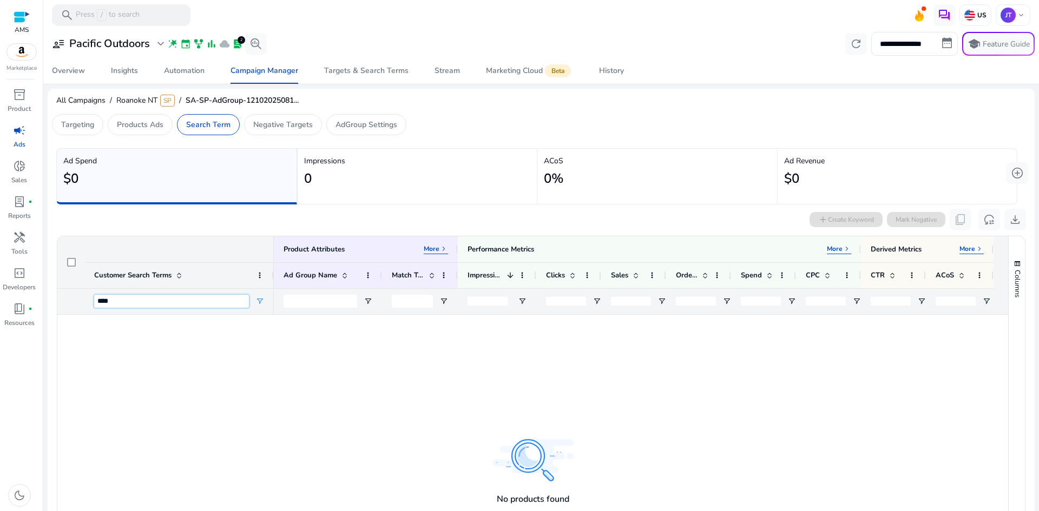
click at [135, 298] on input "****" at bounding box center [171, 301] width 155 height 13
drag, startPoint x: 203, startPoint y: 337, endPoint x: 212, endPoint y: 342, distance: 9.5
click at [204, 338] on div at bounding box center [532, 472] width 951 height 314
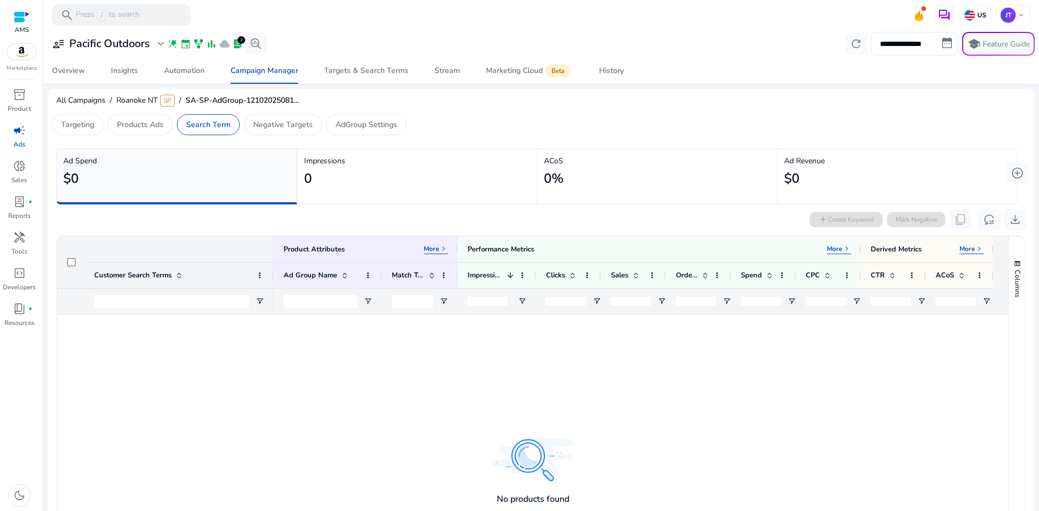
click at [19, 133] on span "campaign" at bounding box center [19, 130] width 13 height 13
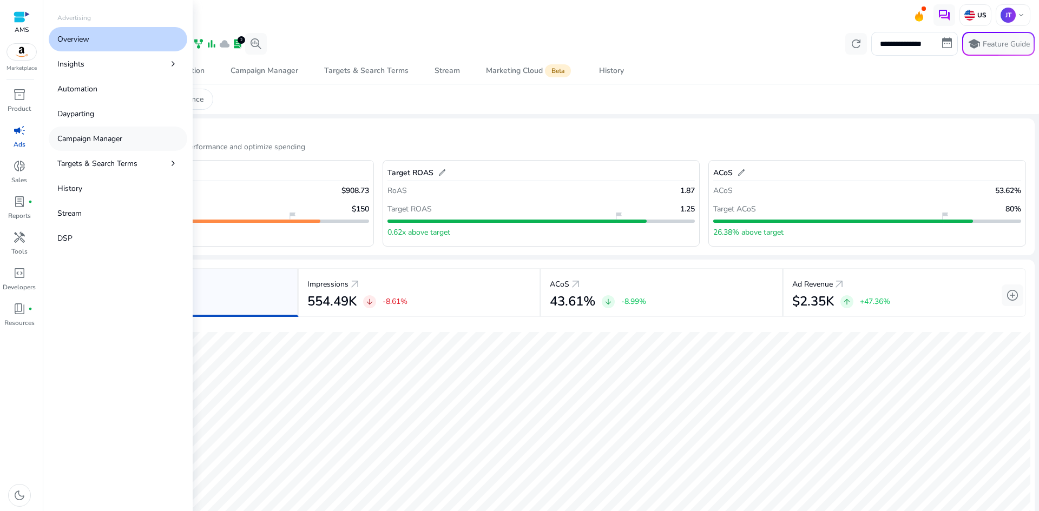
click at [98, 137] on p "Campaign Manager" at bounding box center [89, 138] width 65 height 11
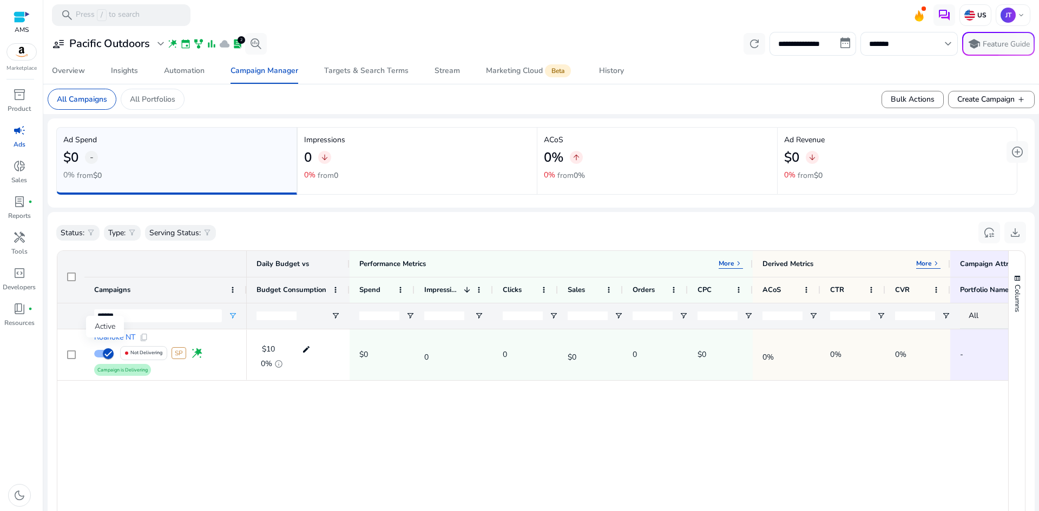
click at [123, 335] on div "Active" at bounding box center [105, 327] width 38 height 22
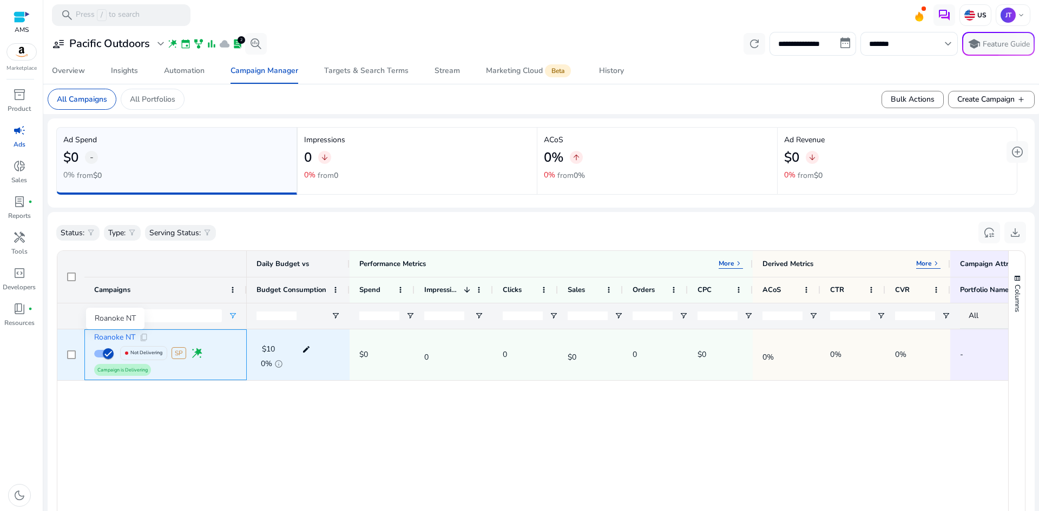
click at [129, 335] on span "Roanoke NT" at bounding box center [114, 338] width 41 height 8
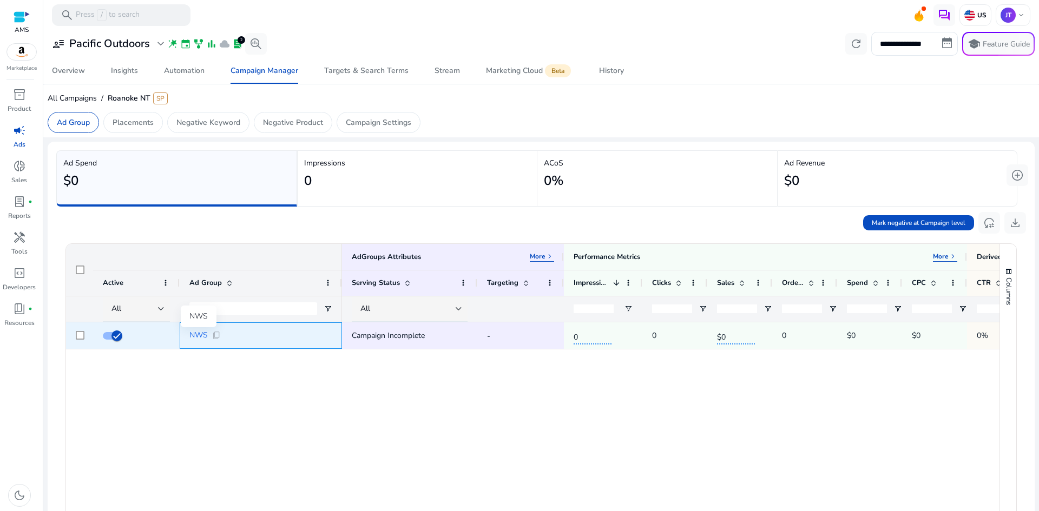
click at [202, 332] on span "NWS" at bounding box center [198, 336] width 18 height 8
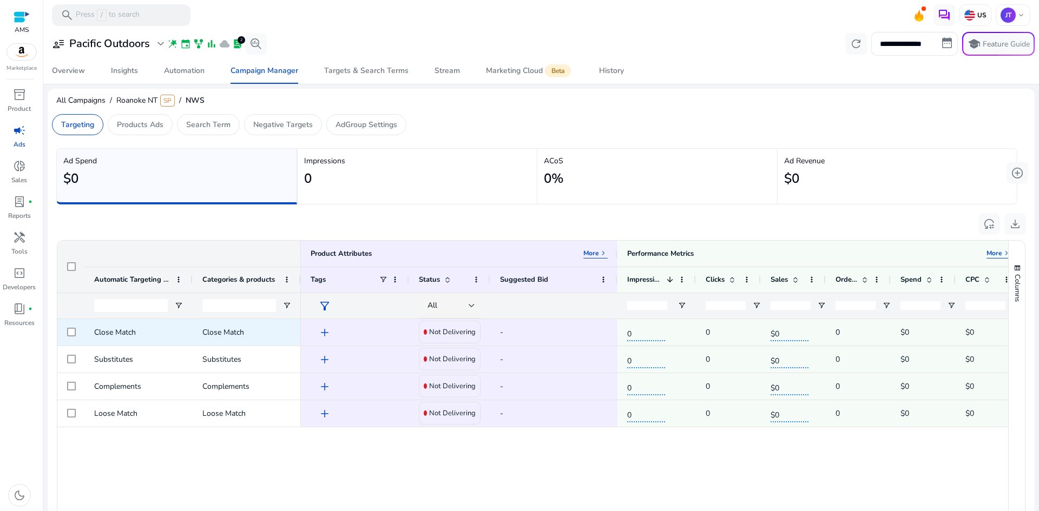
click at [67, 332] on div at bounding box center [70, 332] width 27 height 27
click at [324, 336] on span "add" at bounding box center [324, 332] width 13 height 13
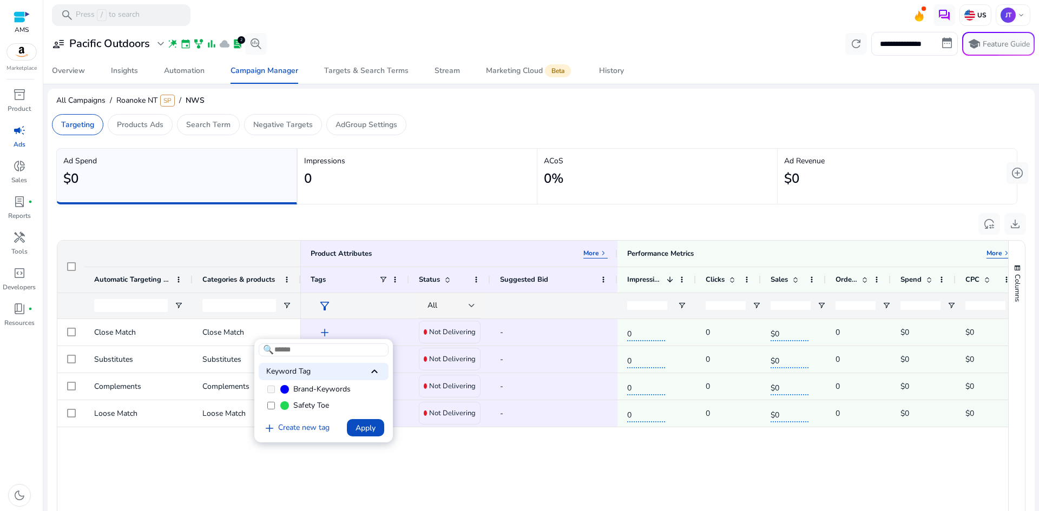
click at [277, 405] on label "Safety Toe" at bounding box center [324, 406] width 130 height 16
click at [364, 427] on span "Apply" at bounding box center [365, 428] width 20 height 11
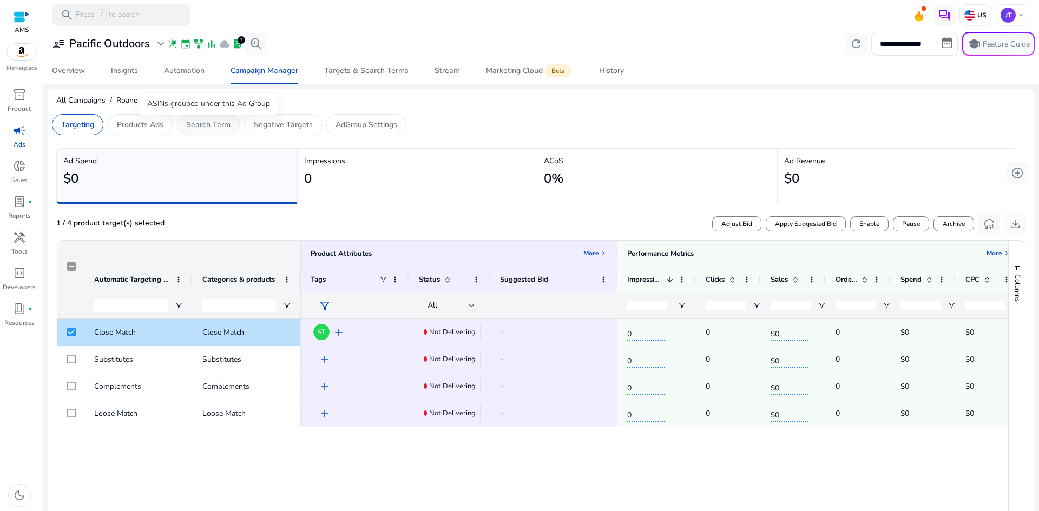
click at [199, 125] on p "Search Term" at bounding box center [208, 124] width 44 height 11
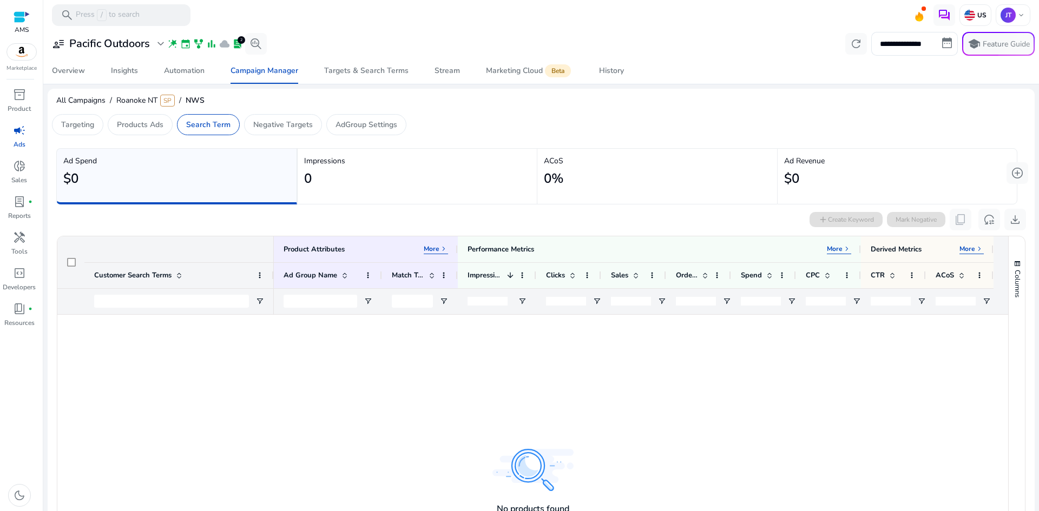
click at [67, 263] on div at bounding box center [70, 262] width 27 height 52
click at [137, 299] on input "Customer Search Terms Filter Input" at bounding box center [171, 301] width 155 height 13
click at [355, 68] on div "Targets & Search Terms" at bounding box center [366, 71] width 84 height 8
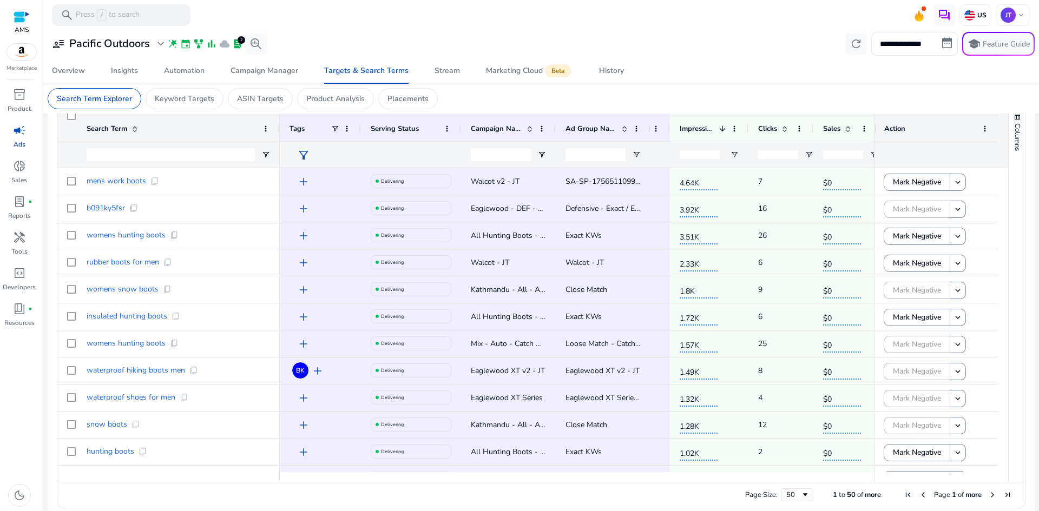
scroll to position [375, 0]
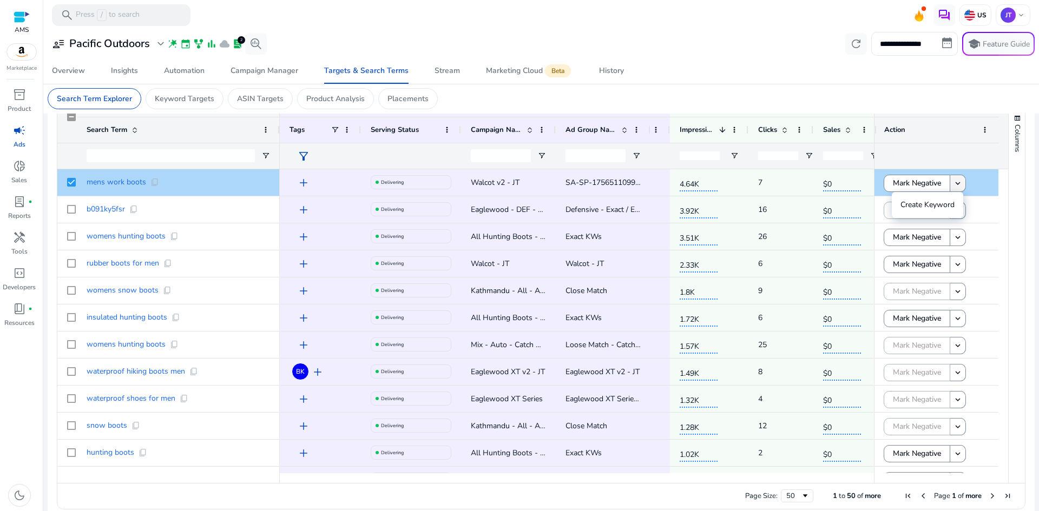
click at [958, 182] on mat-icon "keyboard_arrow_down" at bounding box center [958, 184] width 10 height 10
click at [174, 156] on input "Search Term Filter Input" at bounding box center [171, 155] width 168 height 13
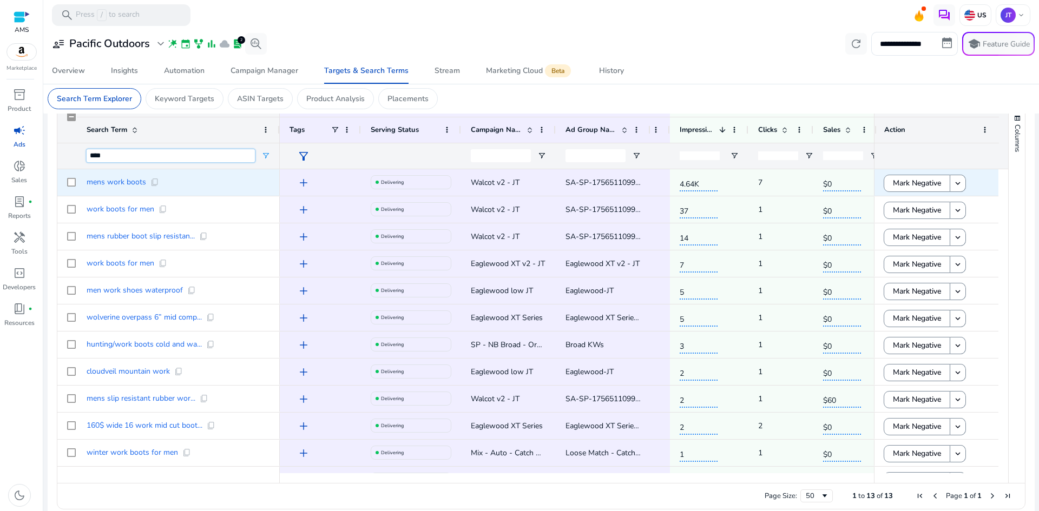
type input "****"
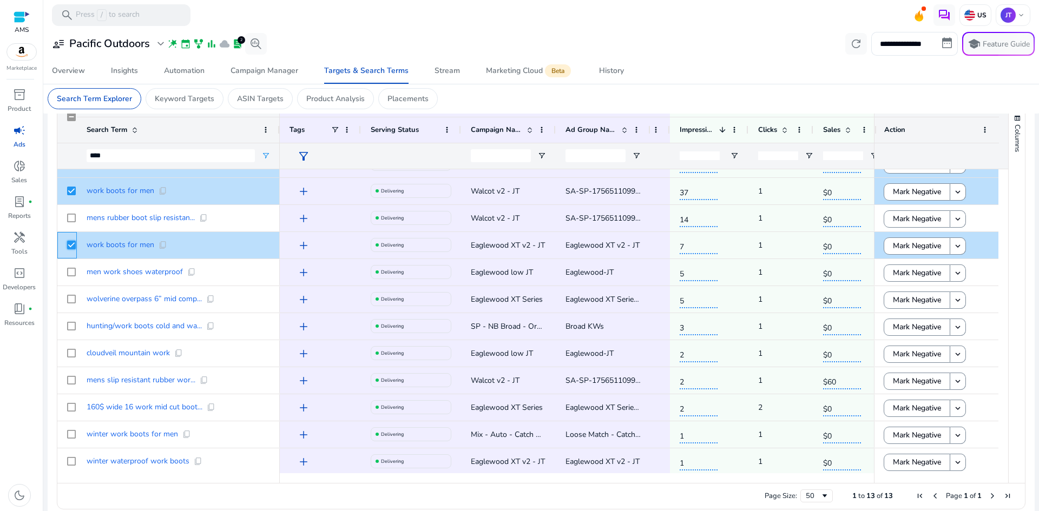
scroll to position [0, 0]
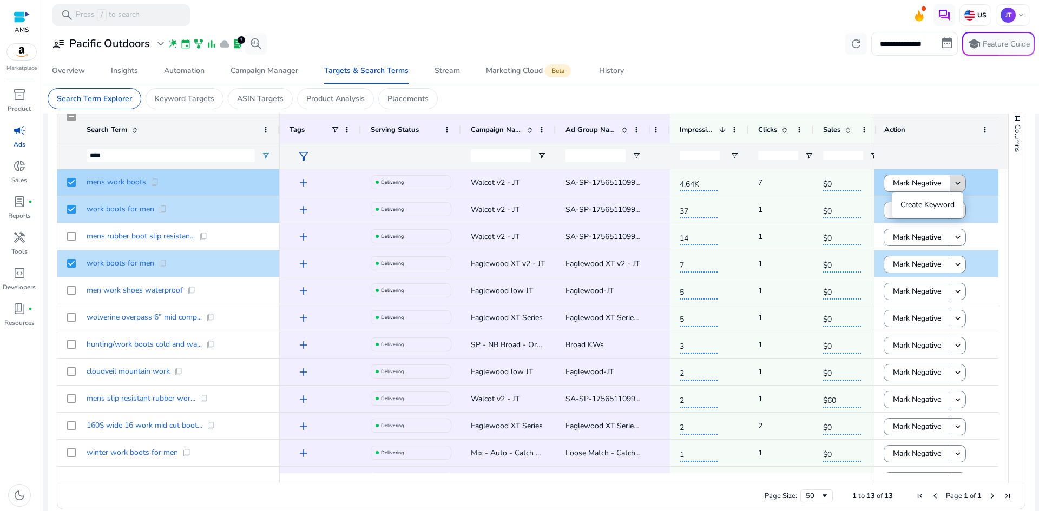
click at [957, 187] on mat-icon "keyboard_arrow_down" at bounding box center [958, 184] width 10 height 10
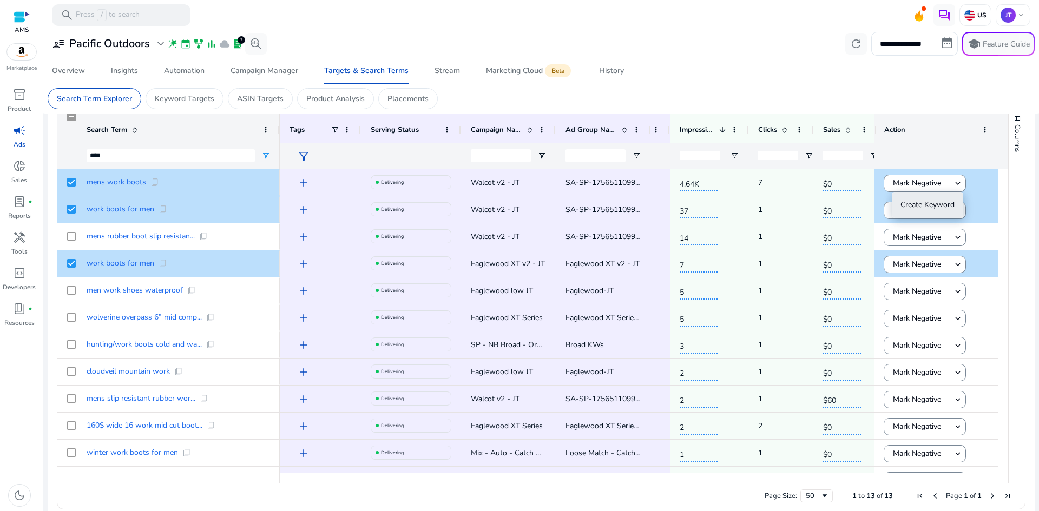
click at [947, 199] on span "Create Keyword" at bounding box center [927, 205] width 54 height 22
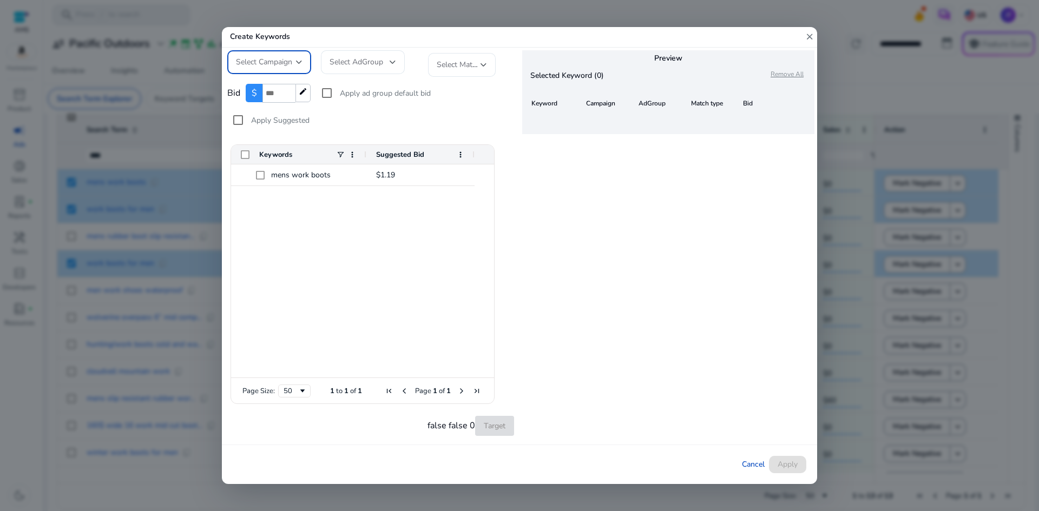
click at [300, 60] on div at bounding box center [299, 62] width 6 height 4
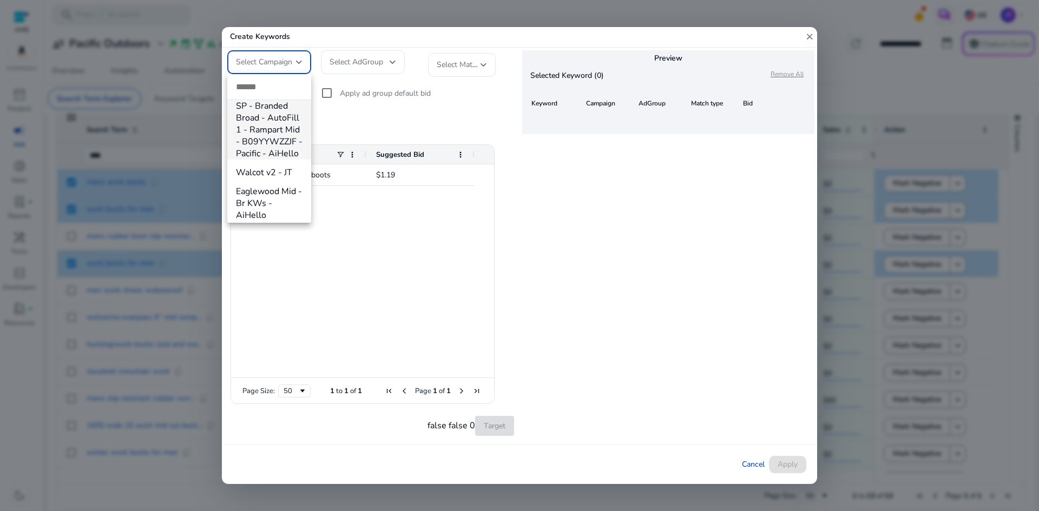
click at [392, 64] on div at bounding box center [519, 255] width 1039 height 511
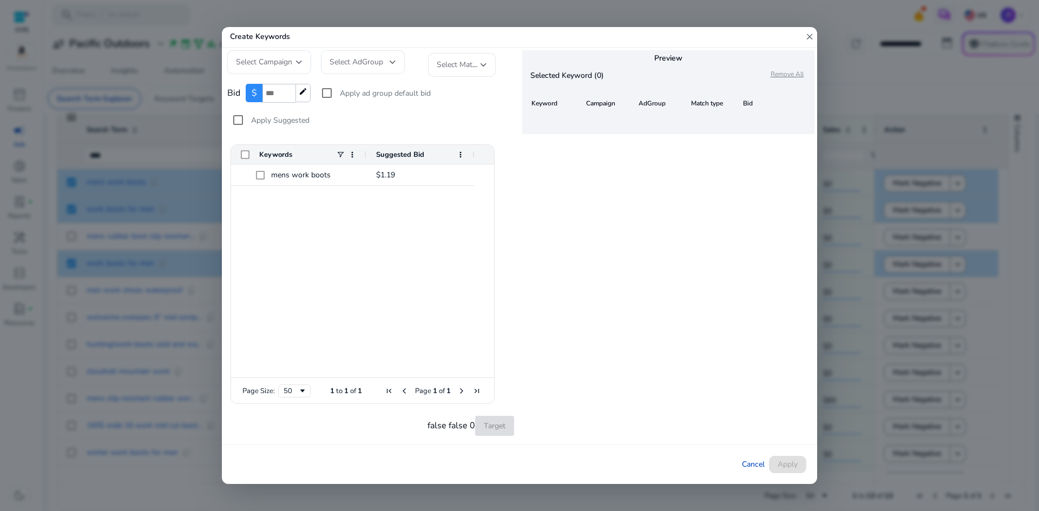
click at [393, 63] on div at bounding box center [393, 62] width 6 height 4
click at [390, 61] on div at bounding box center [393, 62] width 6 height 4
click at [351, 67] on span "Select AdGroup" at bounding box center [357, 62] width 54 height 10
click at [304, 64] on div "Select Campaign" at bounding box center [269, 62] width 84 height 24
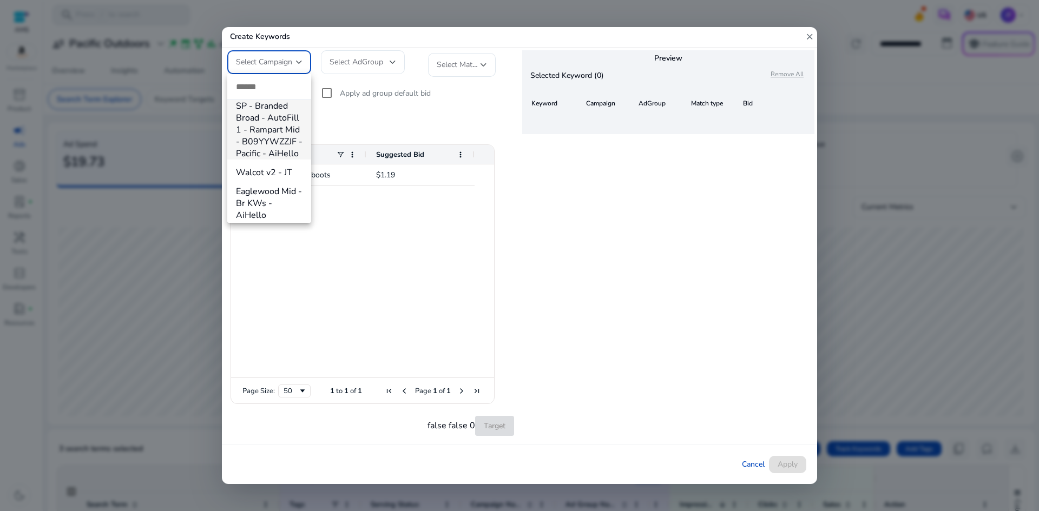
scroll to position [375, 0]
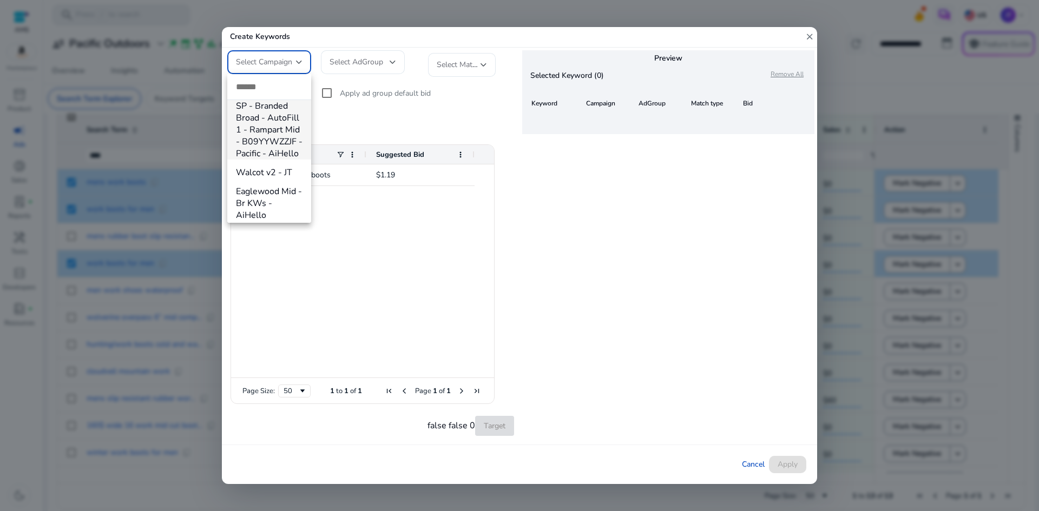
click at [291, 84] on input "dropdown search" at bounding box center [269, 86] width 84 height 25
type input "*"
click at [409, 118] on div at bounding box center [519, 255] width 1039 height 511
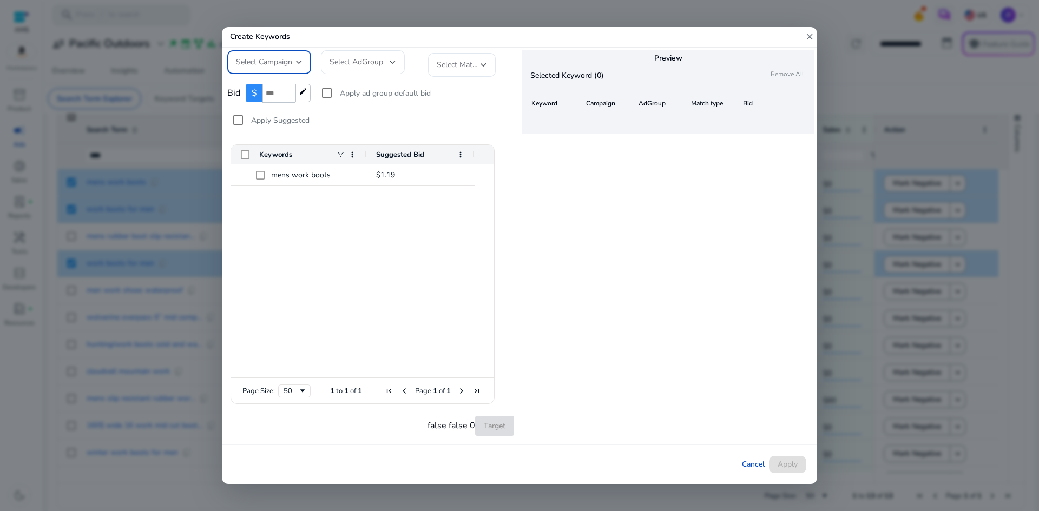
click at [296, 63] on div "Select Campaign" at bounding box center [269, 62] width 67 height 13
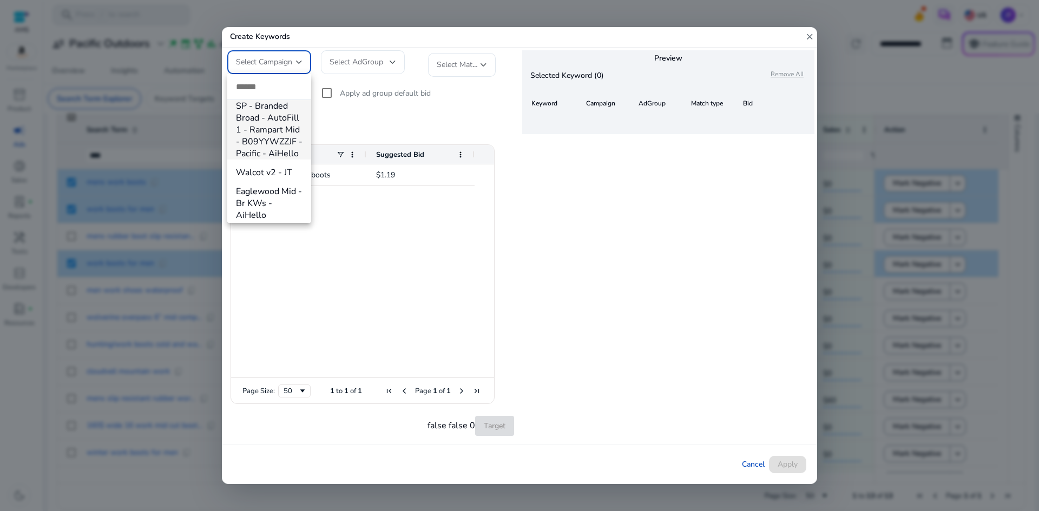
click at [292, 61] on div at bounding box center [519, 255] width 1039 height 511
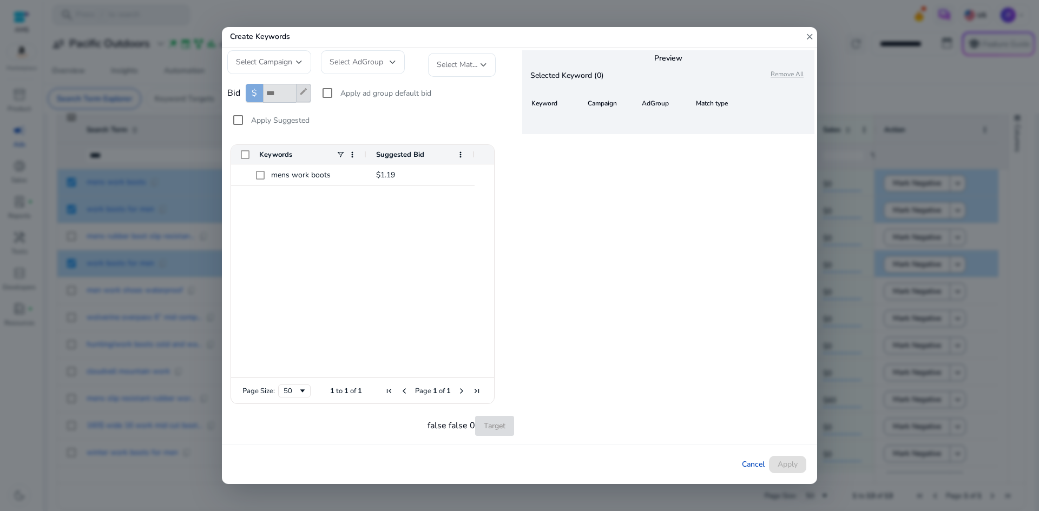
click at [394, 67] on div at bounding box center [393, 62] width 6 height 13
click at [392, 60] on div at bounding box center [393, 62] width 6 height 4
click at [479, 71] on div "Select Match Type" at bounding box center [459, 65] width 44 height 12
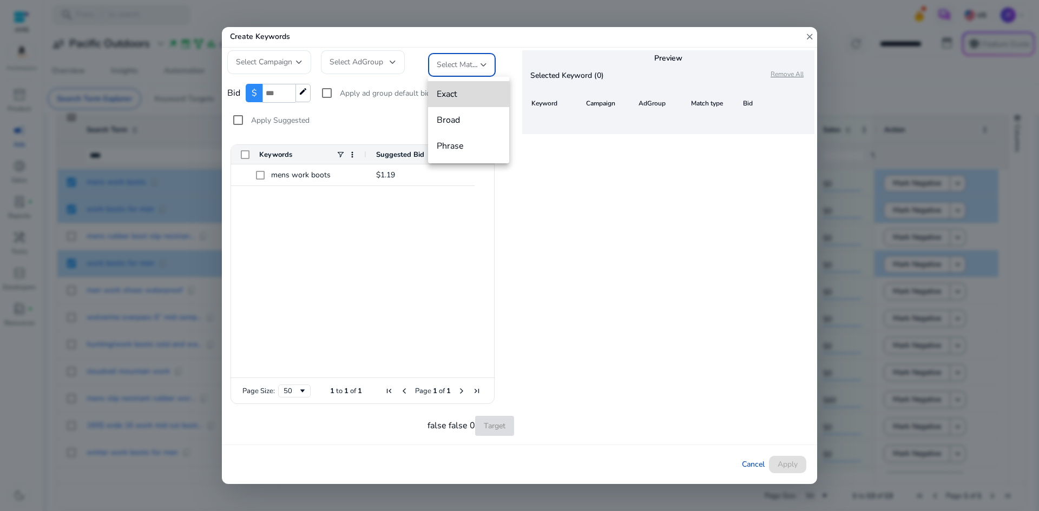
click at [456, 98] on span "Exact" at bounding box center [469, 94] width 64 height 12
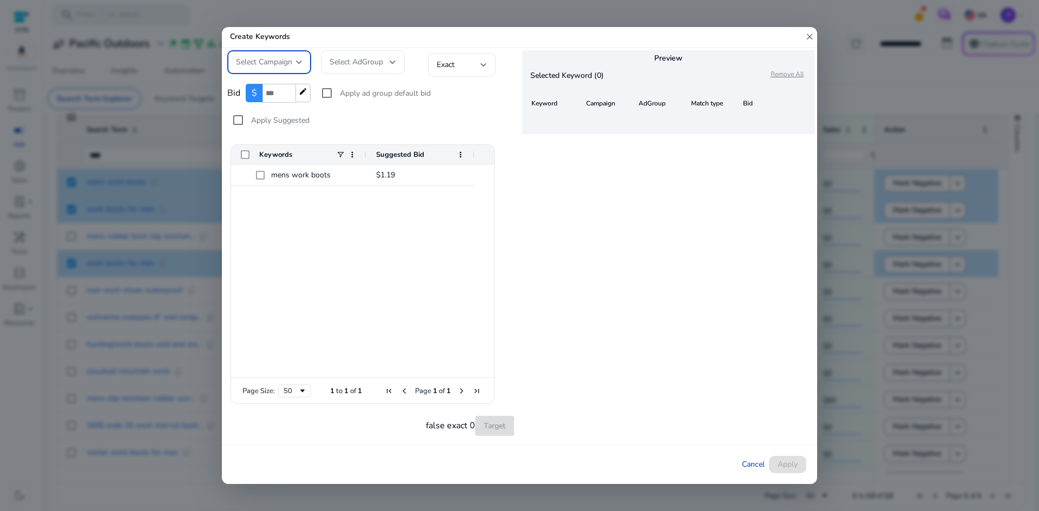
click at [294, 58] on div "Select Campaign" at bounding box center [266, 62] width 60 height 12
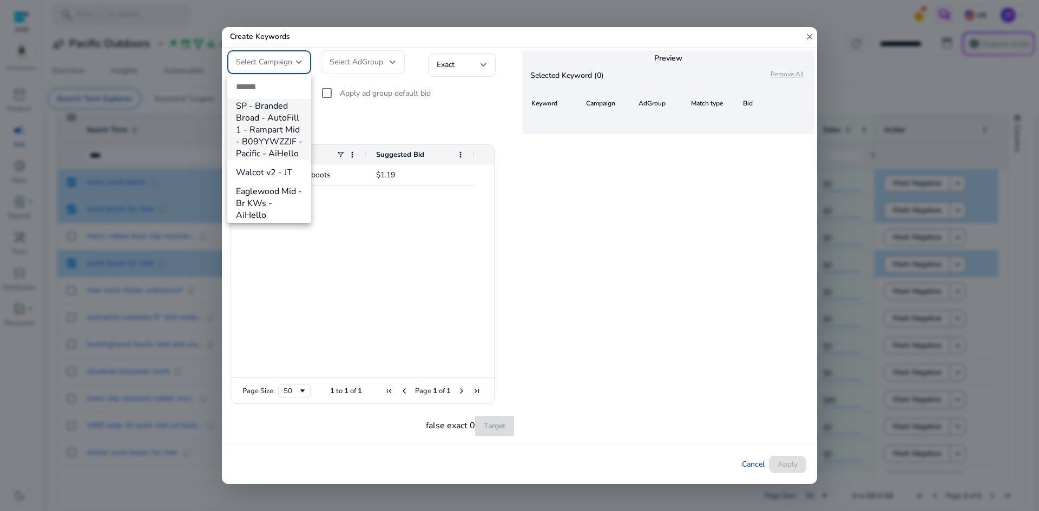
click at [351, 202] on div at bounding box center [519, 255] width 1039 height 511
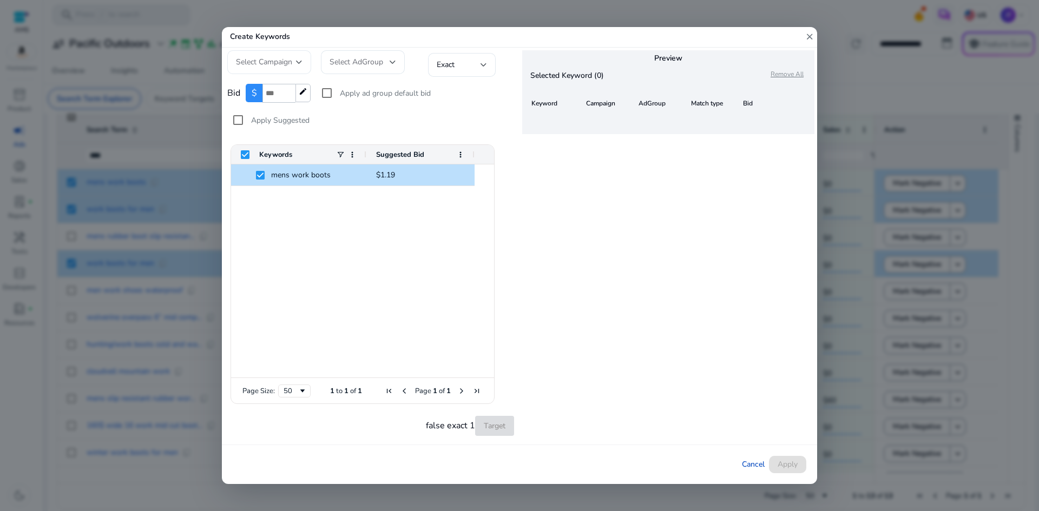
click at [300, 54] on div "Select Campaign" at bounding box center [269, 62] width 67 height 24
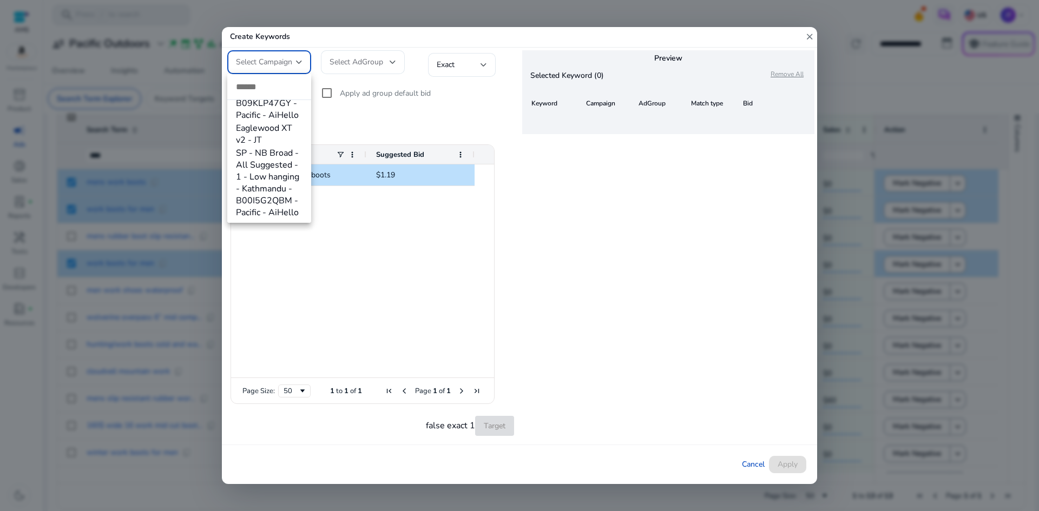
scroll to position [426, 0]
click at [376, 226] on div at bounding box center [519, 255] width 1039 height 511
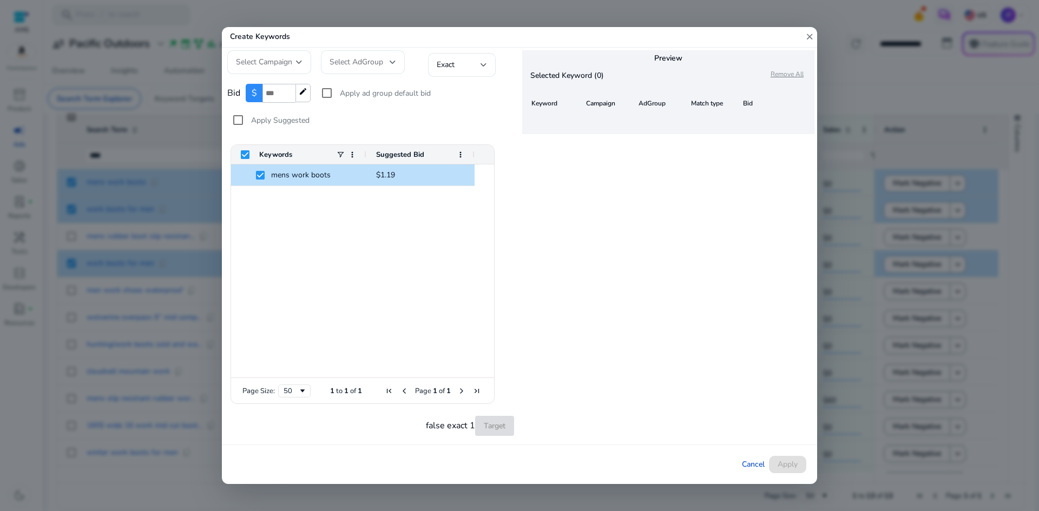
click at [445, 322] on div "mens work boots $1.19" at bounding box center [362, 270] width 263 height 213
click at [295, 387] on div "50" at bounding box center [291, 391] width 15 height 10
click at [361, 315] on div "mens work boots $1.19" at bounding box center [362, 270] width 263 height 213
click at [393, 69] on mat-form-field "Select AdGroup" at bounding box center [365, 62] width 89 height 24
click at [390, 66] on div at bounding box center [393, 62] width 6 height 13
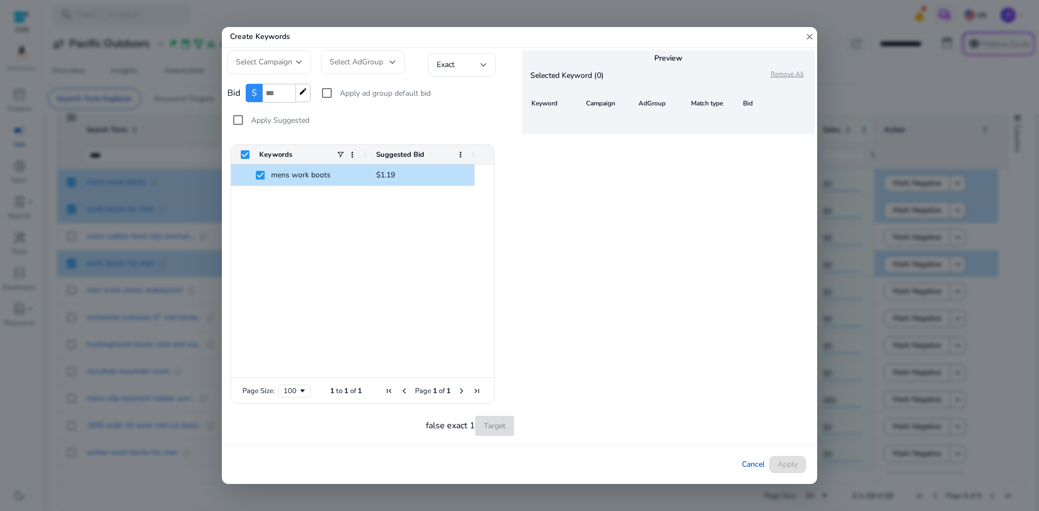
click at [809, 35] on mat-icon "close" at bounding box center [810, 37] width 10 height 20
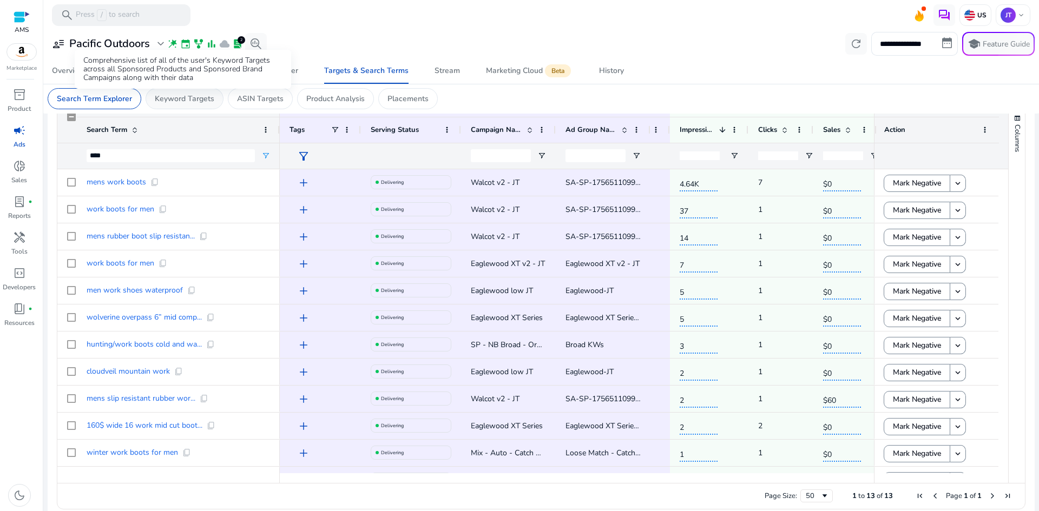
click at [177, 96] on p "Keyword Targets" at bounding box center [185, 98] width 60 height 11
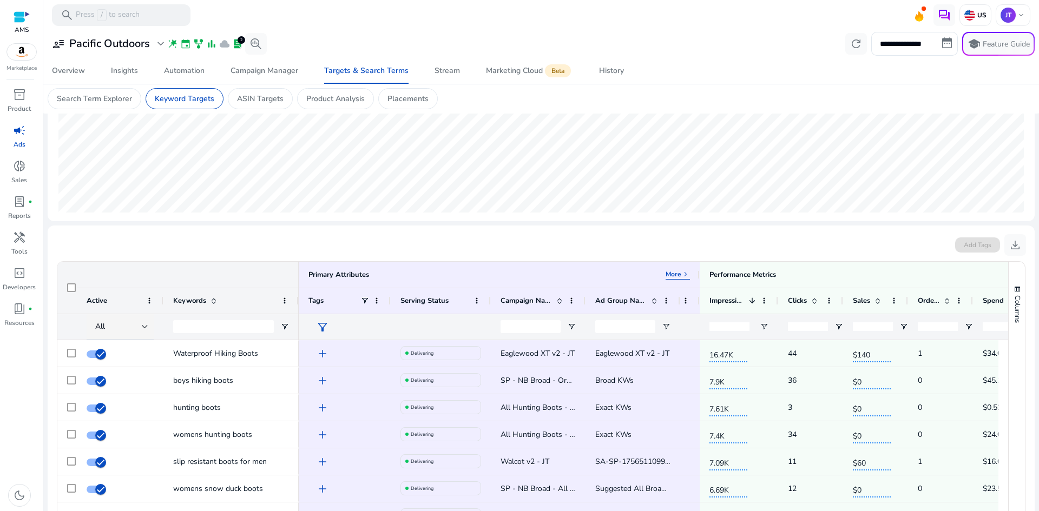
scroll to position [313, 0]
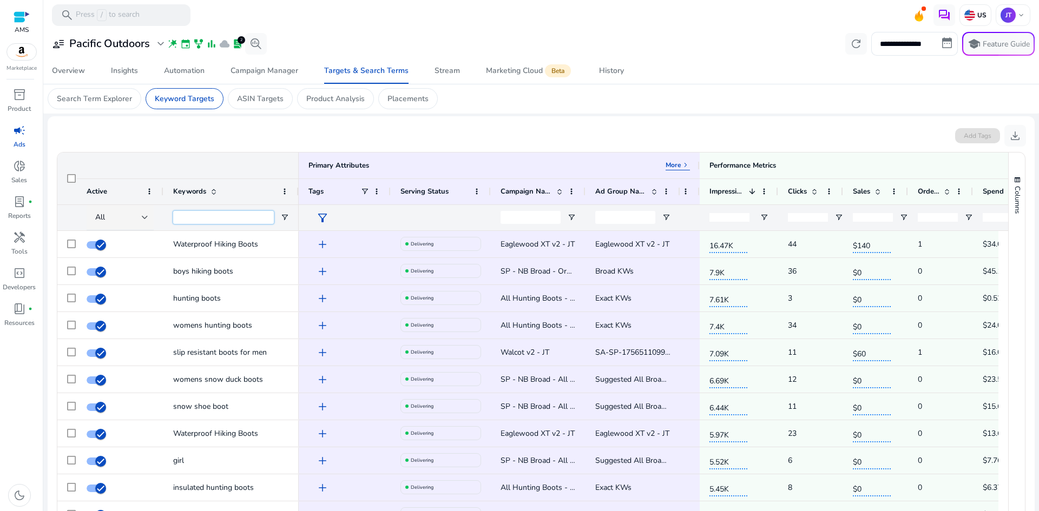
click at [211, 219] on input "Keywords Filter Input" at bounding box center [223, 217] width 101 height 13
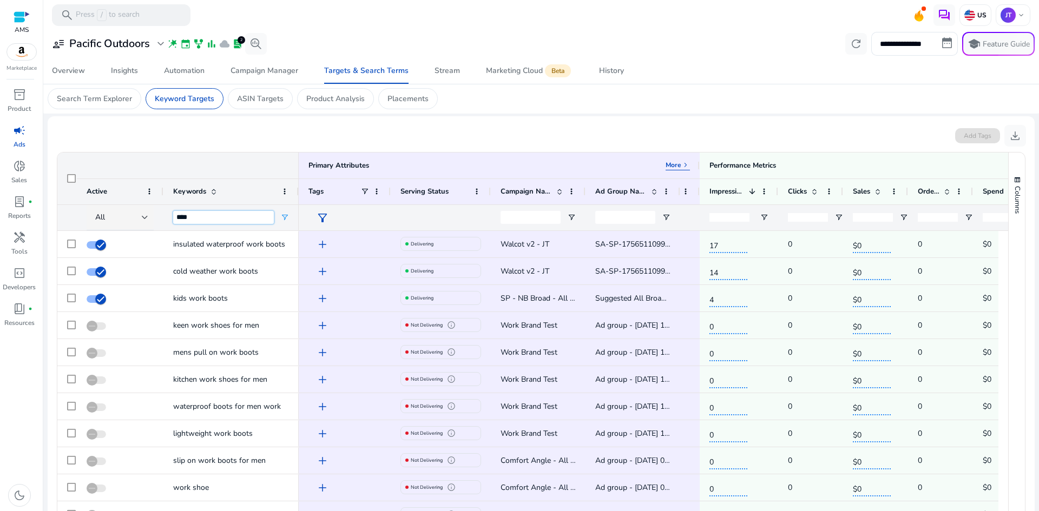
scroll to position [387, 0]
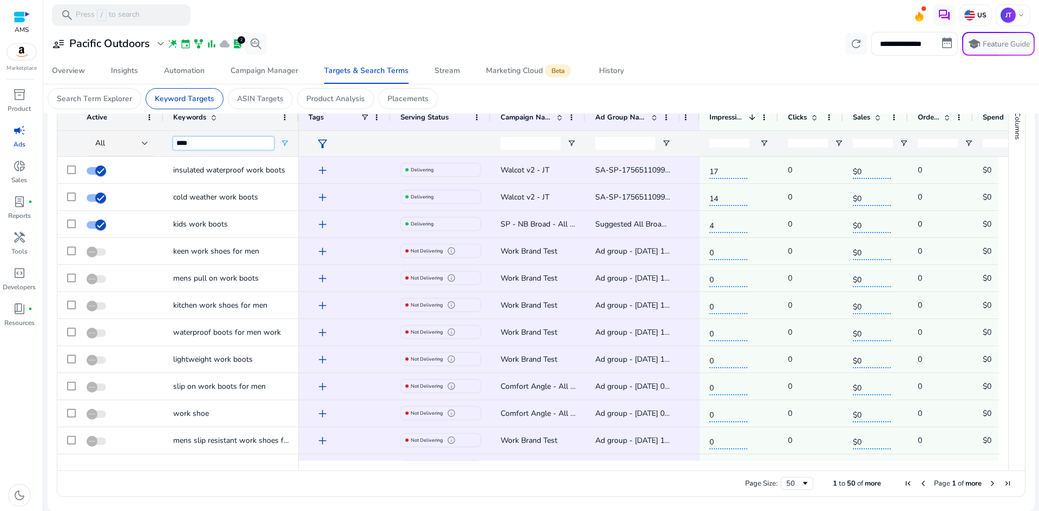
type input "****"
drag, startPoint x: 1004, startPoint y: 190, endPoint x: 999, endPoint y: 202, distance: 12.9
click at [999, 202] on div "Primary Attributes More keyboard_arrow_right Active Keywords 1" at bounding box center [540, 274] width 967 height 392
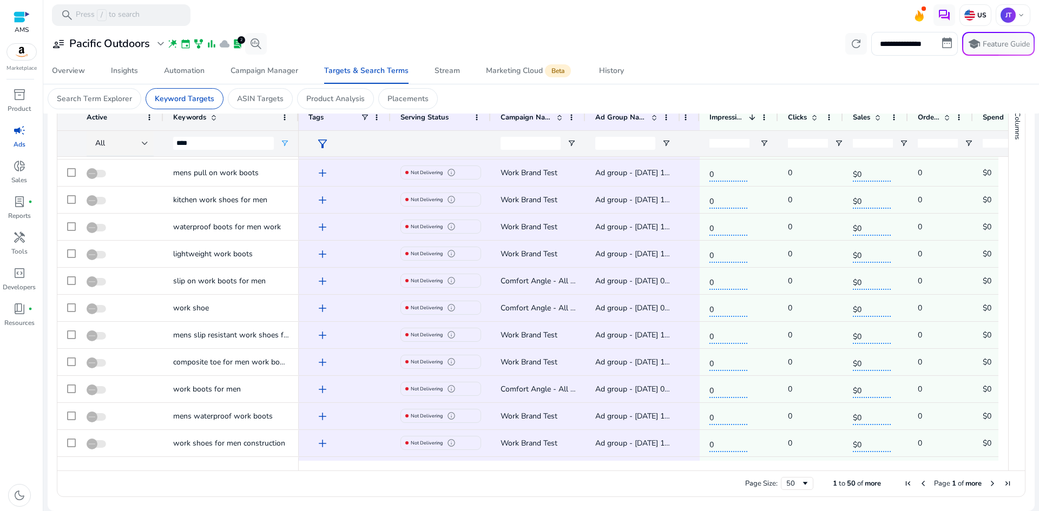
scroll to position [0, 0]
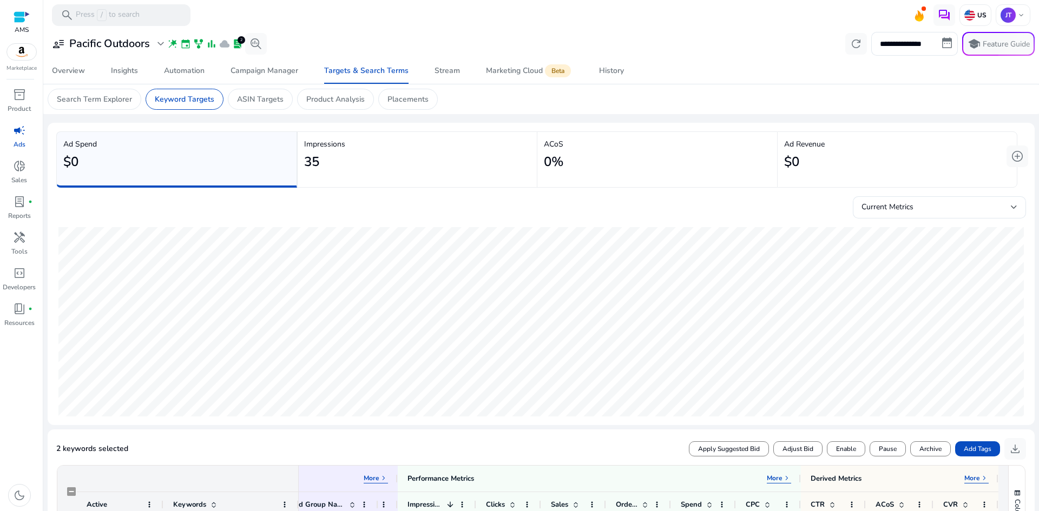
drag, startPoint x: 372, startPoint y: 29, endPoint x: 377, endPoint y: 40, distance: 12.4
click at [373, 30] on div "search Press / to search US JT keyboard_arrow_down" at bounding box center [541, 16] width 996 height 32
click at [393, 96] on p "Placements" at bounding box center [407, 99] width 41 height 11
